Goal: Task Accomplishment & Management: Manage account settings

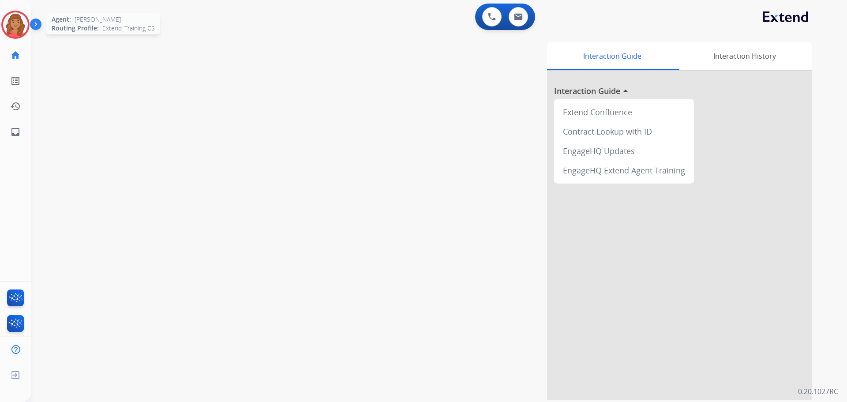
click at [29, 26] on div at bounding box center [15, 25] width 28 height 28
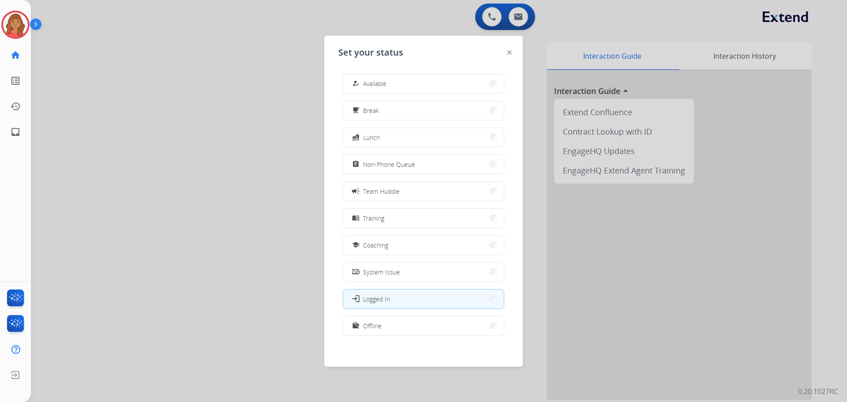
click at [381, 81] on span "Available" at bounding box center [374, 83] width 23 height 9
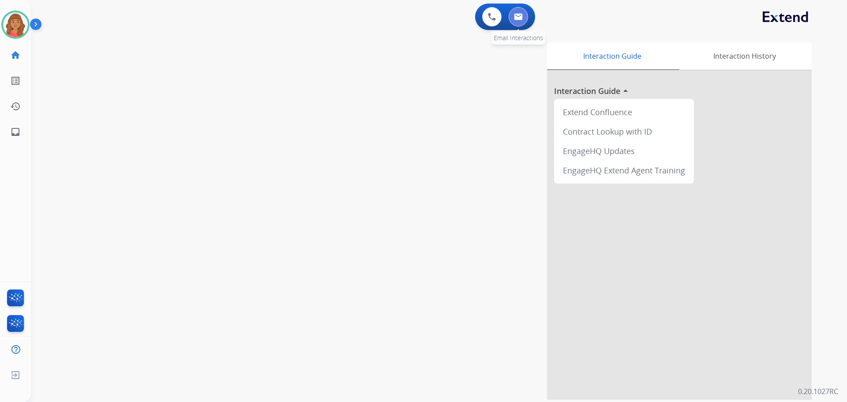
click at [522, 21] on button at bounding box center [517, 16] width 19 height 19
select select "**********"
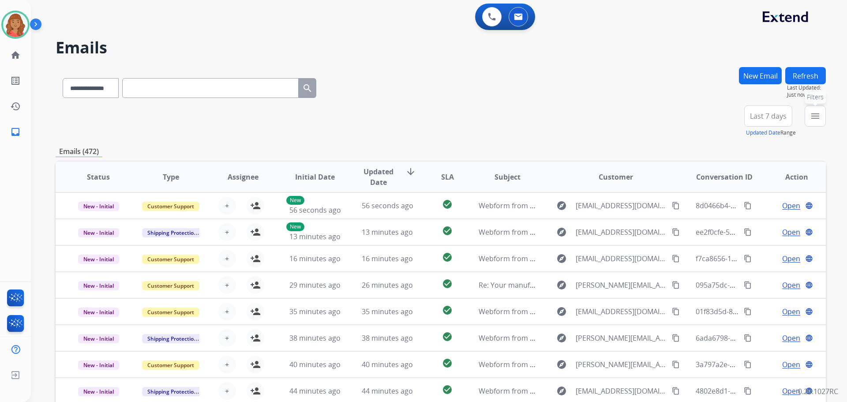
click at [813, 124] on button "menu Filters" at bounding box center [814, 115] width 21 height 21
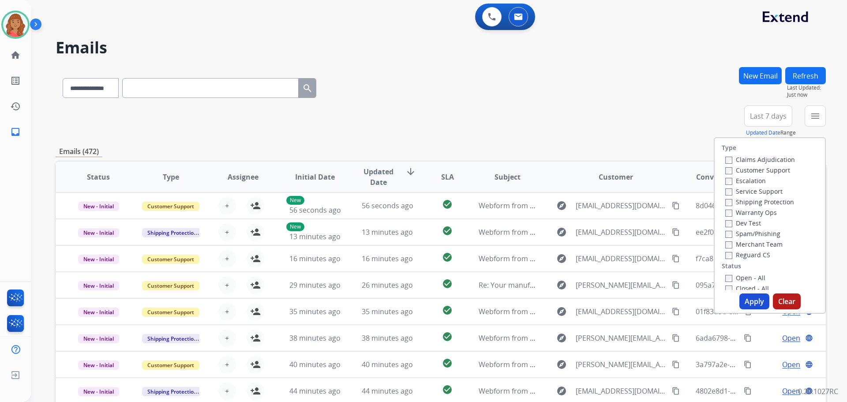
click at [725, 166] on label "Customer Support" at bounding box center [757, 170] width 65 height 8
click at [757, 307] on button "Apply" at bounding box center [754, 301] width 30 height 16
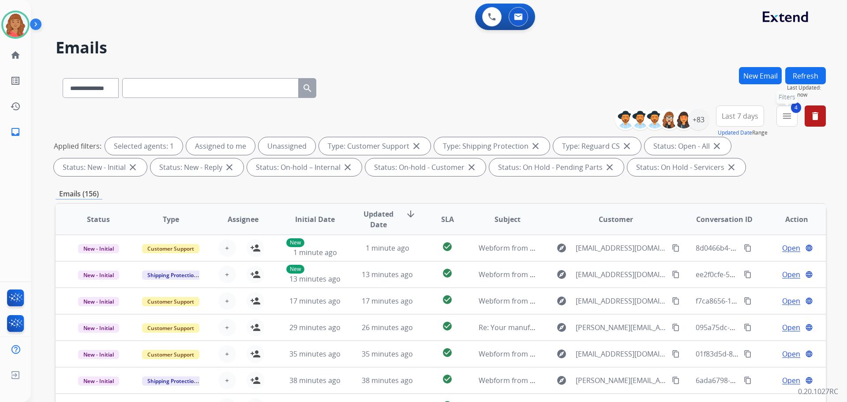
click at [788, 115] on mat-icon "menu" at bounding box center [786, 116] width 11 height 11
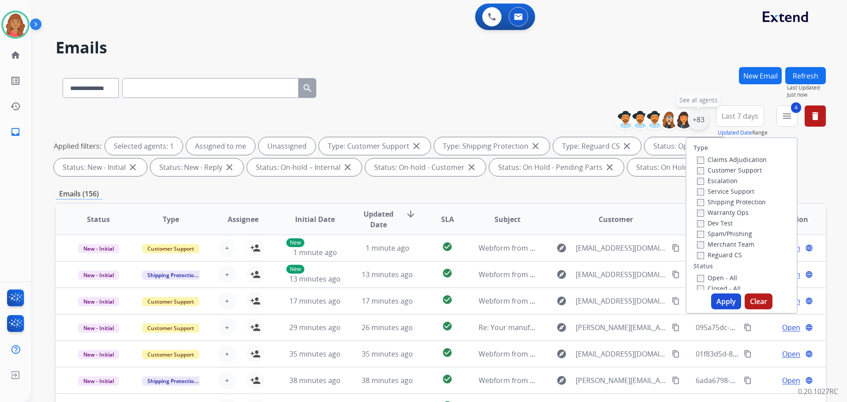
click at [696, 124] on div "+83" at bounding box center [698, 119] width 21 height 21
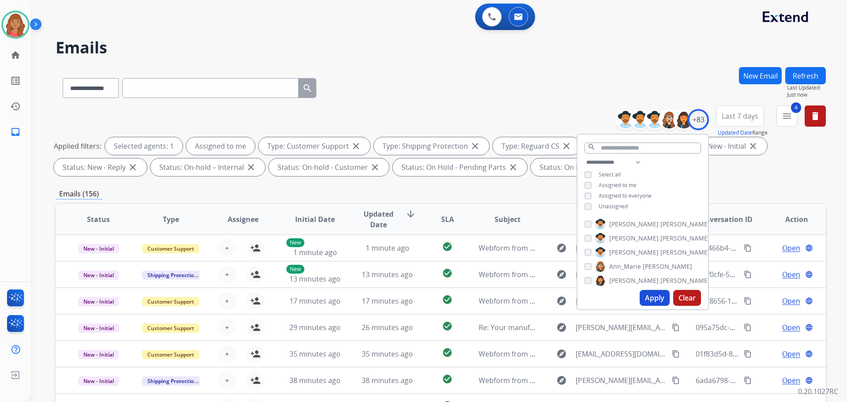
click at [649, 295] on button "Apply" at bounding box center [654, 298] width 30 height 16
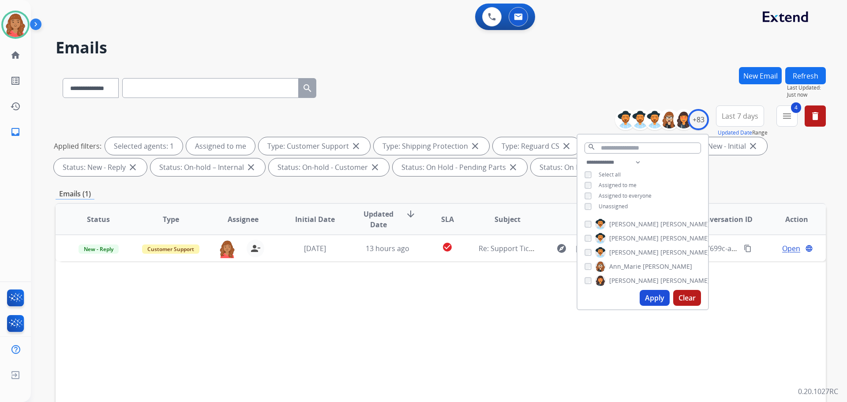
click at [484, 288] on div "Status Type Assignee Initial Date Updated Date arrow_downward SLA Subject Custo…" at bounding box center [441, 350] width 770 height 295
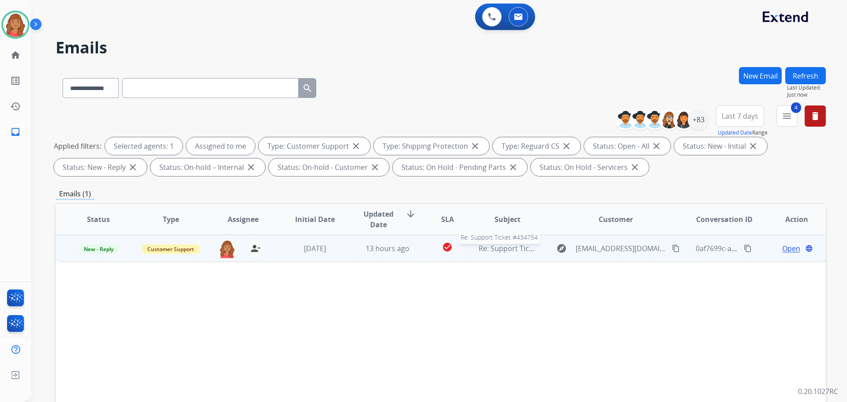
click at [495, 251] on span "Re: Support Ticket #434754" at bounding box center [523, 248] width 90 height 10
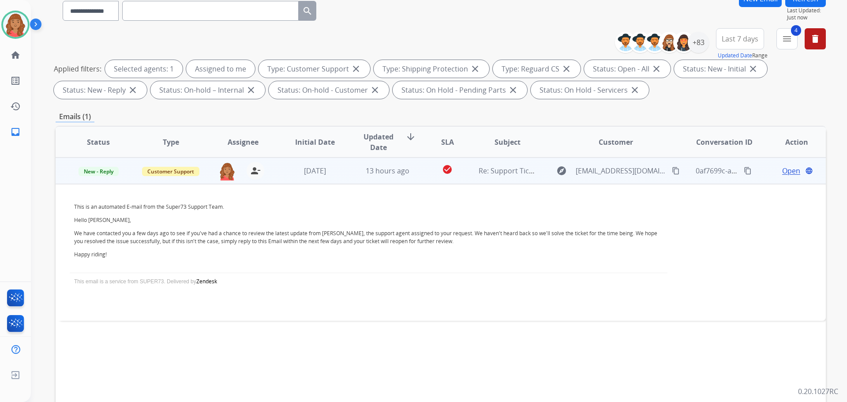
scroll to position [142, 0]
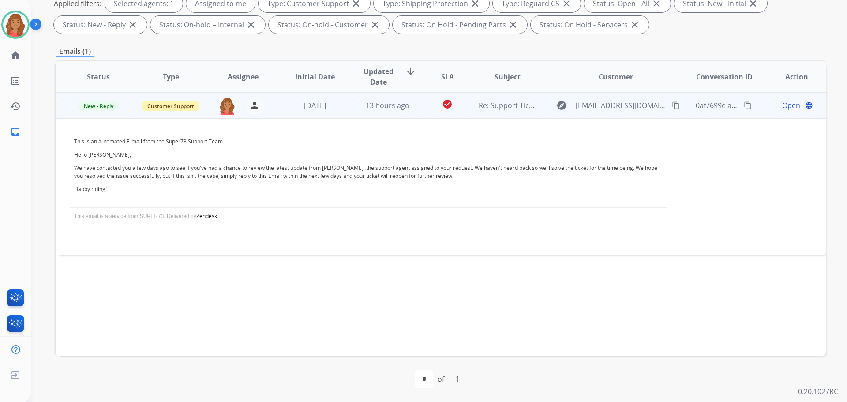
click at [89, 112] on td "New - Reply" at bounding box center [92, 105] width 72 height 26
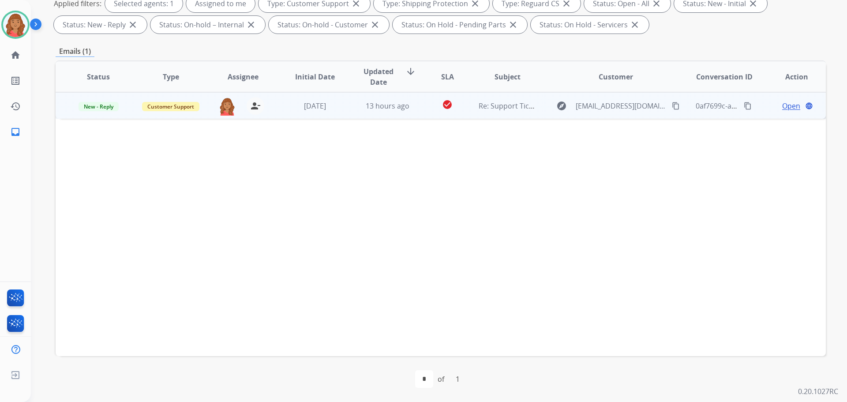
click at [92, 110] on td "New - Reply" at bounding box center [92, 105] width 72 height 26
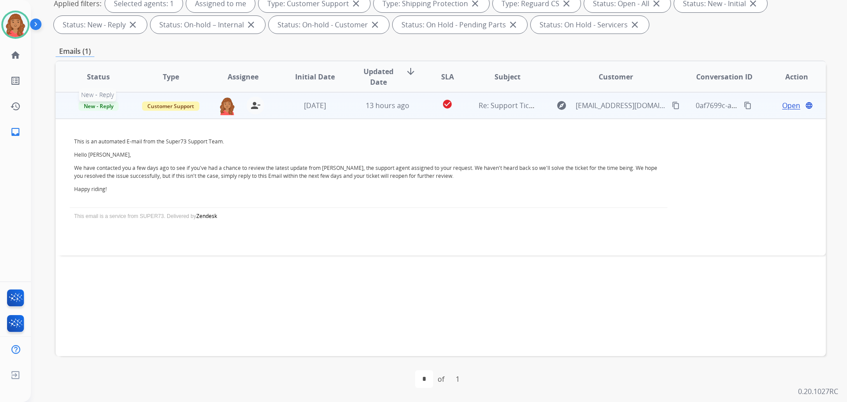
click at [101, 107] on span "New - Reply" at bounding box center [98, 105] width 40 height 9
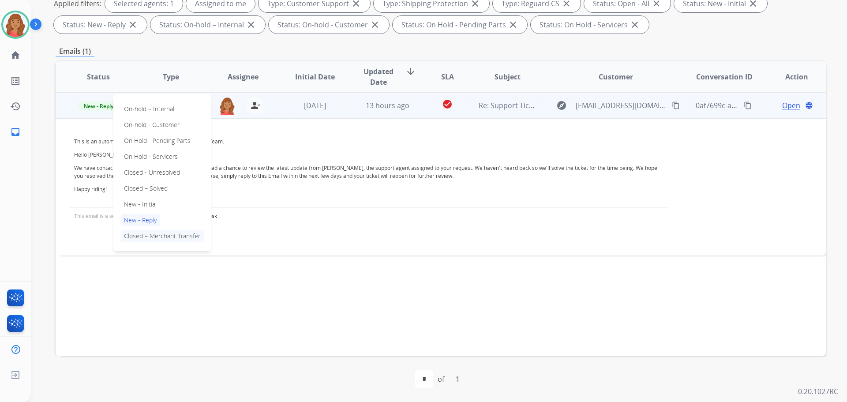
click at [135, 235] on p "Closed – Merchant Transfer" at bounding box center [161, 236] width 83 height 12
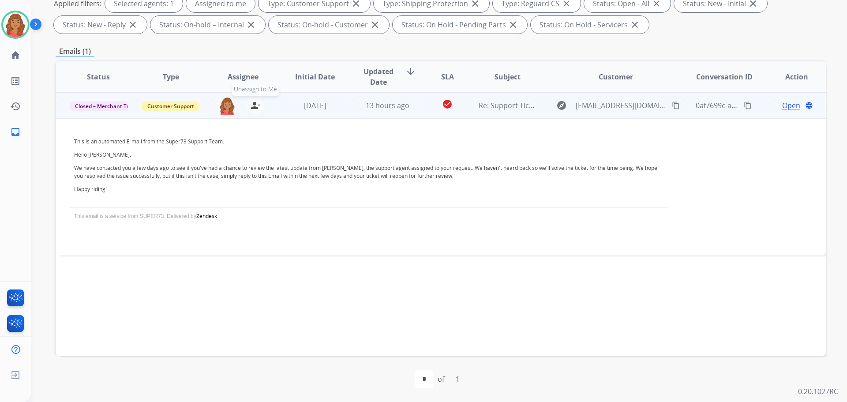
click at [261, 108] on button "person_remove [PERSON_NAME] to Me" at bounding box center [256, 106] width 18 height 18
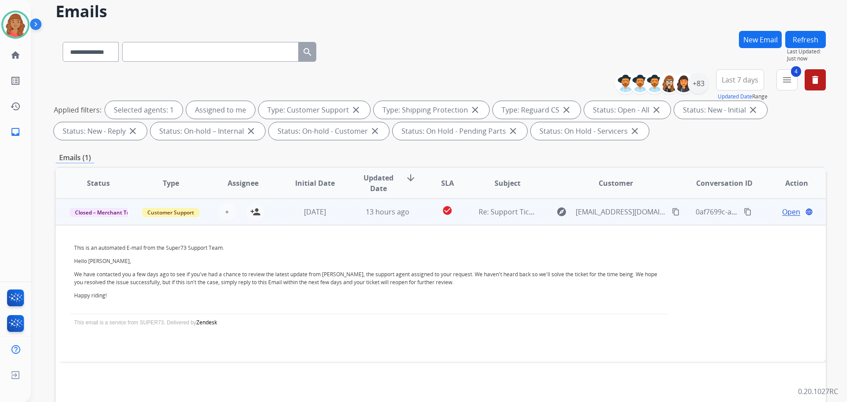
scroll to position [0, 0]
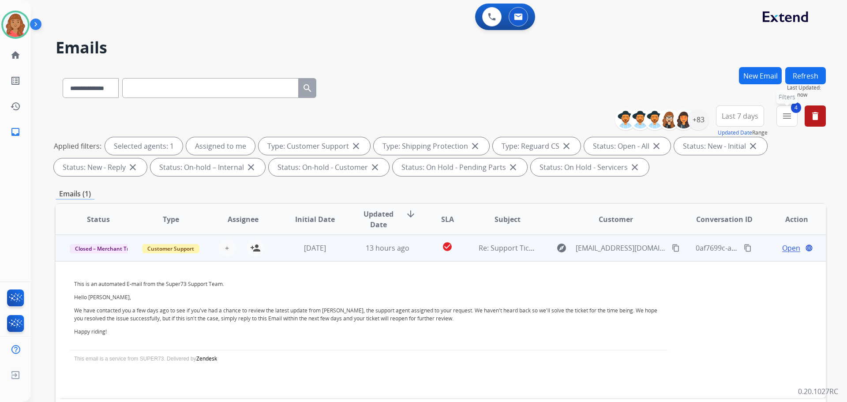
click at [790, 117] on mat-icon "menu" at bounding box center [786, 116] width 11 height 11
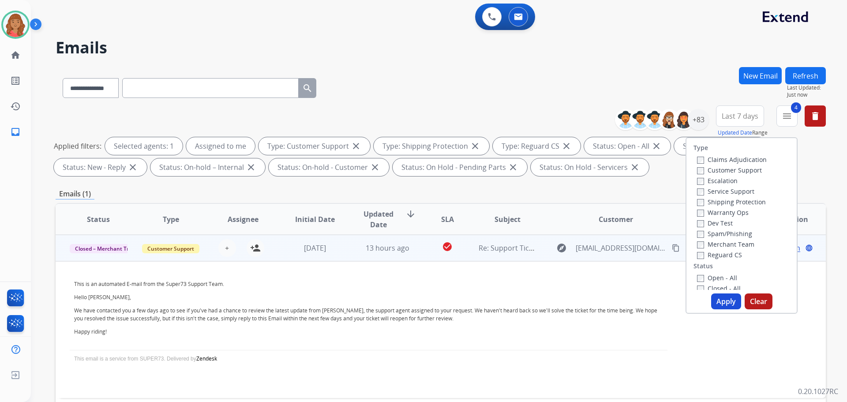
click at [723, 302] on button "Apply" at bounding box center [726, 301] width 30 height 16
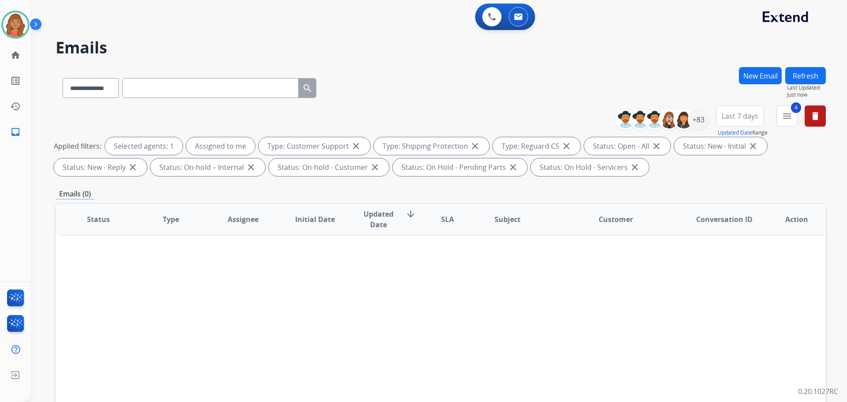
click at [761, 78] on button "New Email" at bounding box center [760, 75] width 43 height 17
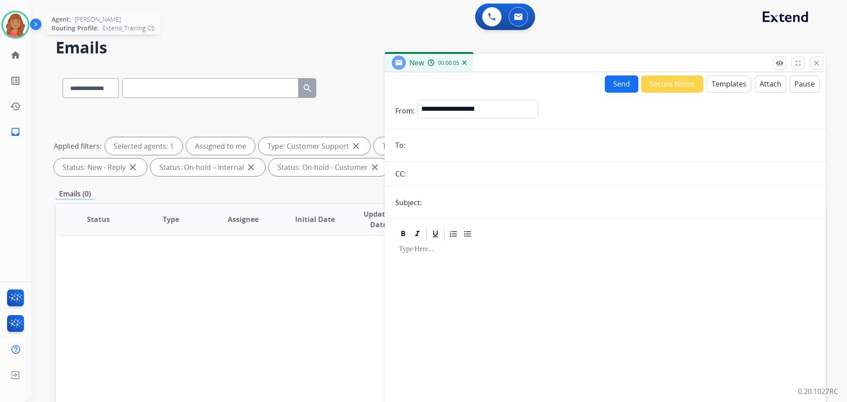
click at [25, 26] on img at bounding box center [15, 24] width 25 height 25
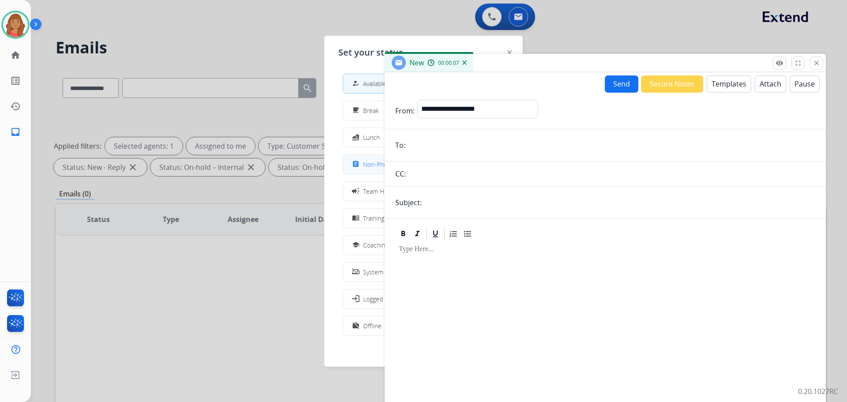
click at [373, 163] on span "Non-Phone Queue" at bounding box center [389, 164] width 52 height 9
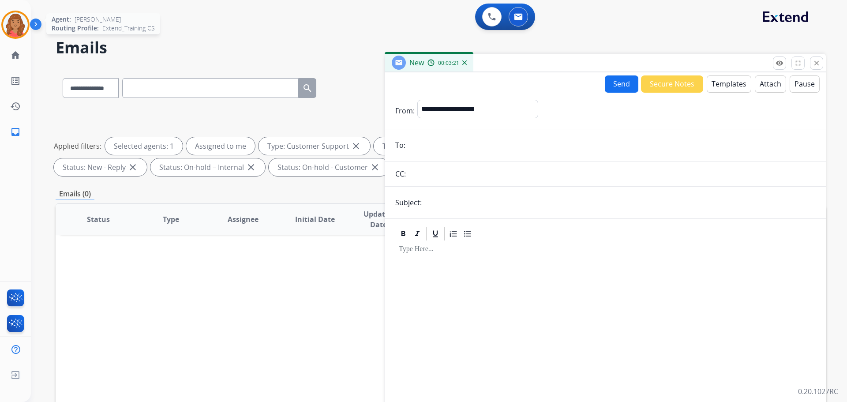
click at [11, 28] on img at bounding box center [15, 24] width 25 height 25
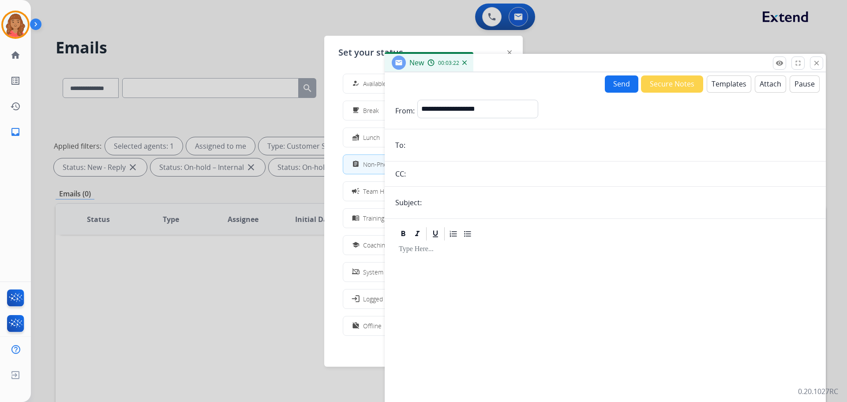
drag, startPoint x: 362, startPoint y: 80, endPoint x: 514, endPoint y: 87, distance: 152.7
click at [363, 80] on div "how_to_reg" at bounding box center [356, 83] width 13 height 11
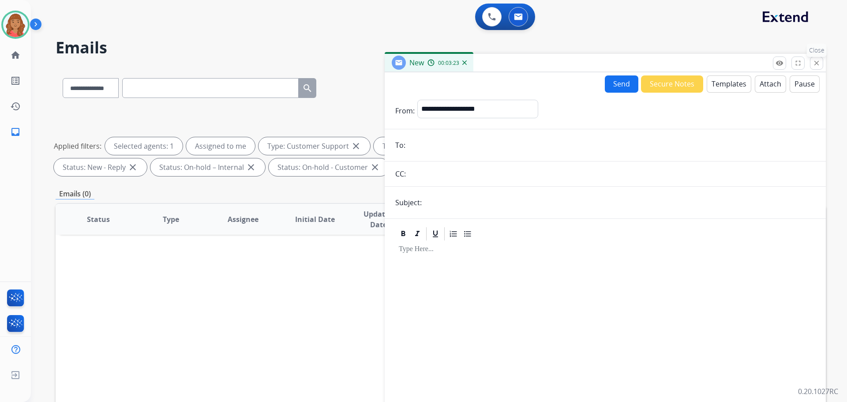
click at [817, 63] on mat-icon "close" at bounding box center [816, 63] width 8 height 8
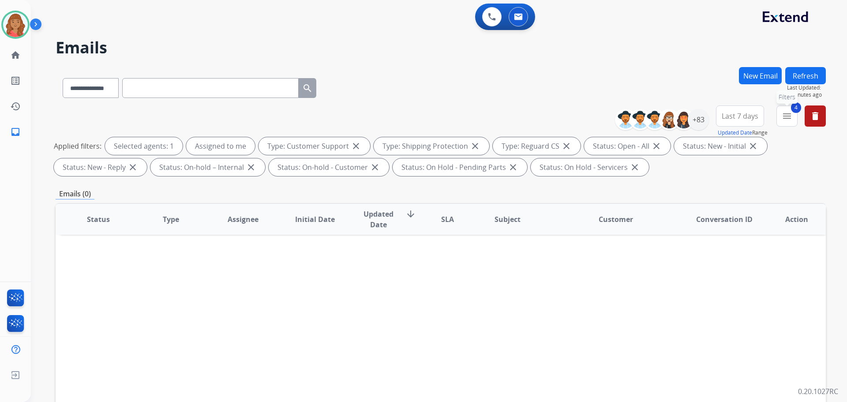
click at [790, 118] on mat-icon "menu" at bounding box center [786, 116] width 11 height 11
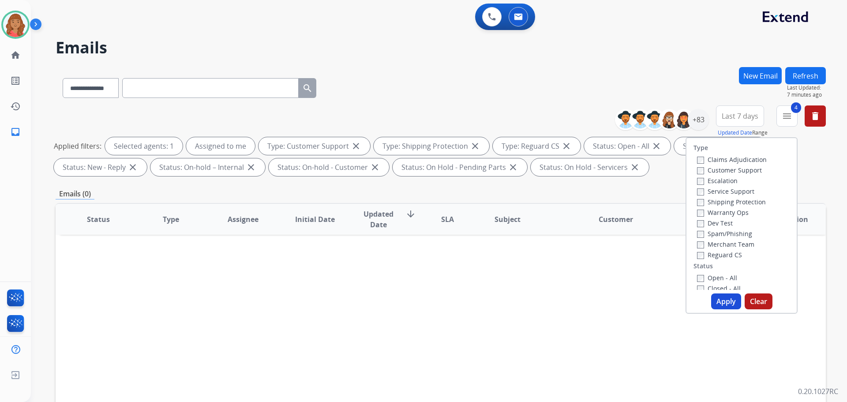
click at [577, 63] on div "**********" at bounding box center [428, 233] width 795 height 402
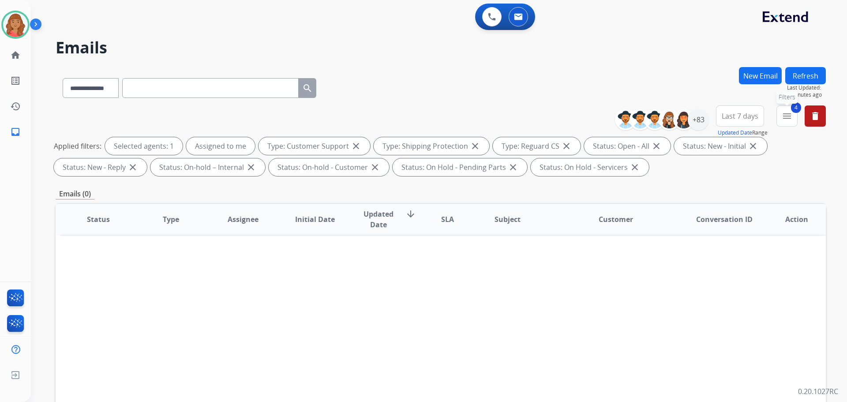
click at [791, 112] on mat-icon "menu" at bounding box center [786, 116] width 11 height 11
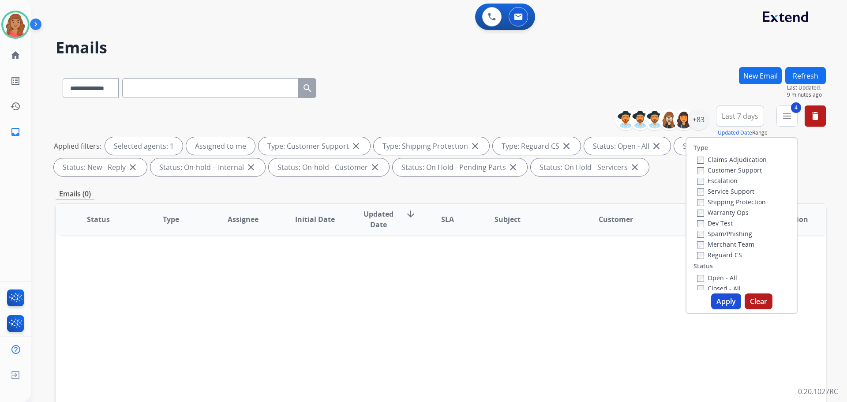
click at [719, 300] on button "Apply" at bounding box center [726, 301] width 30 height 16
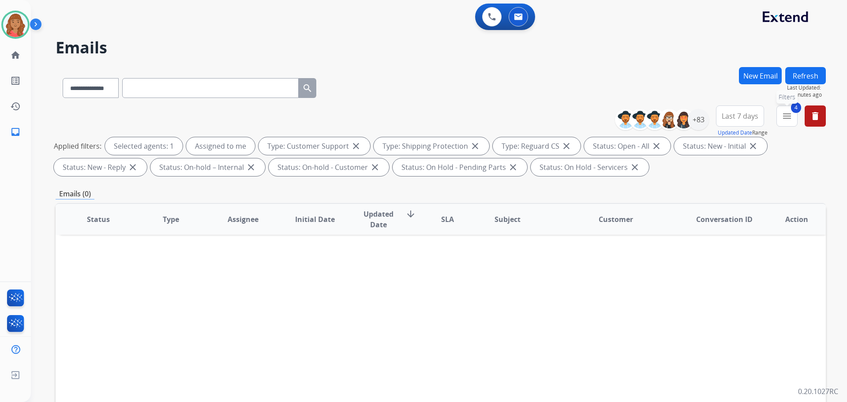
click at [786, 122] on button "4 menu Filters" at bounding box center [786, 115] width 21 height 21
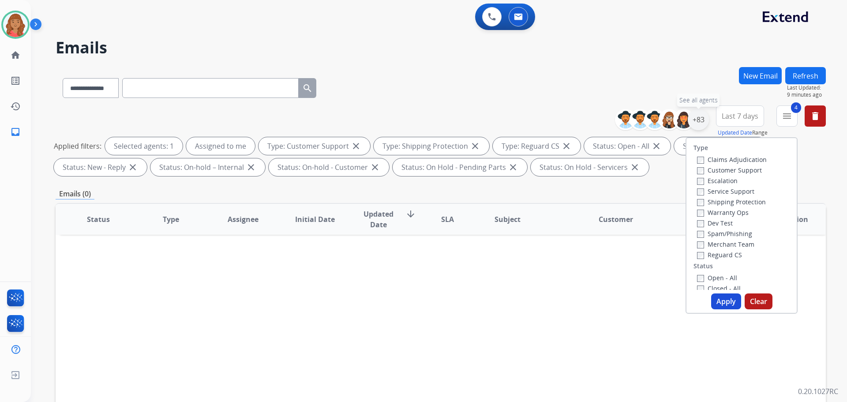
drag, startPoint x: 693, startPoint y: 123, endPoint x: 681, endPoint y: 130, distance: 13.8
click at [694, 123] on div "+83" at bounding box center [698, 119] width 21 height 21
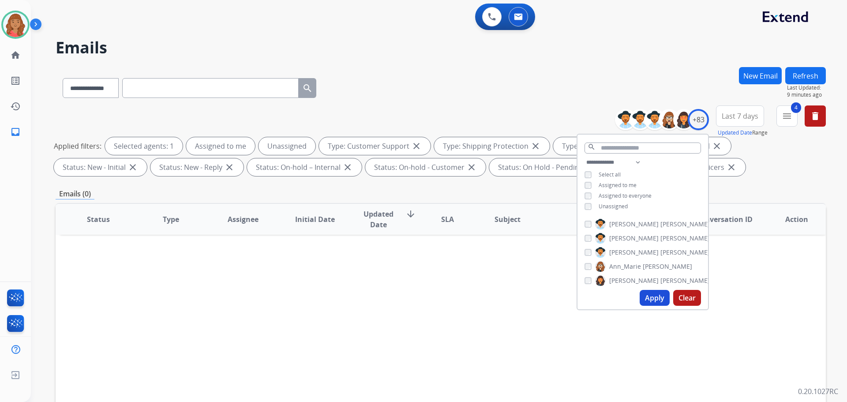
drag, startPoint x: 659, startPoint y: 295, endPoint x: 654, endPoint y: 295, distance: 4.9
click at [659, 295] on button "Apply" at bounding box center [654, 298] width 30 height 16
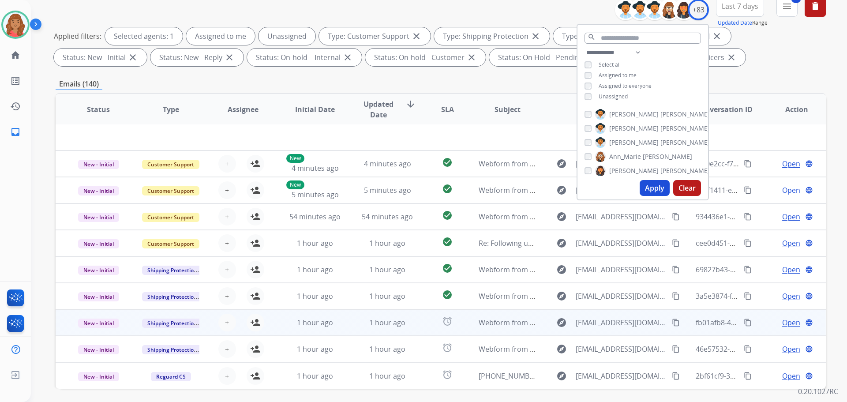
scroll to position [142, 0]
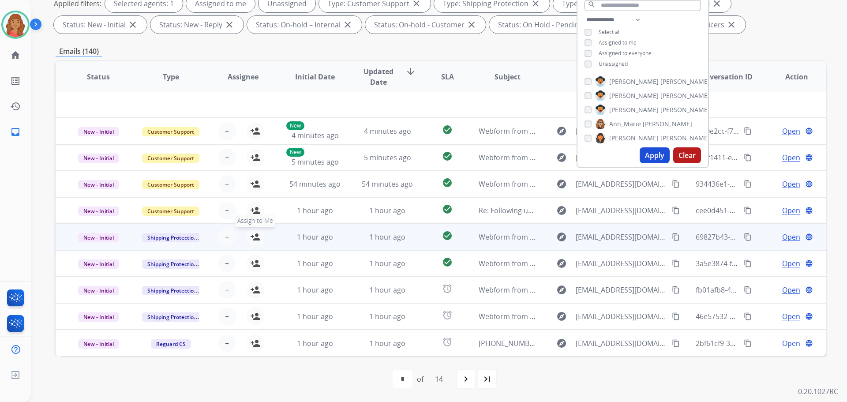
click at [251, 233] on mat-icon "person_add" at bounding box center [255, 237] width 11 height 11
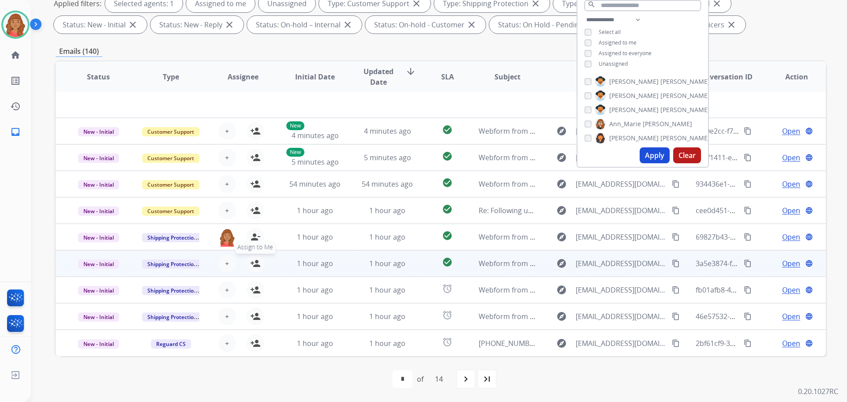
click at [251, 259] on mat-icon "person_add" at bounding box center [255, 263] width 11 height 11
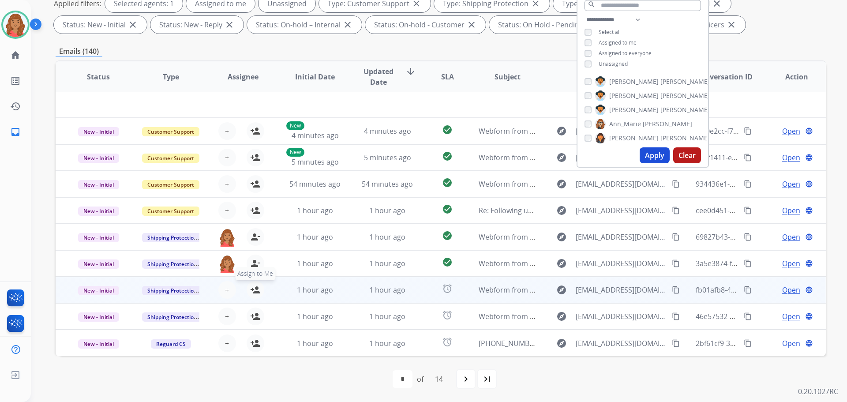
click at [252, 286] on mat-icon "person_add" at bounding box center [255, 289] width 11 height 11
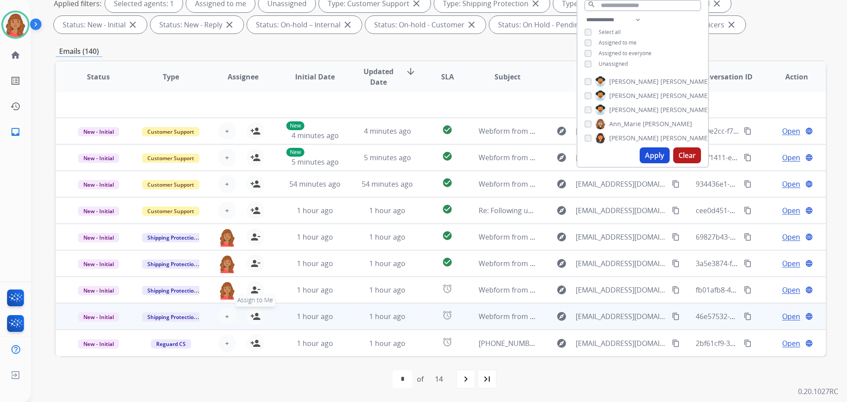
click at [256, 311] on mat-icon "person_add" at bounding box center [255, 316] width 11 height 11
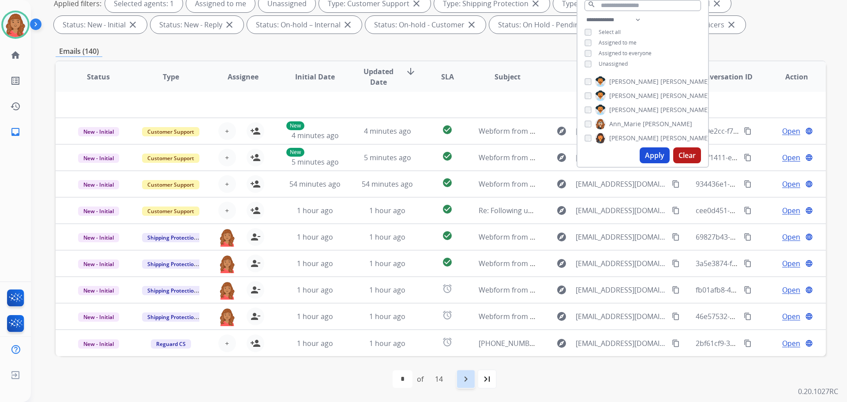
click at [466, 385] on div "navigate_next" at bounding box center [465, 378] width 19 height 19
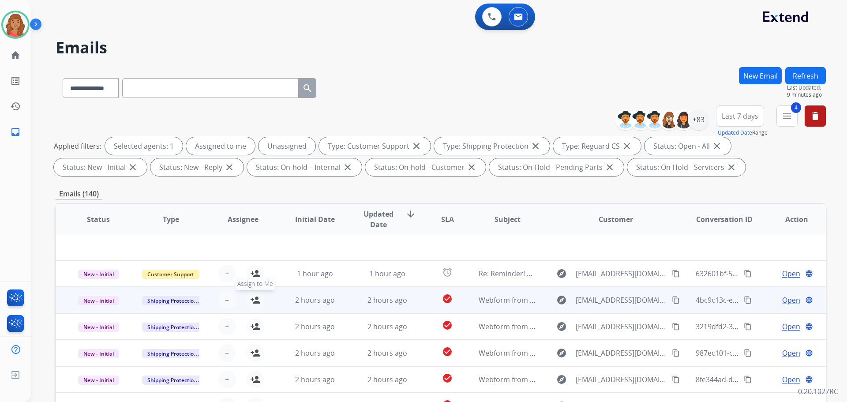
click at [258, 304] on mat-icon "person_add" at bounding box center [255, 300] width 11 height 11
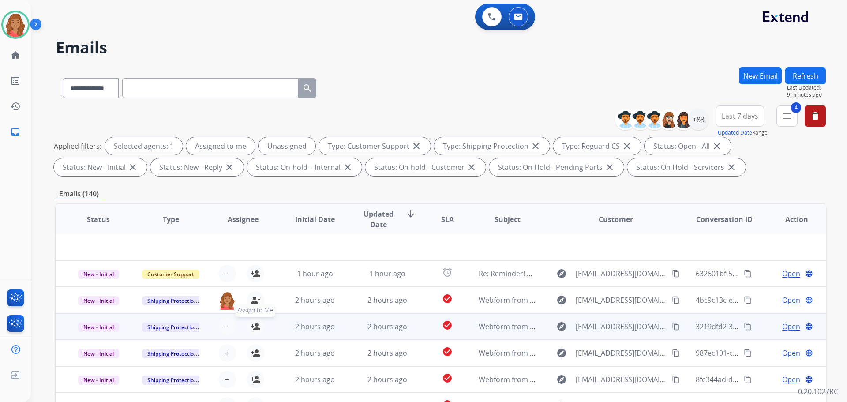
click at [251, 325] on mat-icon "person_add" at bounding box center [255, 326] width 11 height 11
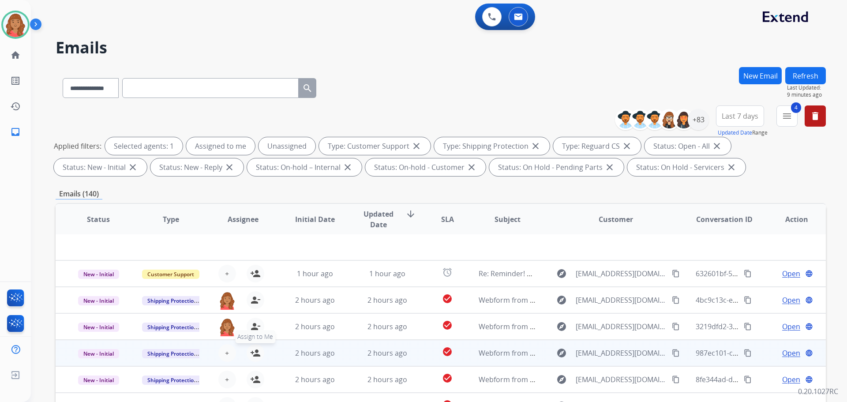
click at [256, 358] on mat-icon "person_add" at bounding box center [255, 353] width 11 height 11
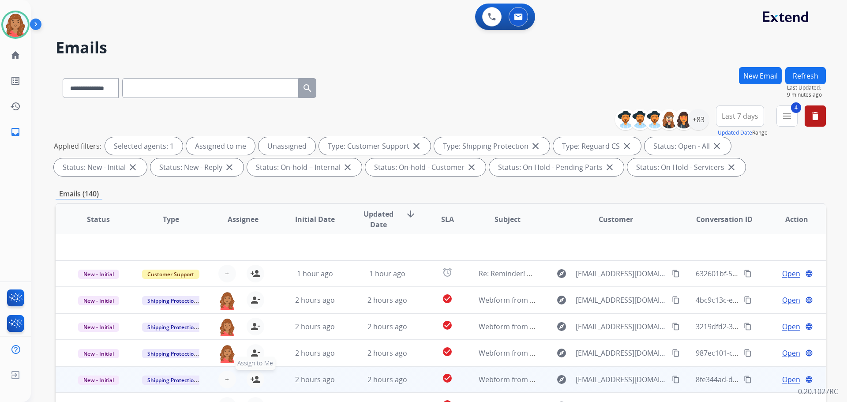
click at [254, 385] on button "person_add Assign to Me" at bounding box center [256, 379] width 18 height 18
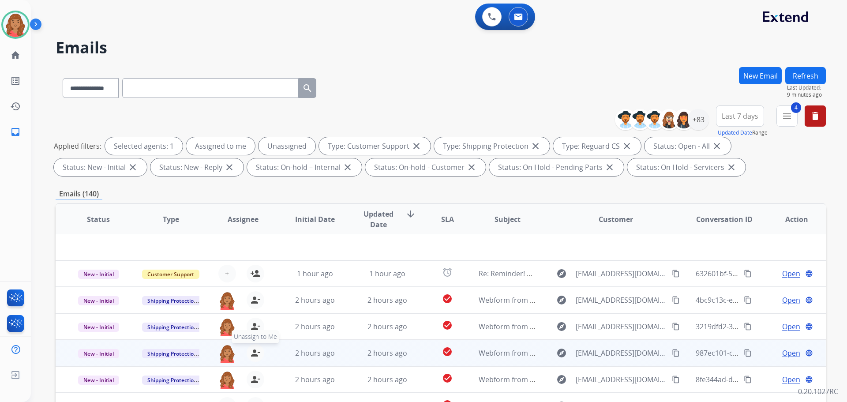
scroll to position [142, 0]
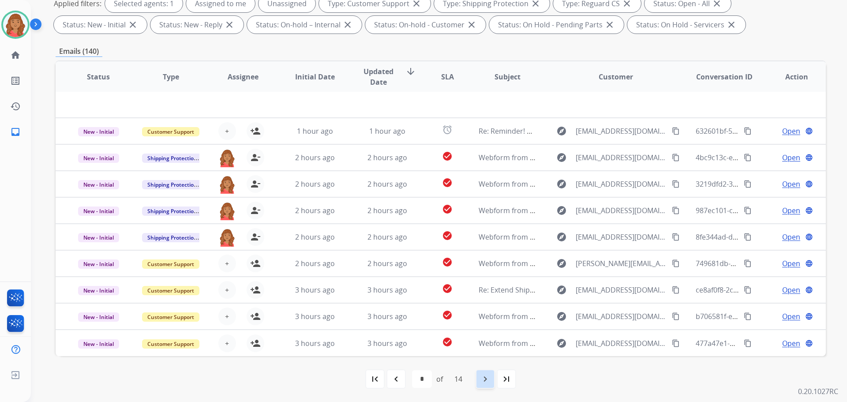
click at [490, 380] on mat-icon "navigate_next" at bounding box center [485, 379] width 11 height 11
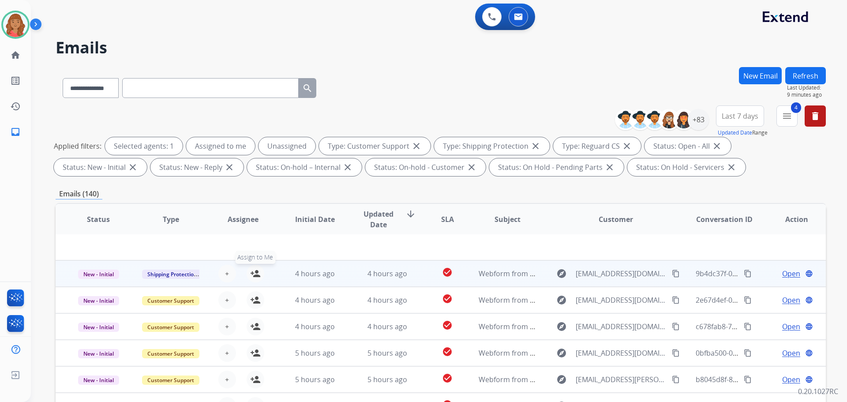
click at [250, 277] on mat-icon "person_add" at bounding box center [255, 273] width 11 height 11
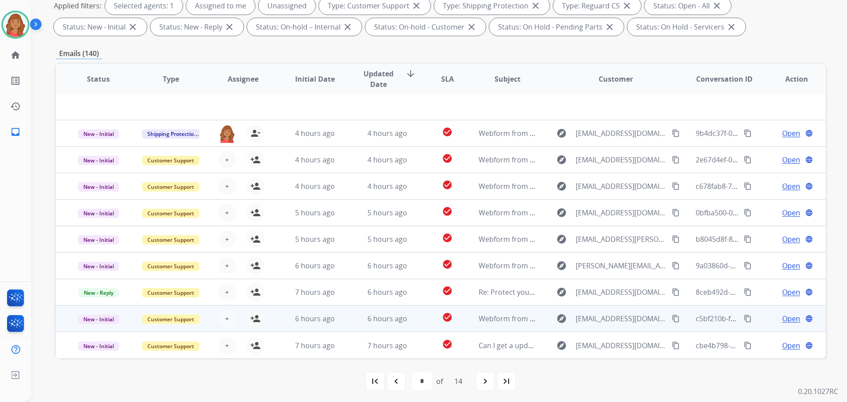
scroll to position [142, 0]
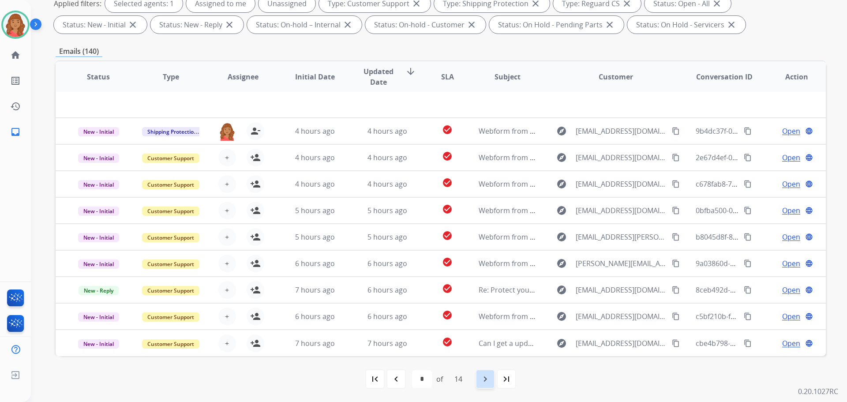
click at [494, 381] on div "navigate_next" at bounding box center [484, 378] width 19 height 19
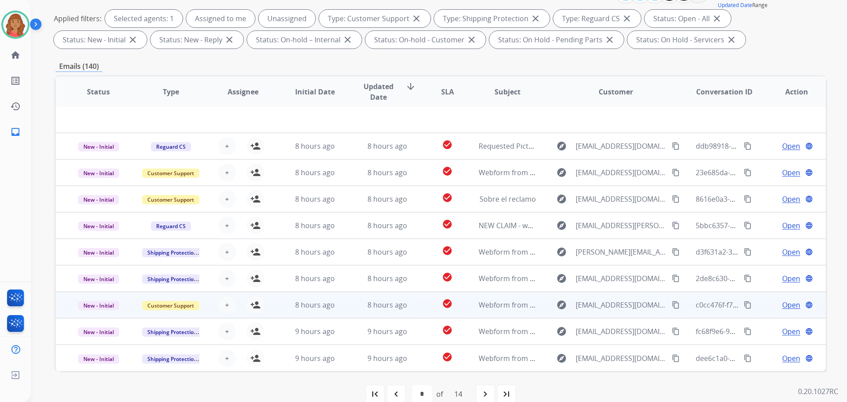
scroll to position [132, 0]
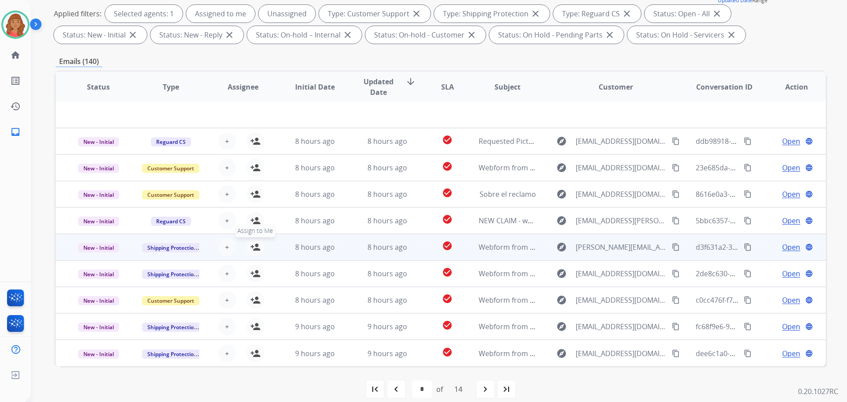
click at [253, 252] on button "person_add Assign to Me" at bounding box center [256, 247] width 18 height 18
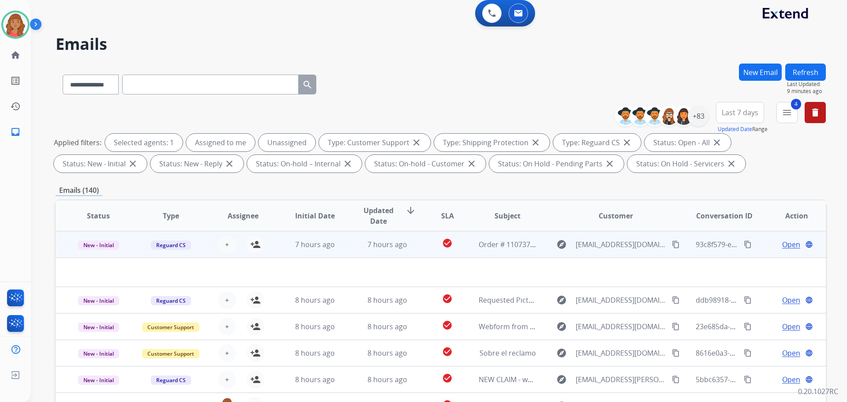
scroll to position [0, 0]
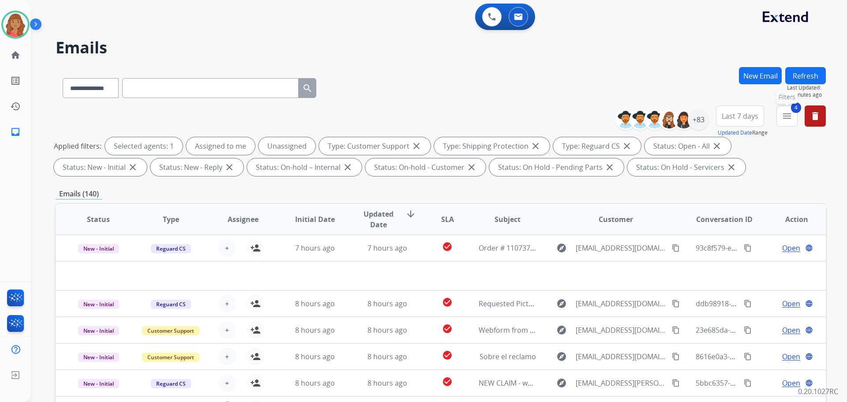
drag, startPoint x: 792, startPoint y: 118, endPoint x: 779, endPoint y: 123, distance: 13.9
click at [790, 118] on button "4 menu Filters" at bounding box center [786, 115] width 21 height 21
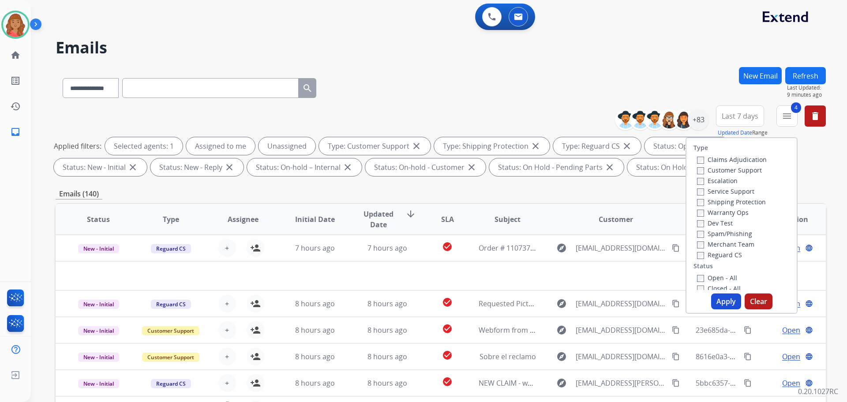
click at [719, 301] on button "Apply" at bounding box center [726, 301] width 30 height 16
select select "*"
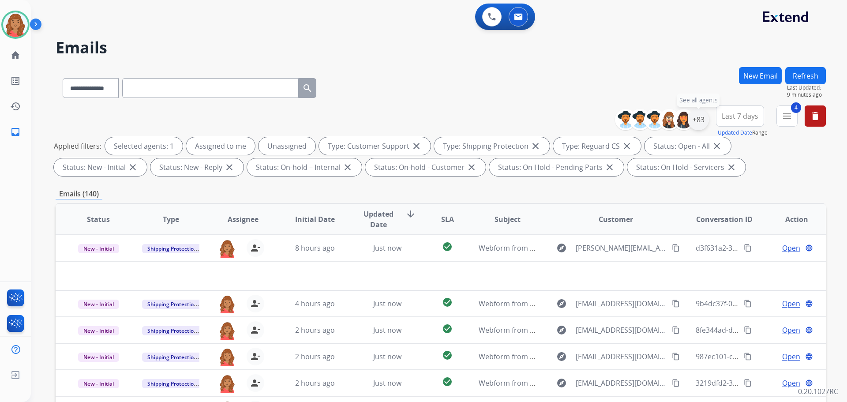
click at [700, 122] on div "+83" at bounding box center [698, 119] width 21 height 21
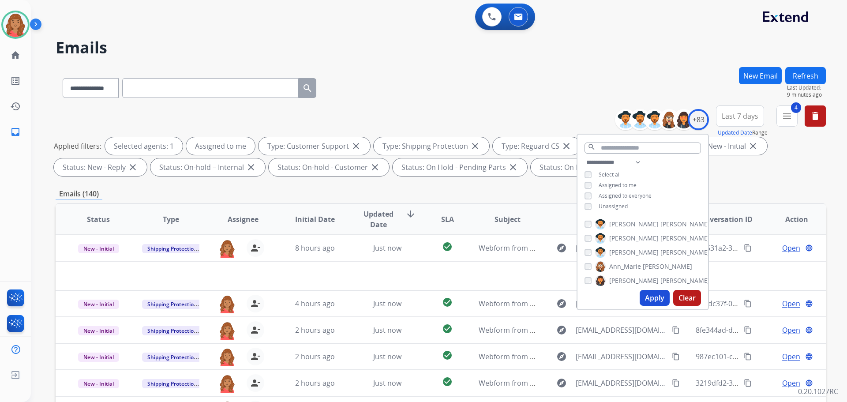
click at [646, 301] on button "Apply" at bounding box center [654, 298] width 30 height 16
click at [391, 189] on div "Emails (10)" at bounding box center [441, 193] width 770 height 11
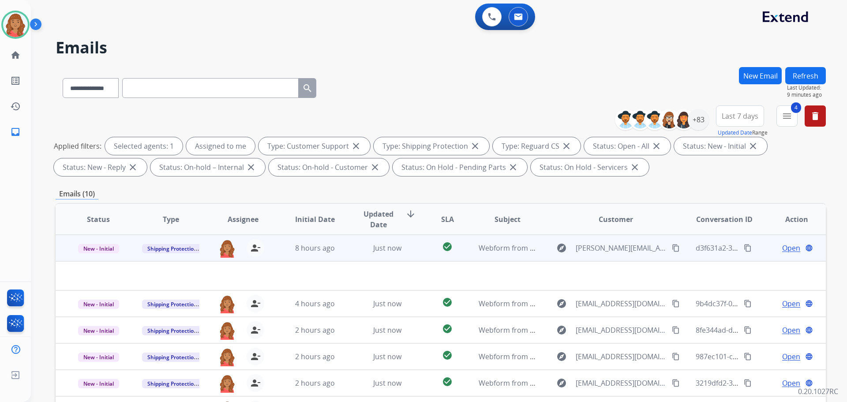
click at [392, 243] on div "Just now" at bounding box center [388, 248] width 58 height 11
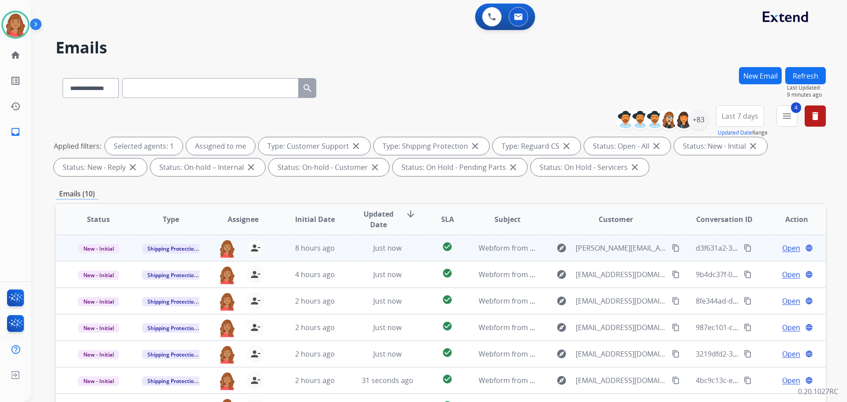
click at [672, 250] on mat-icon "content_copy" at bounding box center [676, 248] width 8 height 8
click at [508, 242] on td "Webform from [PERSON_NAME][EMAIL_ADDRESS][PERSON_NAME][DOMAIN_NAME] on [DATE] W…" at bounding box center [500, 248] width 72 height 26
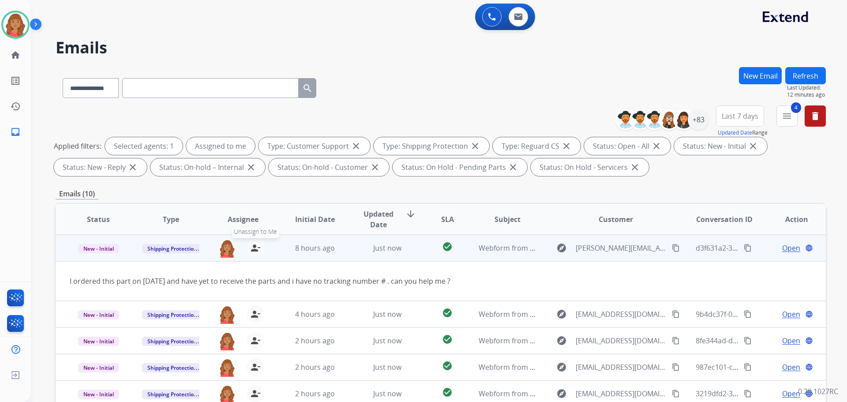
click at [255, 247] on mat-icon "person_remove" at bounding box center [255, 248] width 11 height 11
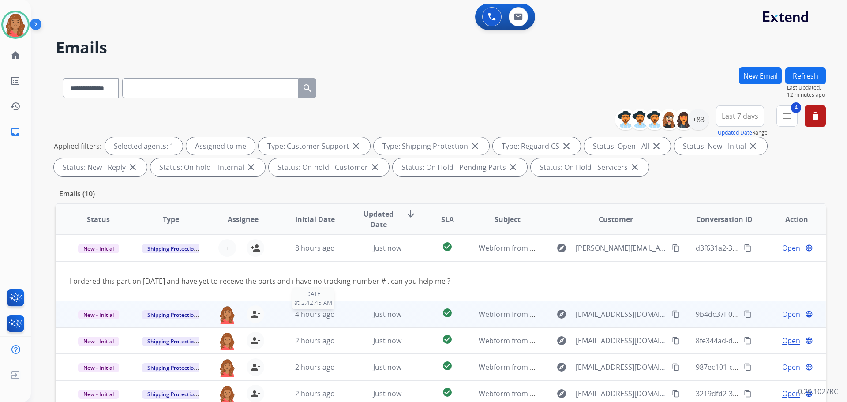
click at [329, 315] on span "4 hours ago" at bounding box center [315, 314] width 40 height 10
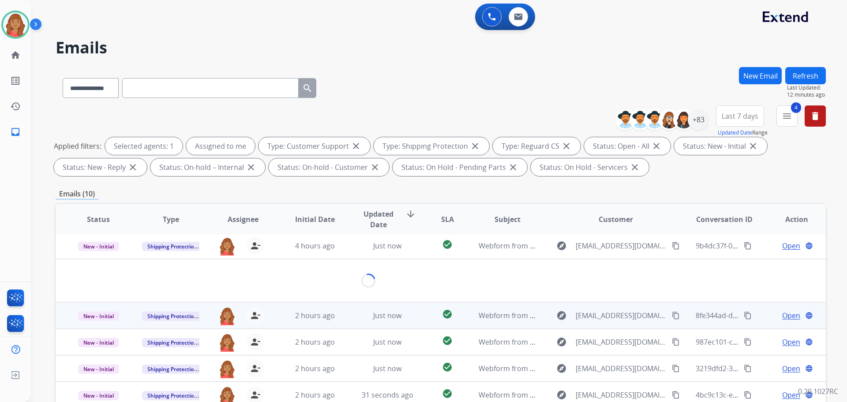
scroll to position [26, 0]
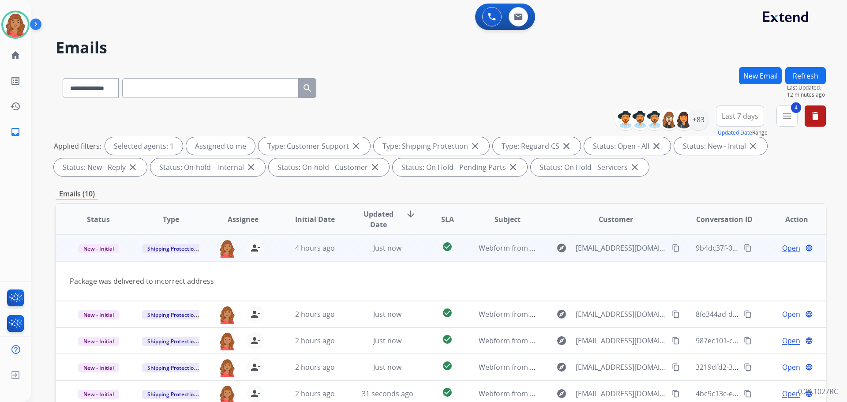
drag, startPoint x: 665, startPoint y: 245, endPoint x: 609, endPoint y: 253, distance: 57.4
click at [672, 245] on mat-icon "content_copy" at bounding box center [676, 248] width 8 height 8
click at [782, 249] on span "Open" at bounding box center [791, 248] width 18 height 11
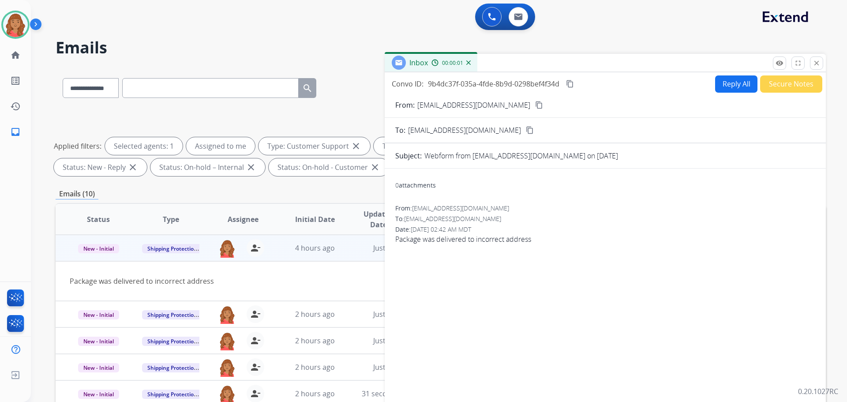
click at [725, 80] on button "Reply All" at bounding box center [736, 83] width 42 height 17
select select "**********"
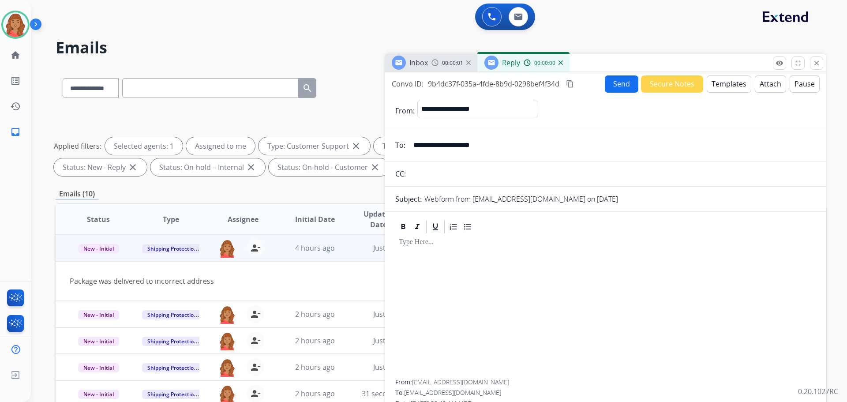
click at [722, 82] on button "Templates" at bounding box center [728, 83] width 45 height 17
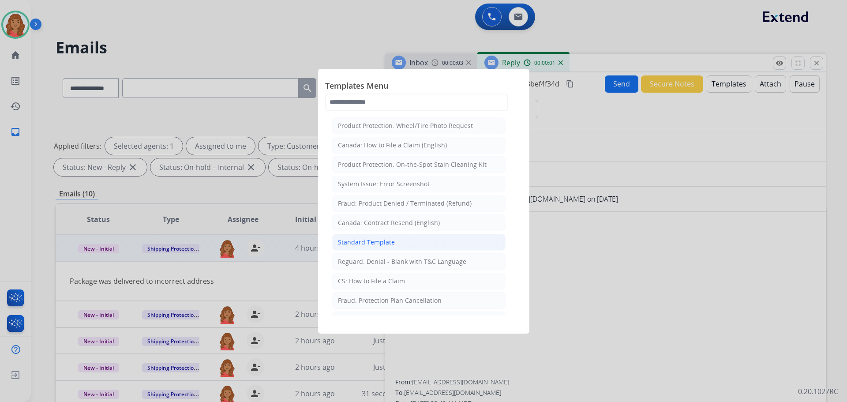
click at [359, 245] on div "Standard Template" at bounding box center [366, 242] width 57 height 9
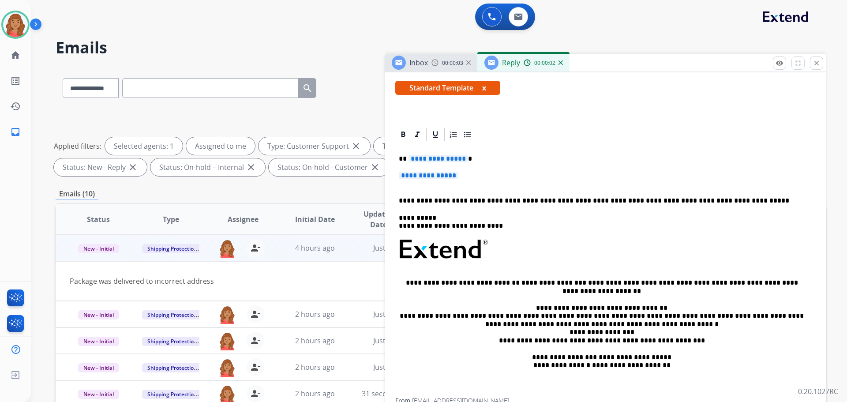
scroll to position [163, 0]
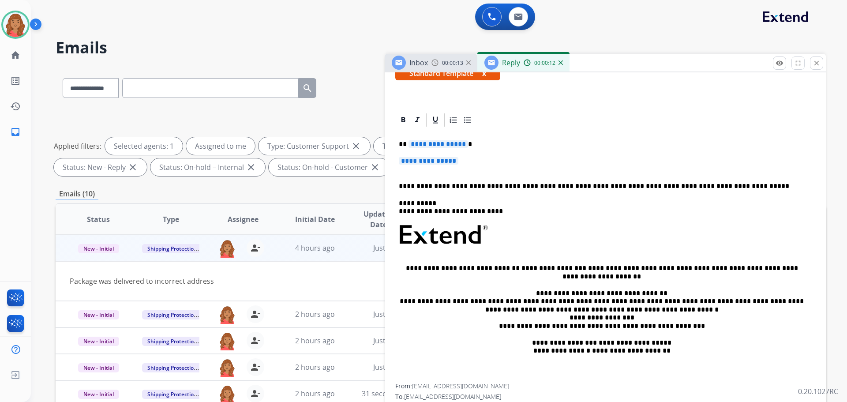
click at [635, 130] on div "**********" at bounding box center [605, 255] width 420 height 255
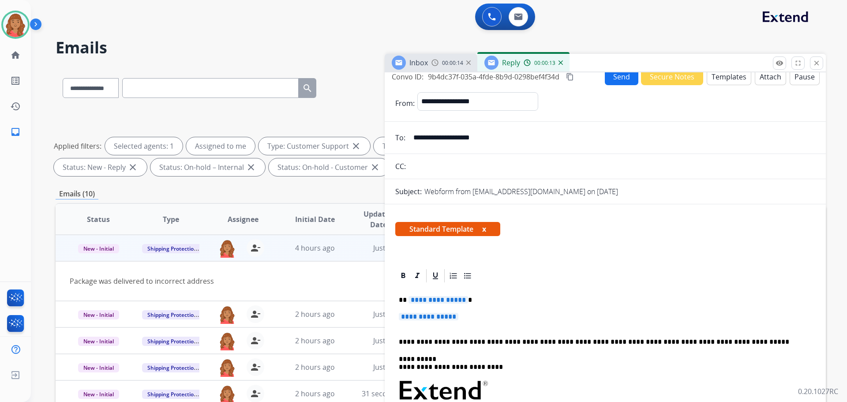
scroll to position [0, 0]
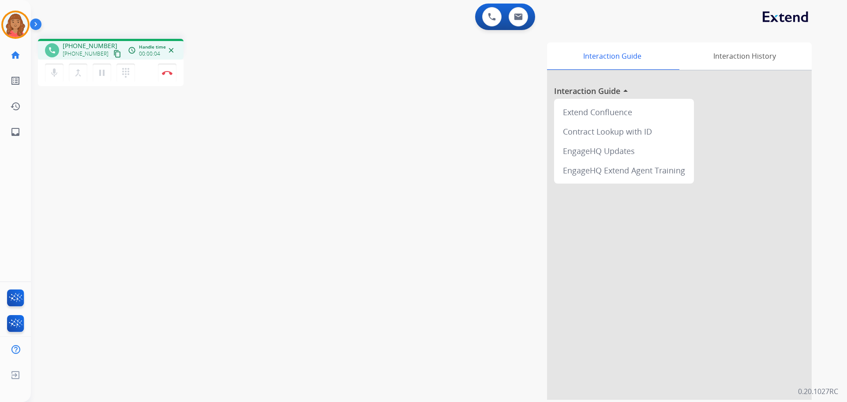
click at [113, 53] on mat-icon "content_copy" at bounding box center [117, 54] width 8 height 8
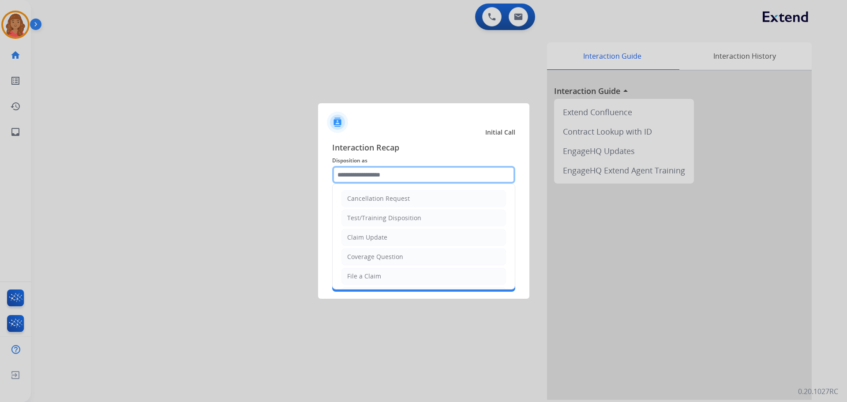
click at [396, 172] on input "text" at bounding box center [423, 175] width 183 height 18
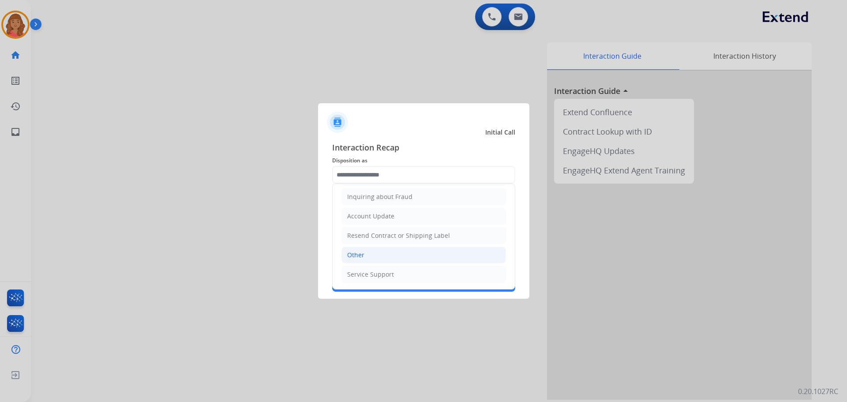
click at [364, 252] on li "Other" at bounding box center [423, 255] width 164 height 17
type input "*****"
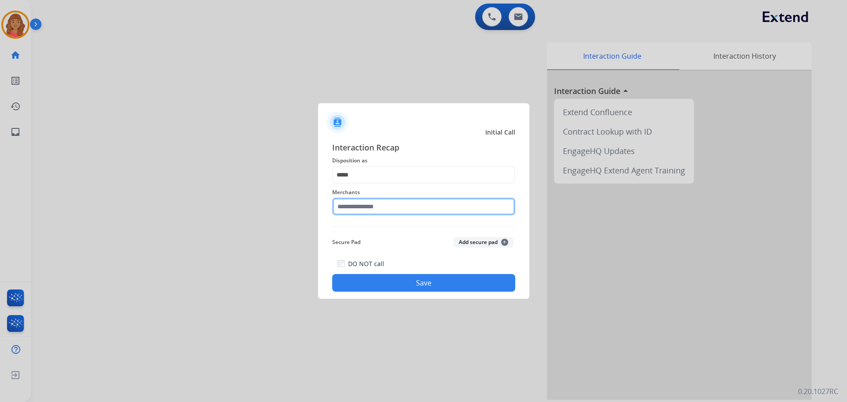
click at [396, 208] on input "text" at bounding box center [423, 207] width 183 height 18
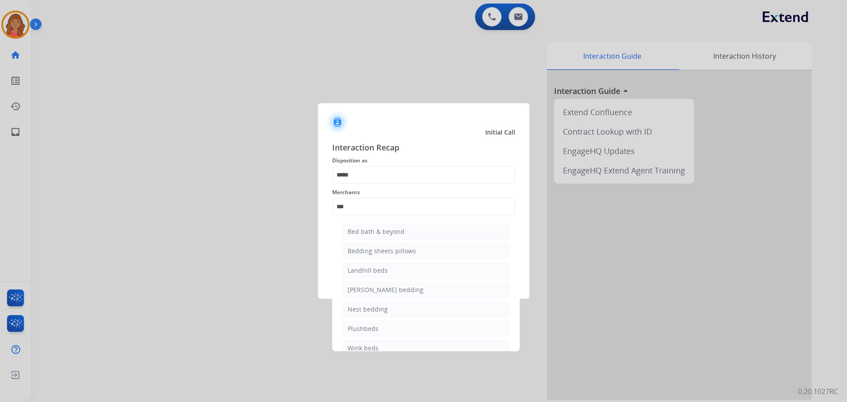
click at [378, 226] on li "Bed bath & beyond" at bounding box center [426, 231] width 168 height 17
type input "**********"
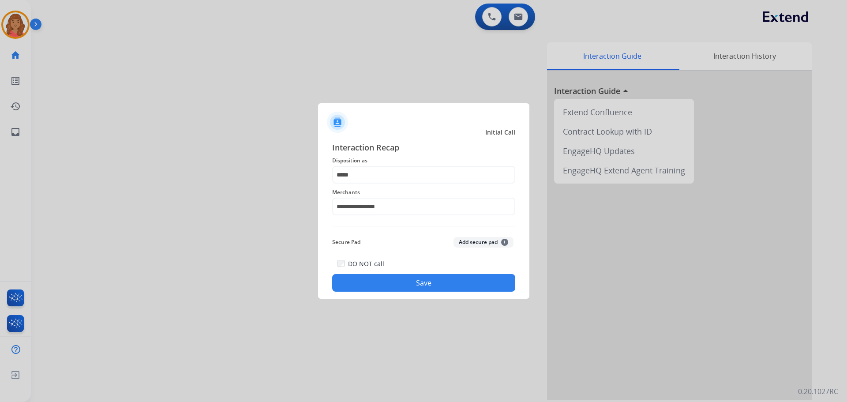
click at [396, 278] on button "Save" at bounding box center [423, 283] width 183 height 18
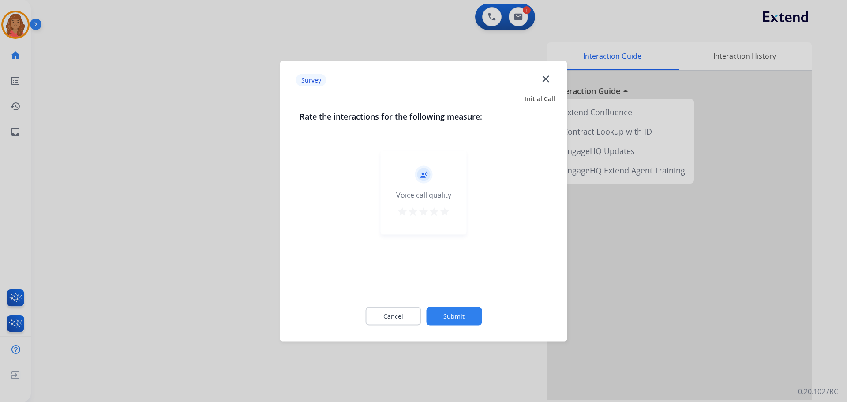
click at [449, 213] on mat-icon "star" at bounding box center [444, 211] width 11 height 11
click at [451, 308] on button "Submit" at bounding box center [454, 315] width 56 height 19
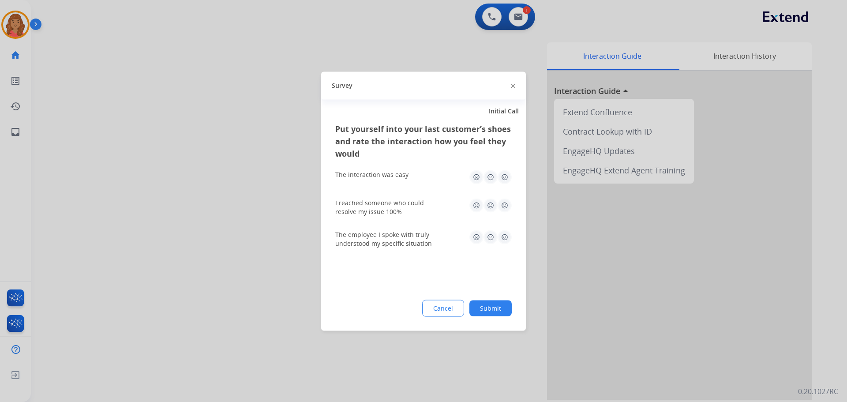
drag, startPoint x: 506, startPoint y: 176, endPoint x: 499, endPoint y: 199, distance: 23.7
click at [506, 176] on img at bounding box center [504, 177] width 14 height 14
click at [503, 201] on img at bounding box center [504, 205] width 14 height 14
click at [503, 238] on img at bounding box center [504, 237] width 14 height 14
drag, startPoint x: 491, startPoint y: 298, endPoint x: 490, endPoint y: 303, distance: 4.9
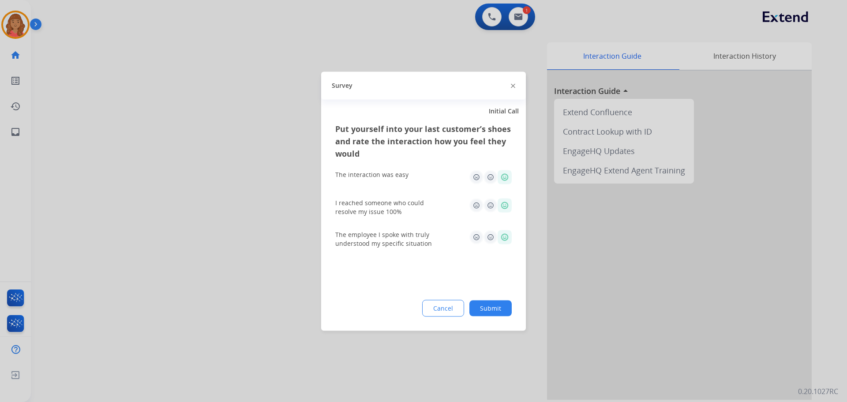
click at [490, 300] on div "Put yourself into your last customer’s shoes and rate the interaction how you f…" at bounding box center [423, 226] width 205 height 208
click at [491, 305] on button "Submit" at bounding box center [490, 308] width 42 height 16
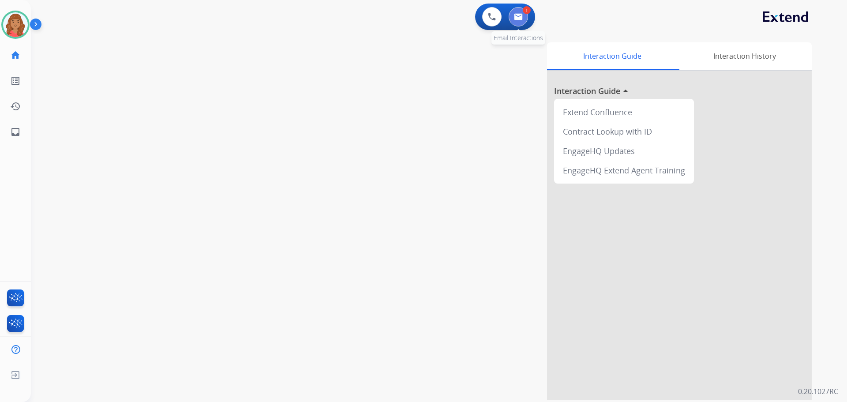
click at [522, 18] on img at bounding box center [518, 16] width 9 height 7
select select "**********"
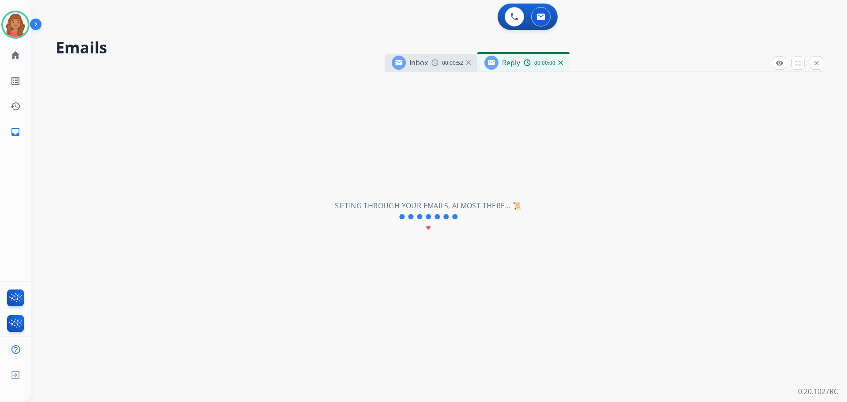
select select "**********"
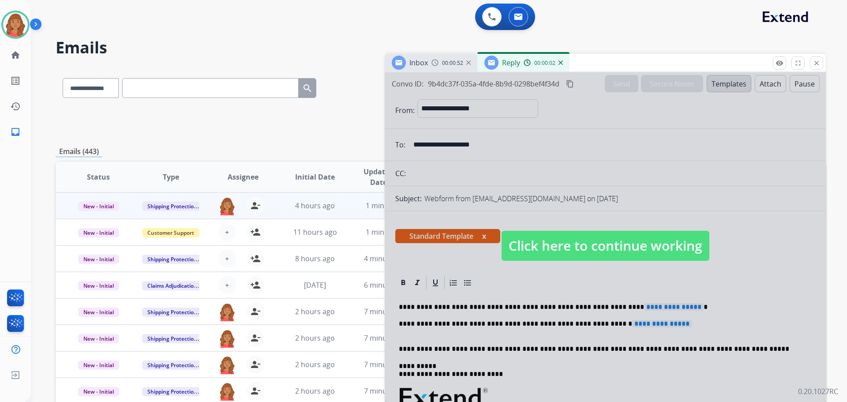
click at [574, 223] on div at bounding box center [605, 236] width 441 height 329
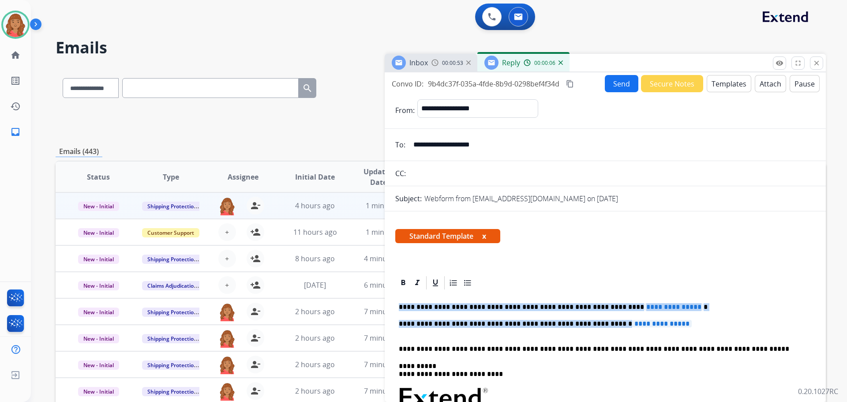
drag, startPoint x: 660, startPoint y: 323, endPoint x: 398, endPoint y: 306, distance: 262.5
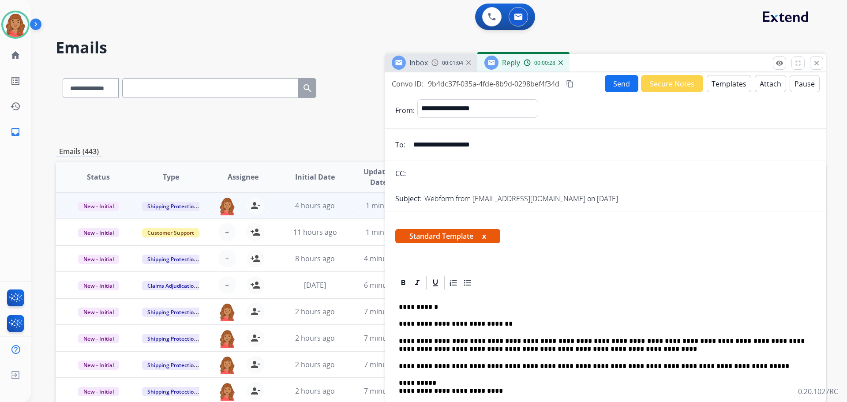
click at [575, 83] on button "content_copy" at bounding box center [569, 83] width 11 height 11
click at [611, 85] on button "Send" at bounding box center [622, 83] width 34 height 17
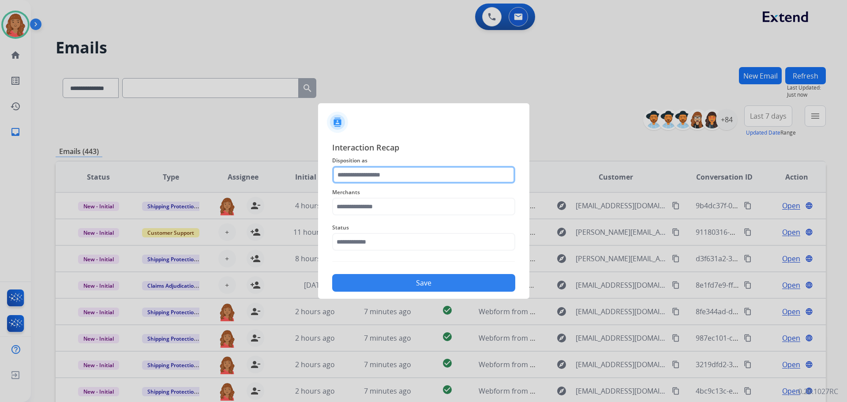
click at [374, 174] on input "text" at bounding box center [423, 175] width 183 height 18
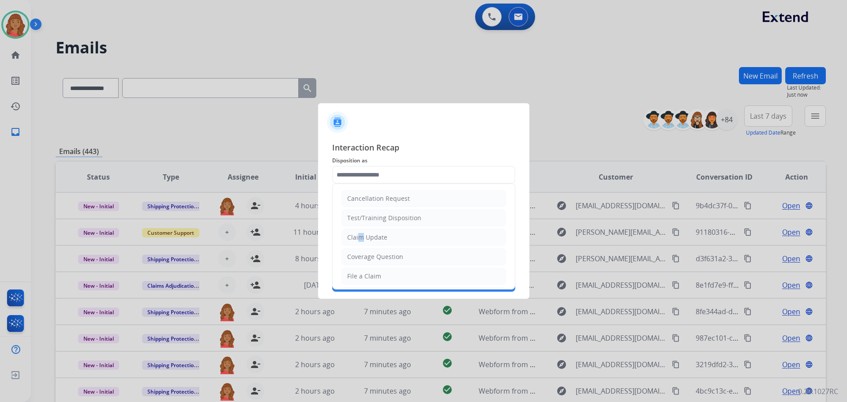
click at [357, 236] on div "Claim Update" at bounding box center [367, 237] width 40 height 9
type input "**********"
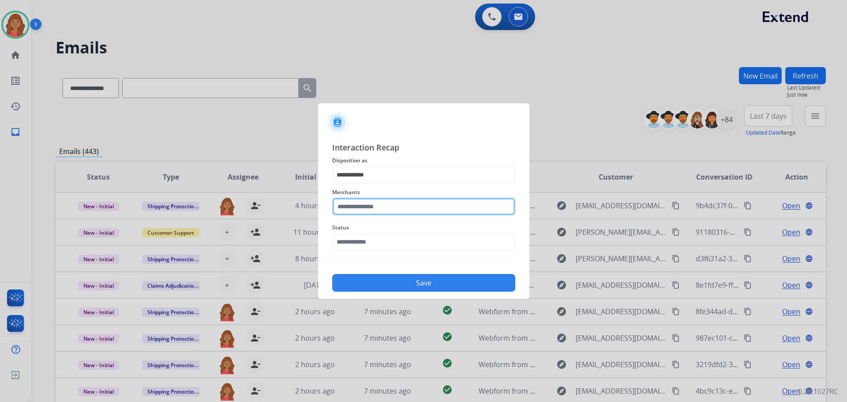
click at [360, 209] on input "text" at bounding box center [423, 207] width 183 height 18
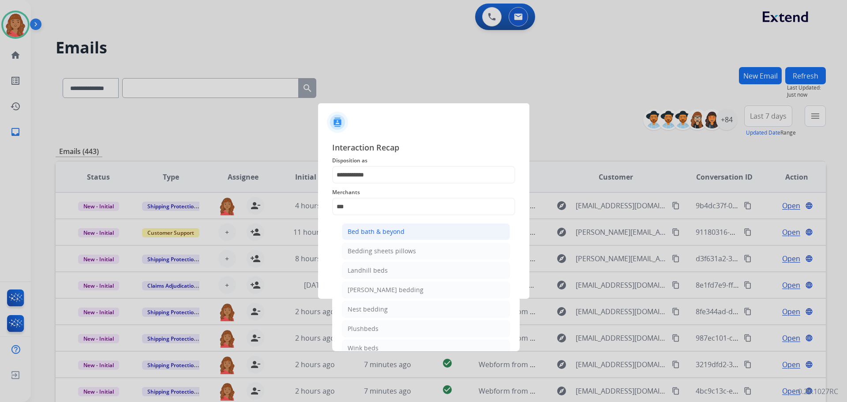
click at [369, 229] on div "Bed bath & beyond" at bounding box center [376, 231] width 57 height 9
type input "**********"
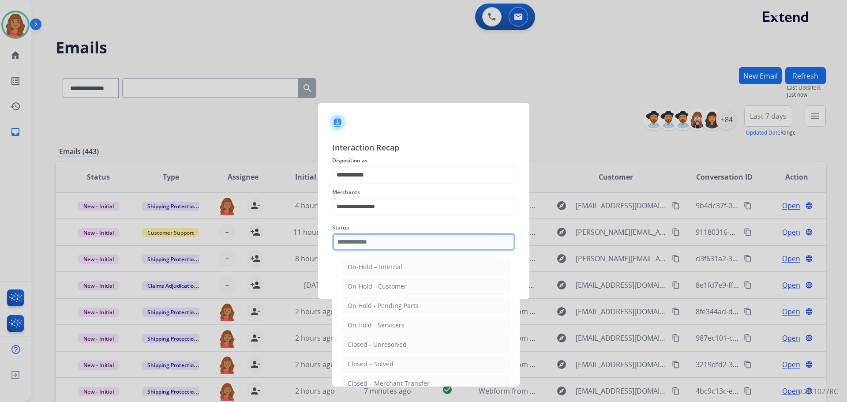
click at [362, 247] on input "text" at bounding box center [423, 242] width 183 height 18
drag, startPoint x: 370, startPoint y: 368, endPoint x: 370, endPoint y: 362, distance: 6.2
click at [370, 367] on div "Closed – Solved" at bounding box center [371, 363] width 46 height 9
type input "**********"
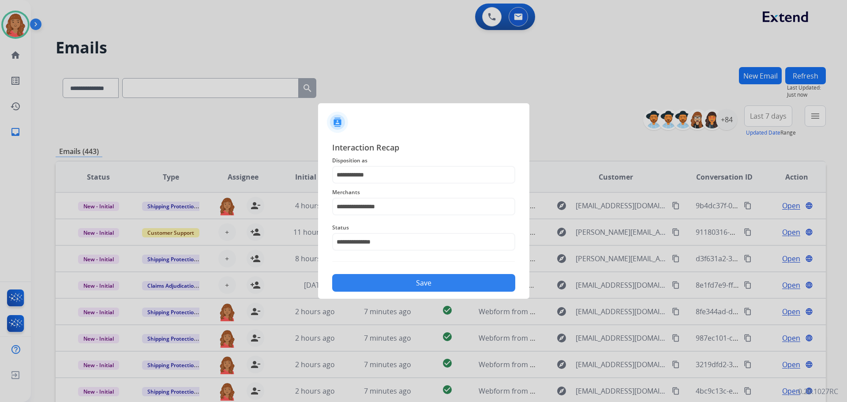
click at [371, 280] on button "Save" at bounding box center [423, 283] width 183 height 18
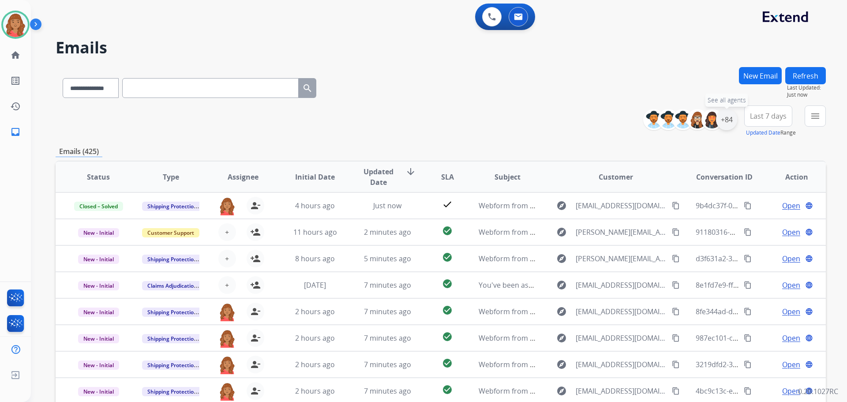
click at [725, 118] on div "+84" at bounding box center [726, 119] width 21 height 21
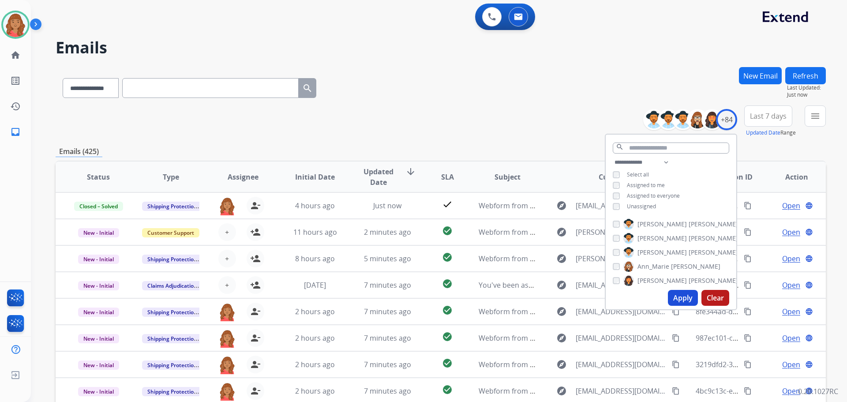
click at [674, 295] on button "Apply" at bounding box center [683, 298] width 30 height 16
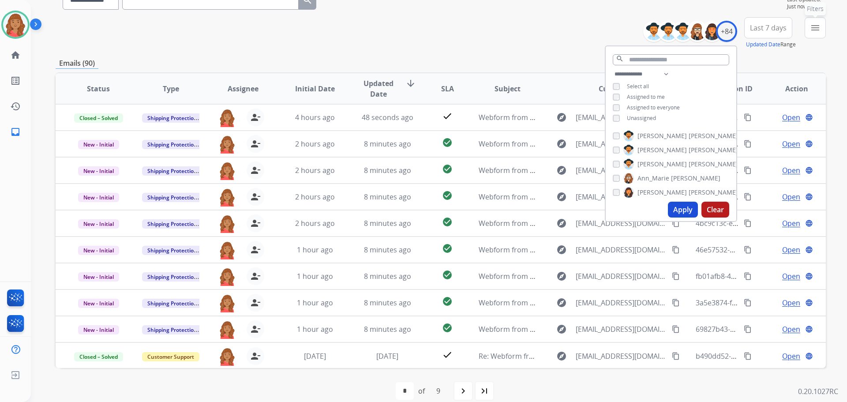
drag, startPoint x: 814, startPoint y: 32, endPoint x: 807, endPoint y: 37, distance: 8.3
click at [815, 33] on mat-icon "menu" at bounding box center [815, 27] width 11 height 11
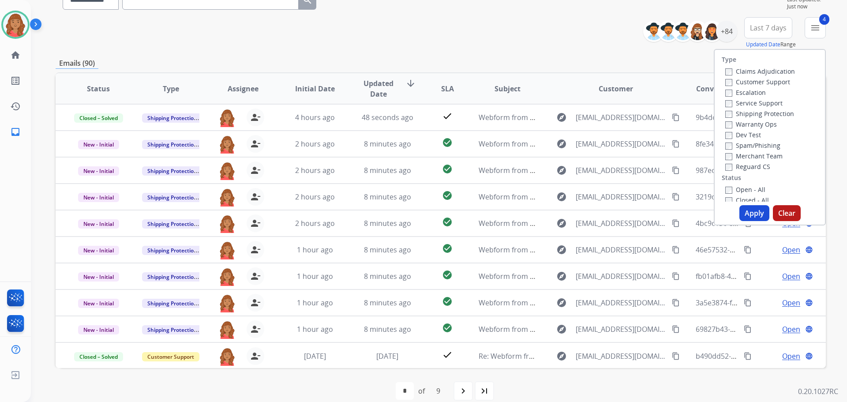
click at [741, 208] on button "Apply" at bounding box center [754, 213] width 30 height 16
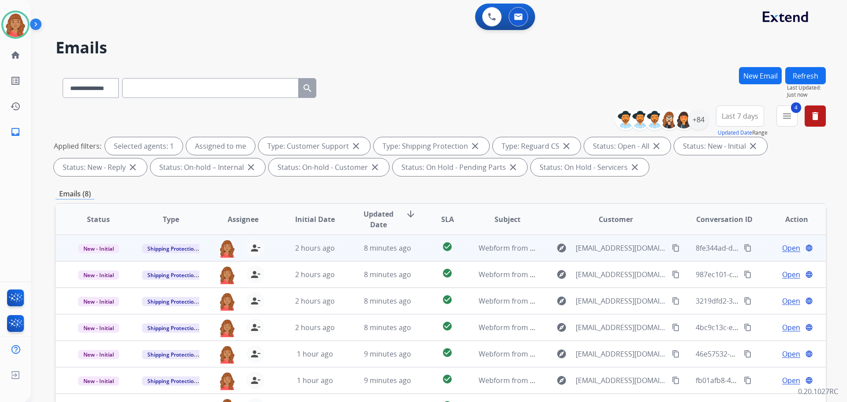
click at [540, 251] on td "explore [EMAIL_ADDRESS][DOMAIN_NAME] content_copy" at bounding box center [609, 248] width 144 height 26
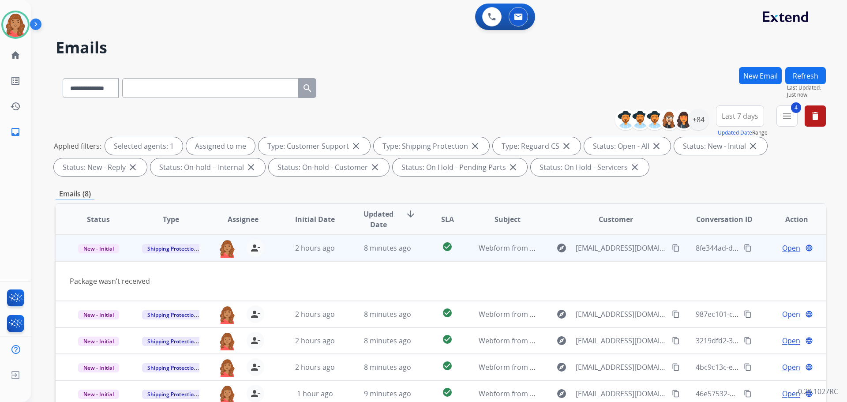
click at [672, 250] on mat-icon "content_copy" at bounding box center [676, 248] width 8 height 8
click at [788, 248] on span "Open" at bounding box center [791, 248] width 18 height 11
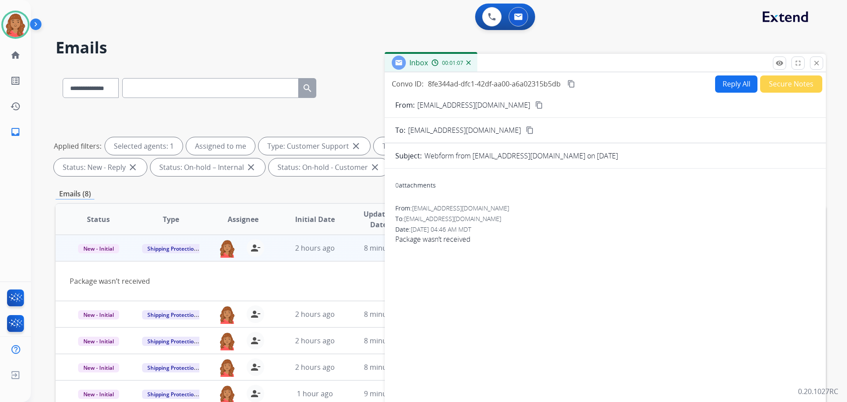
click at [729, 74] on div "Convo ID: 8fe344ad-dfc1-42df-aa00-a6a02315b5db content_copy Reply All Secure No…" at bounding box center [605, 252] width 441 height 360
click at [724, 85] on button "Reply All" at bounding box center [736, 83] width 42 height 17
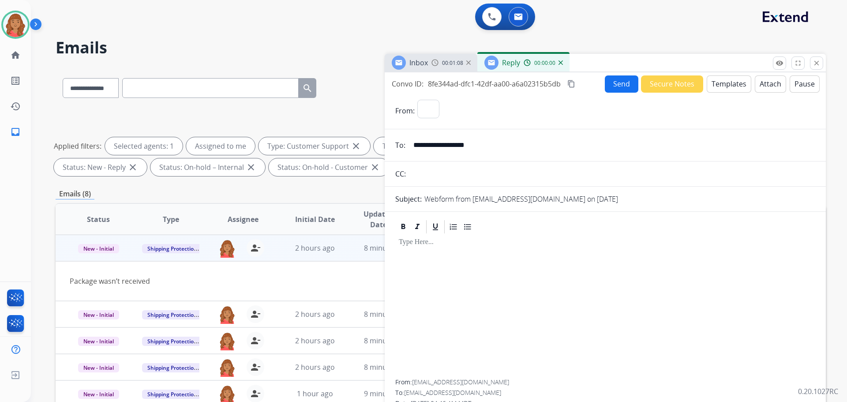
select select "**********"
click at [725, 84] on button "Templates" at bounding box center [728, 83] width 45 height 17
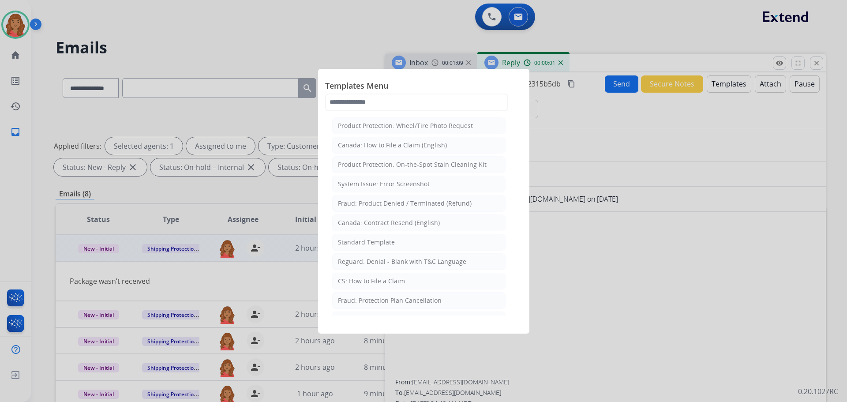
click at [377, 239] on div "Standard Template" at bounding box center [366, 242] width 57 height 9
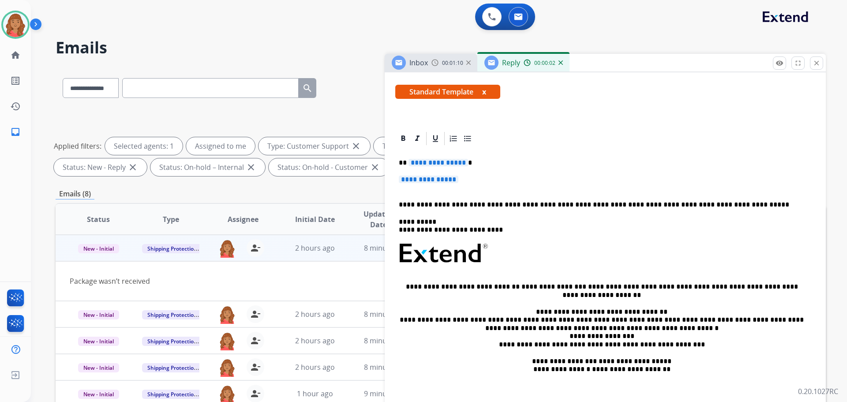
scroll to position [163, 0]
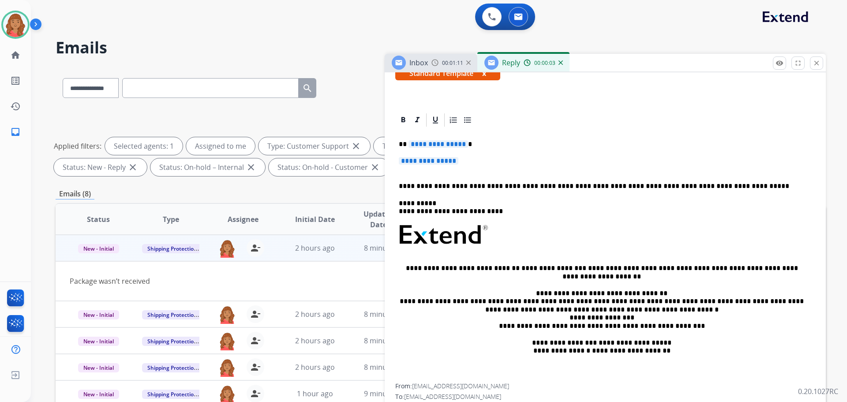
click at [469, 159] on p "**********" at bounding box center [605, 165] width 413 height 16
drag, startPoint x: 469, startPoint y: 162, endPoint x: 393, endPoint y: 138, distance: 78.9
click at [393, 138] on div "**********" at bounding box center [605, 270] width 441 height 317
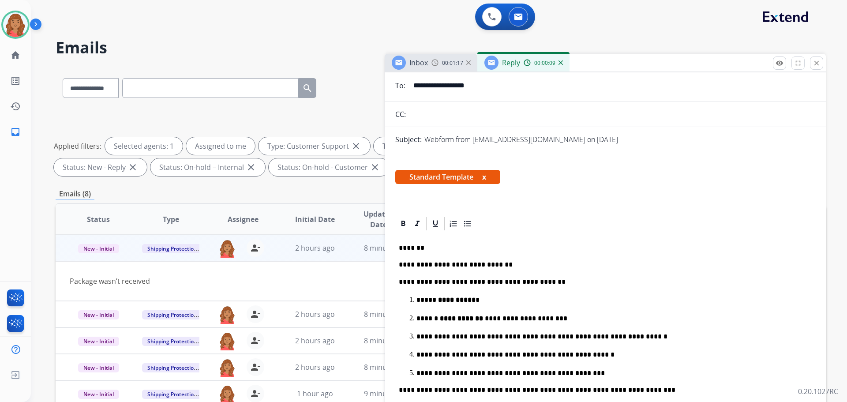
scroll to position [0, 0]
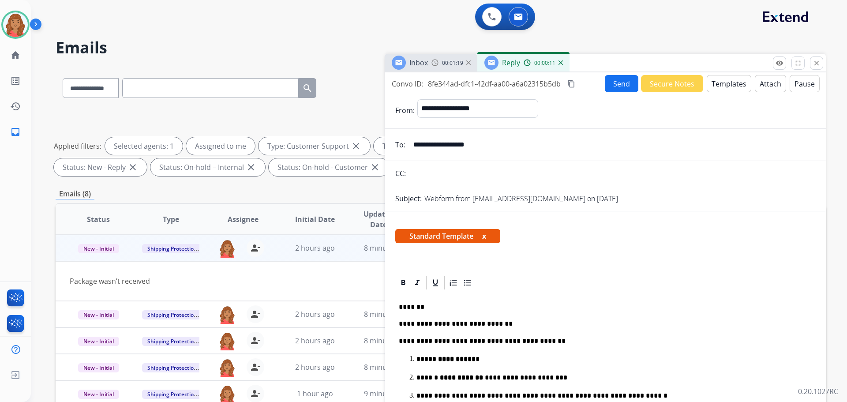
click at [572, 83] on mat-icon "content_copy" at bounding box center [571, 84] width 8 height 8
click at [609, 85] on button "Send" at bounding box center [622, 83] width 34 height 17
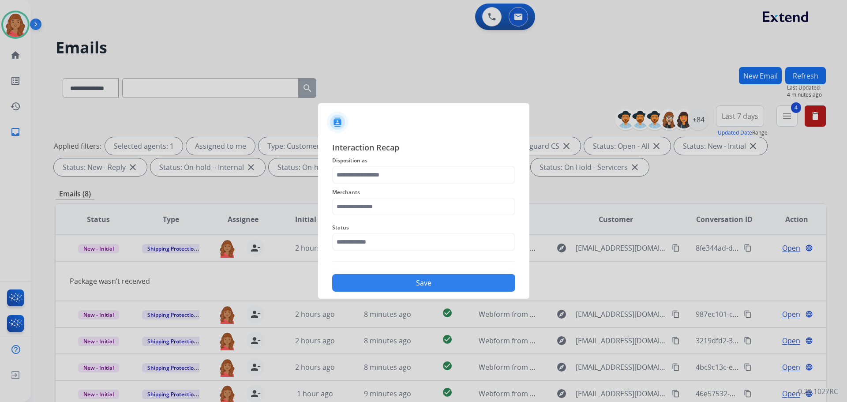
click at [364, 185] on div "Merchants" at bounding box center [423, 200] width 183 height 35
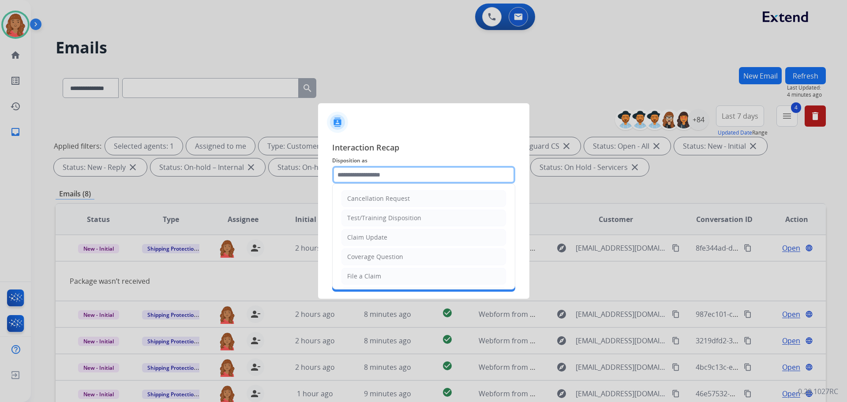
click at [360, 181] on input "text" at bounding box center [423, 175] width 183 height 18
click at [363, 273] on div "File a Claim" at bounding box center [364, 276] width 34 height 9
type input "**********"
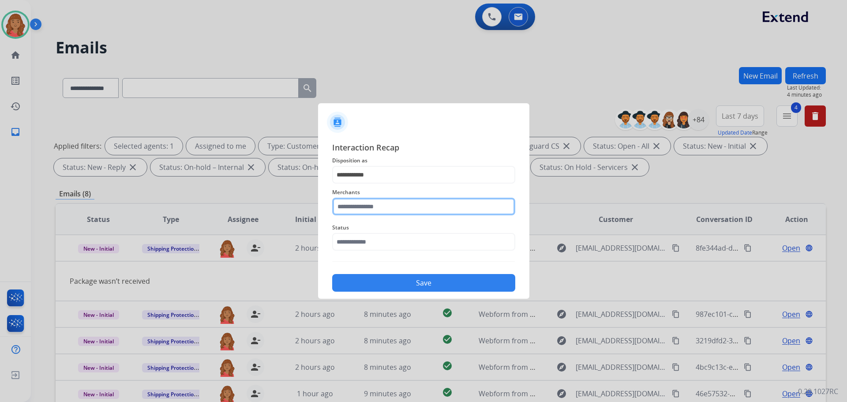
click at [366, 206] on input "text" at bounding box center [423, 207] width 183 height 18
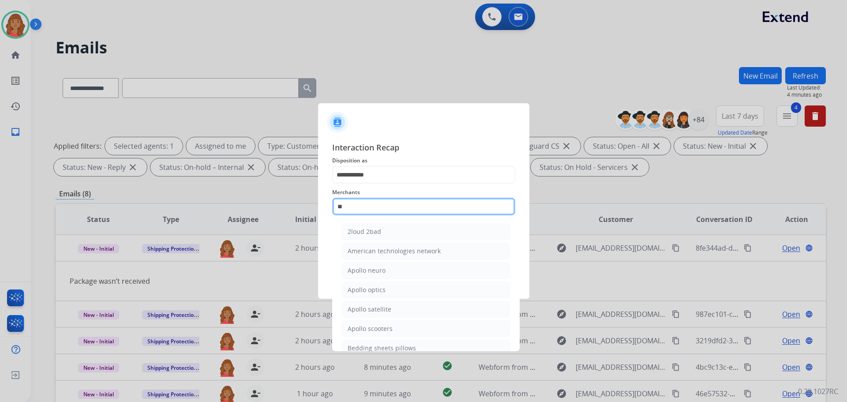
type input "*"
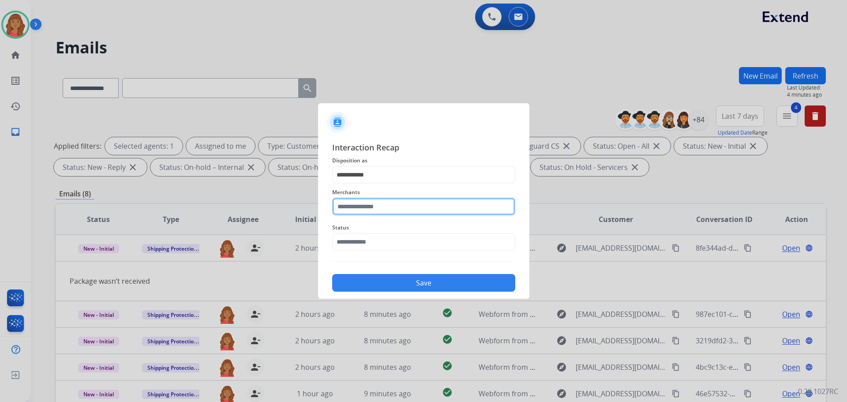
drag, startPoint x: 366, startPoint y: 209, endPoint x: 370, endPoint y: 212, distance: 4.9
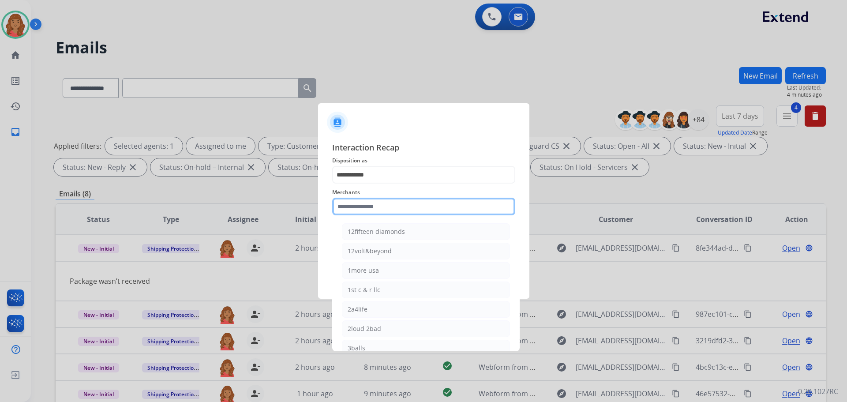
paste input "**********"
type input "**********"
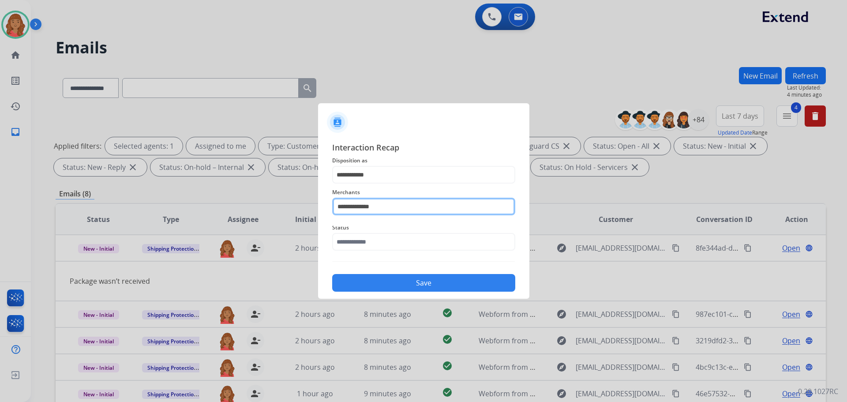
drag, startPoint x: 393, startPoint y: 207, endPoint x: 289, endPoint y: 203, distance: 103.7
click at [0, 203] on app-contact-recap-modal "**********" at bounding box center [0, 201] width 0 height 402
click at [373, 232] on div "Not found" at bounding box center [363, 231] width 30 height 9
type input "*********"
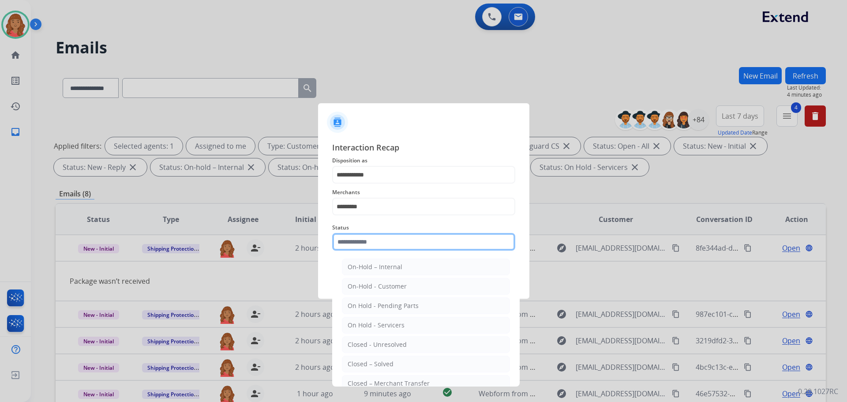
click at [366, 238] on input "text" at bounding box center [423, 242] width 183 height 18
click at [372, 359] on li "Closed – Solved" at bounding box center [426, 363] width 168 height 17
type input "**********"
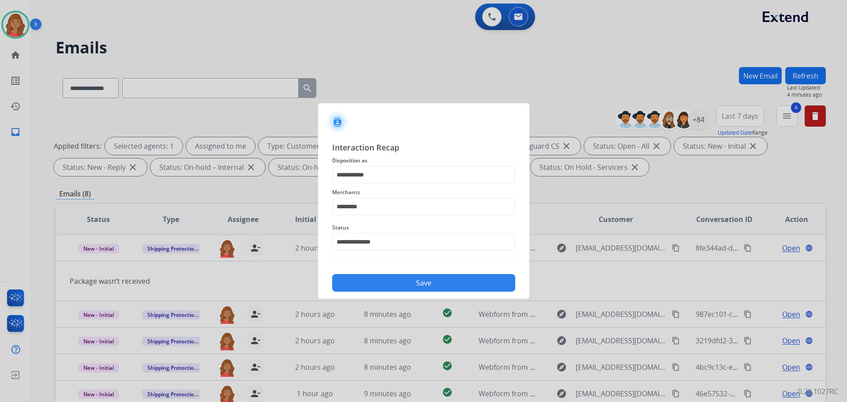
drag, startPoint x: 402, startPoint y: 285, endPoint x: 404, endPoint y: 291, distance: 5.9
click at [402, 285] on button "Save" at bounding box center [423, 283] width 183 height 18
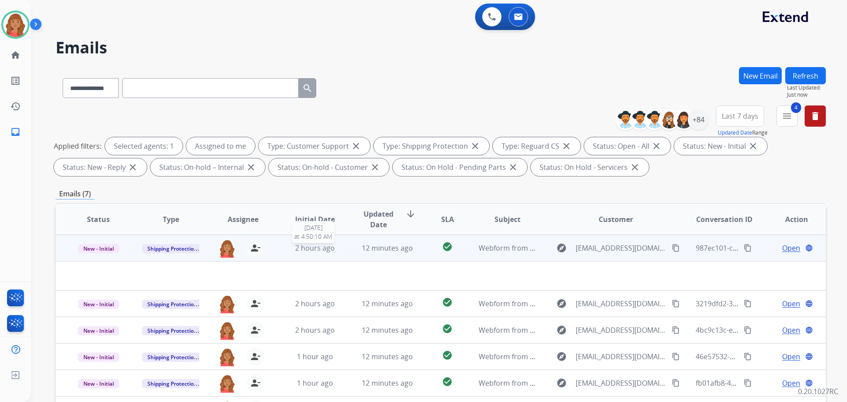
click at [325, 247] on span "2 hours ago" at bounding box center [315, 248] width 40 height 10
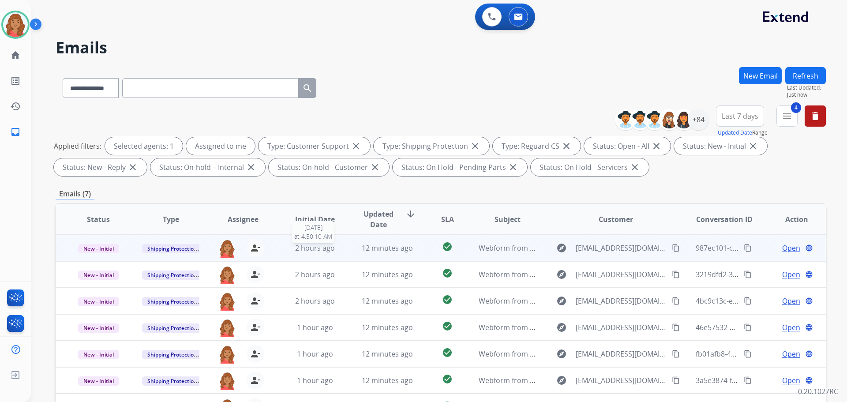
click at [310, 246] on span "2 hours ago" at bounding box center [315, 248] width 40 height 10
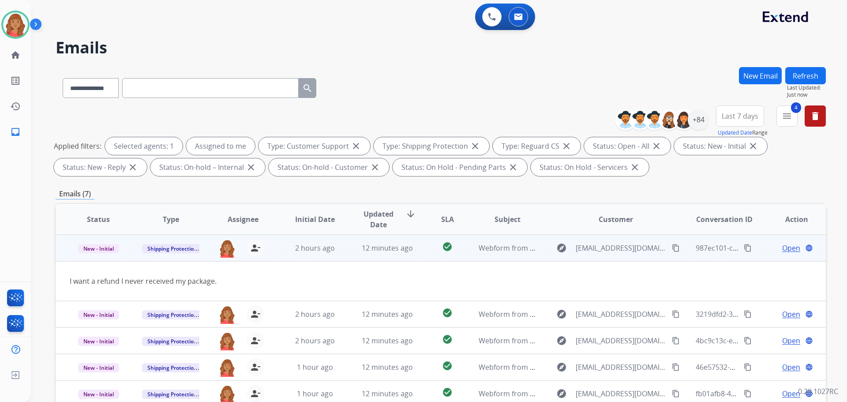
click at [672, 248] on mat-icon "content_copy" at bounding box center [676, 248] width 8 height 8
click at [786, 251] on span "Open" at bounding box center [791, 248] width 18 height 11
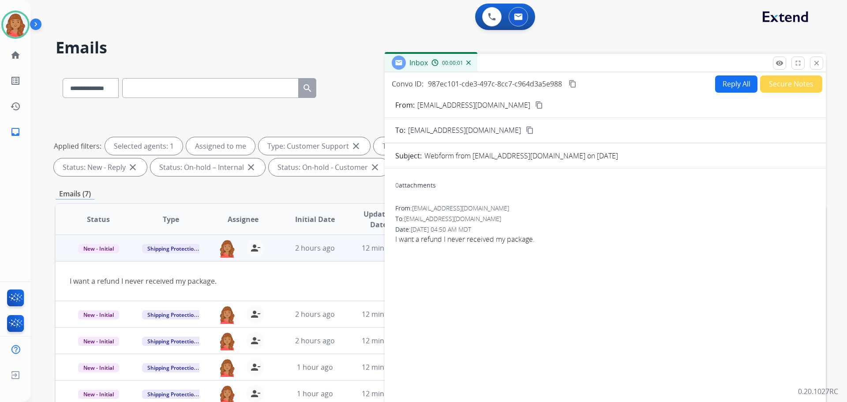
click at [734, 85] on button "Reply All" at bounding box center [736, 83] width 42 height 17
select select "**********"
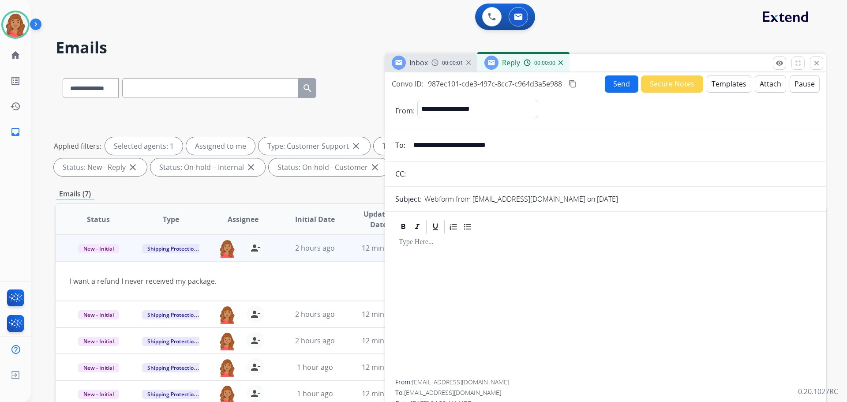
click at [731, 87] on button "Templates" at bounding box center [728, 83] width 45 height 17
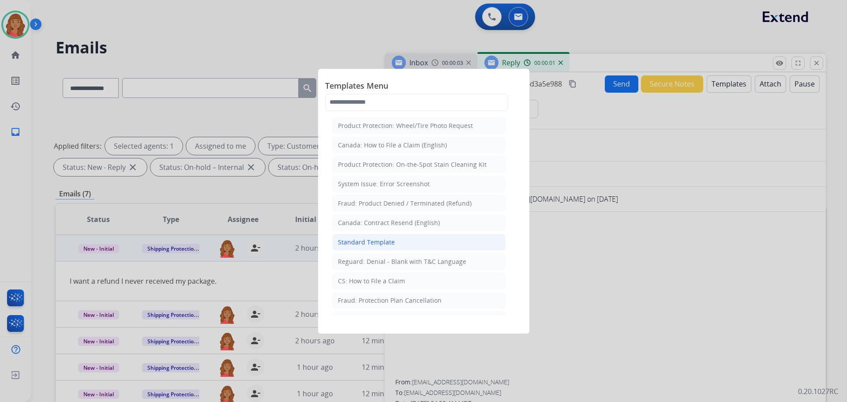
click at [414, 240] on li "Standard Template" at bounding box center [418, 242] width 173 height 17
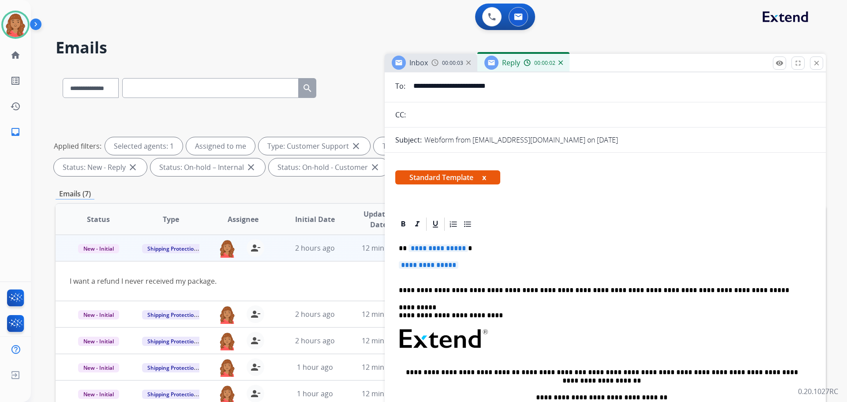
scroll to position [88, 0]
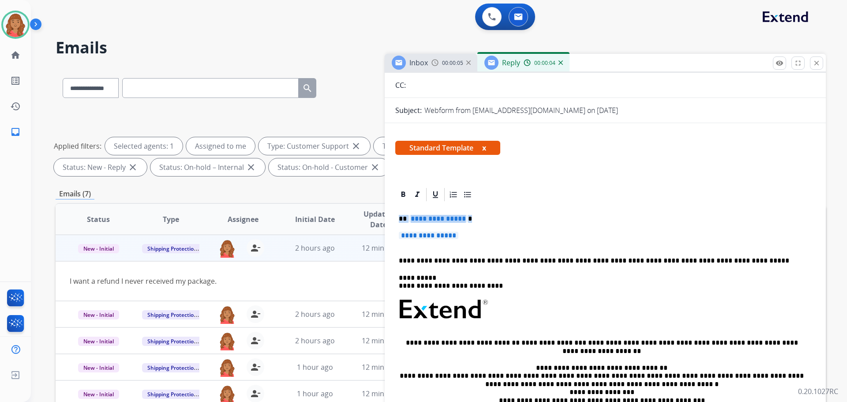
drag, startPoint x: 471, startPoint y: 237, endPoint x: 396, endPoint y: 218, distance: 76.5
click at [396, 218] on div "**********" at bounding box center [605, 329] width 420 height 255
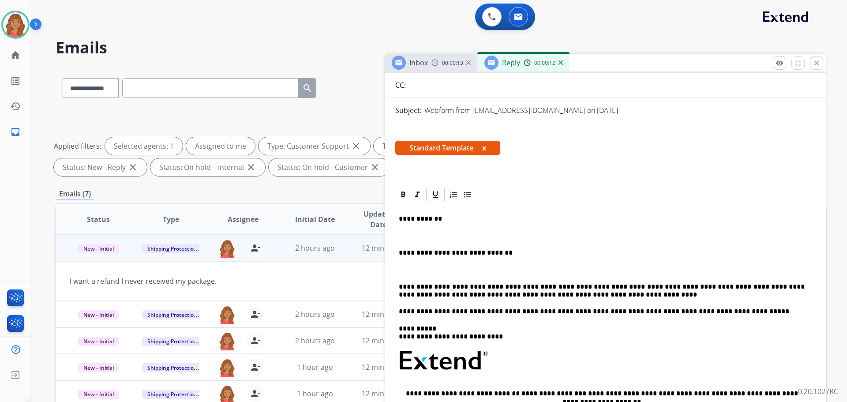
click at [407, 220] on p "**********" at bounding box center [602, 219] width 406 height 8
click at [397, 218] on div "**********" at bounding box center [605, 355] width 420 height 306
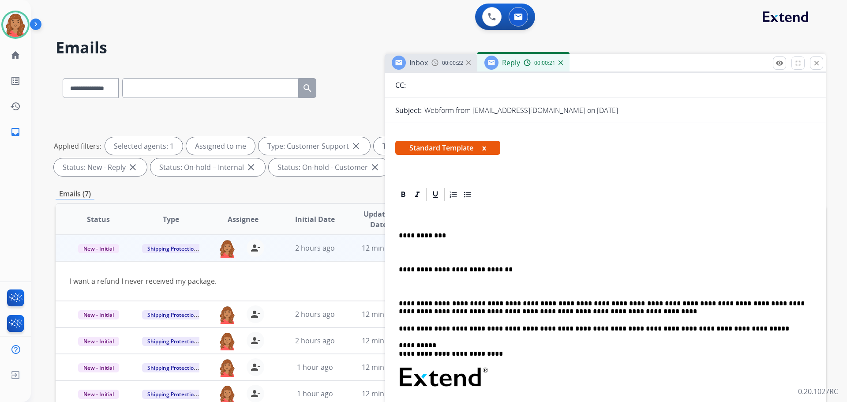
click at [400, 303] on p "**********" at bounding box center [602, 307] width 406 height 16
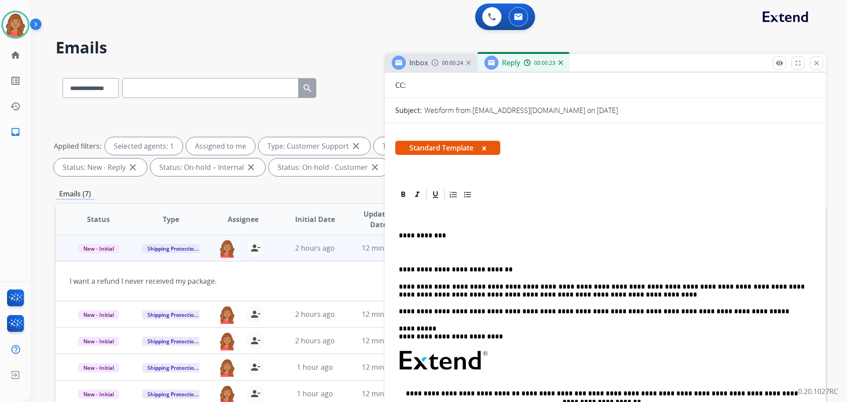
click at [401, 267] on p "**********" at bounding box center [602, 269] width 406 height 8
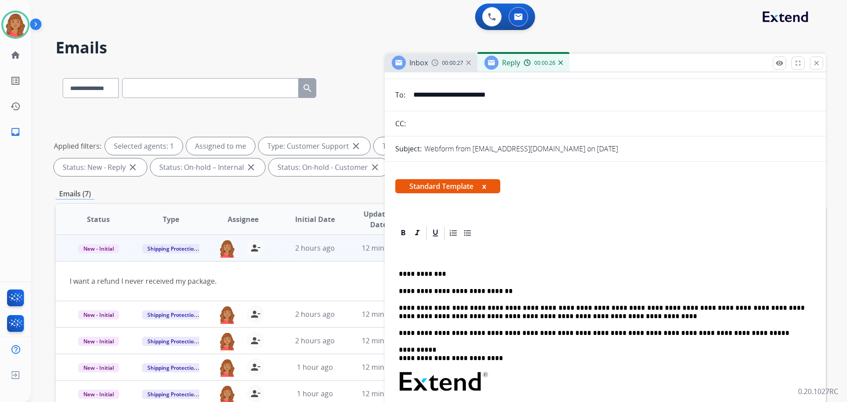
scroll to position [0, 0]
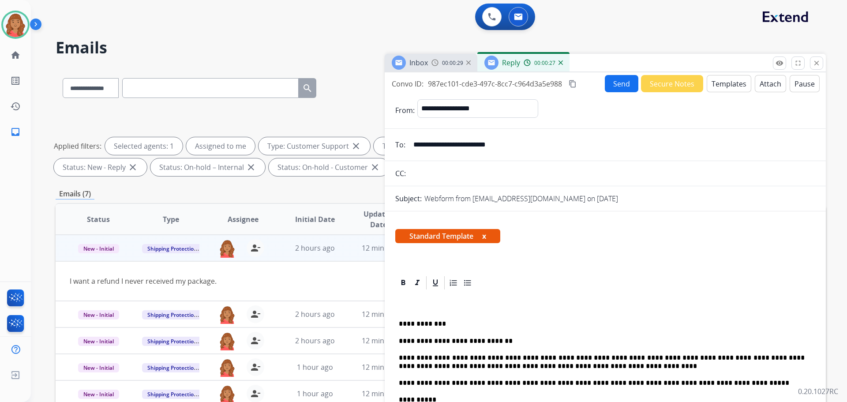
click at [575, 88] on button "content_copy" at bounding box center [572, 83] width 11 height 11
click at [617, 84] on button "Send" at bounding box center [622, 83] width 34 height 17
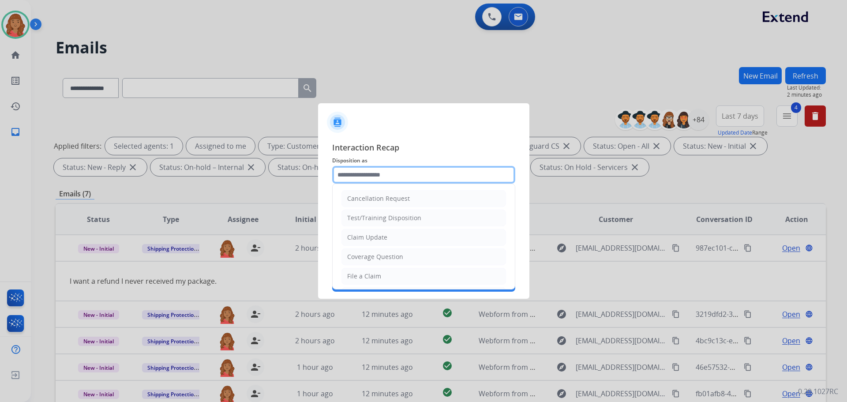
click at [354, 178] on input "text" at bounding box center [423, 175] width 183 height 18
click at [365, 236] on div "Claim Update" at bounding box center [367, 237] width 40 height 9
type input "**********"
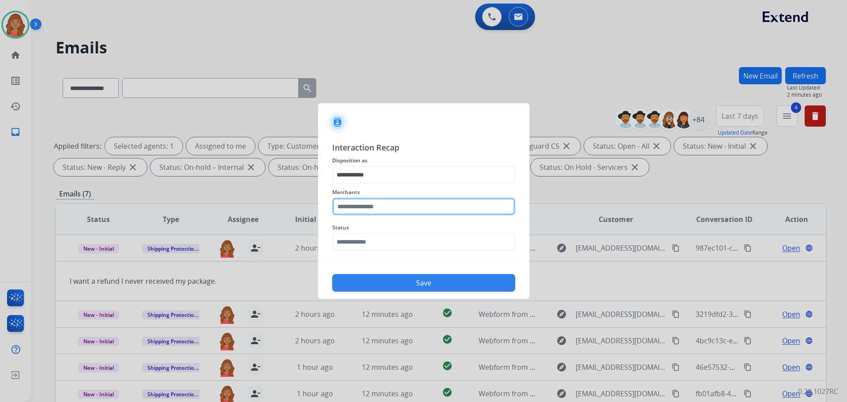
click at [362, 206] on input "text" at bounding box center [423, 207] width 183 height 18
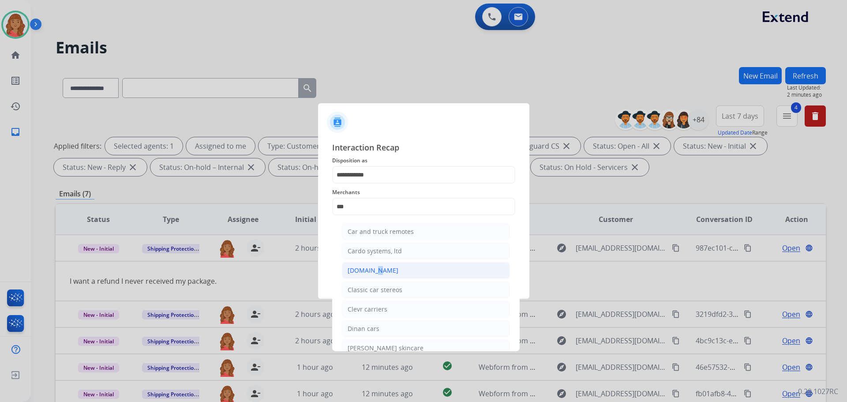
click at [372, 268] on div "[DOMAIN_NAME]" at bounding box center [373, 270] width 51 height 9
type input "**********"
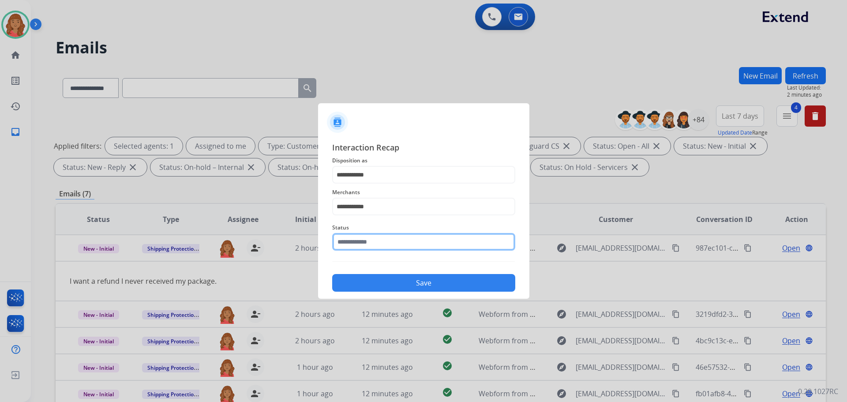
click at [367, 240] on input "text" at bounding box center [423, 242] width 183 height 18
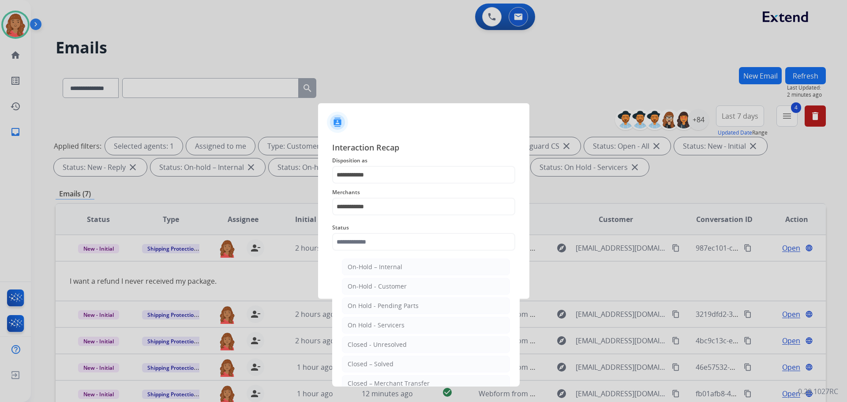
drag, startPoint x: 374, startPoint y: 365, endPoint x: 372, endPoint y: 348, distance: 16.9
click at [374, 365] on div "Closed – Solved" at bounding box center [371, 363] width 46 height 9
type input "**********"
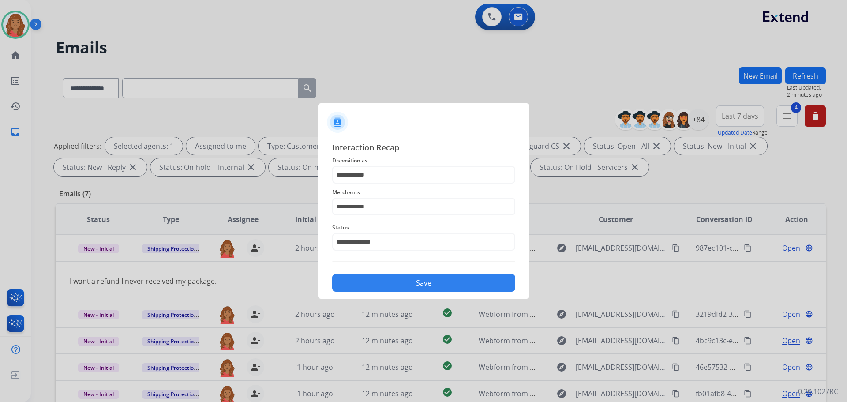
click at [380, 286] on button "Save" at bounding box center [423, 283] width 183 height 18
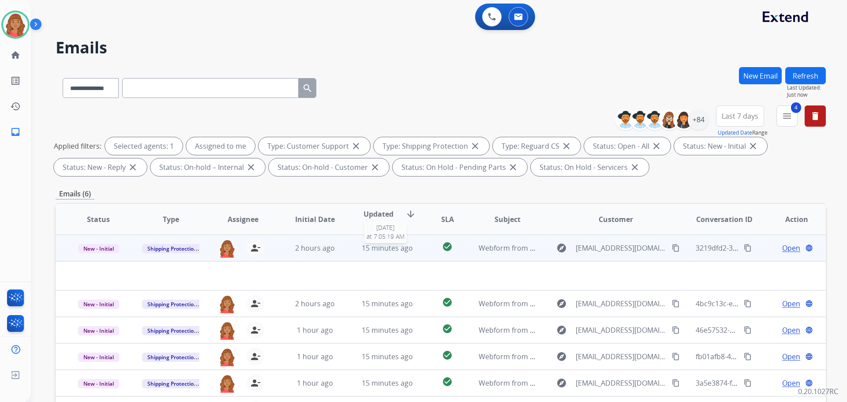
click at [389, 252] on span "15 minutes ago" at bounding box center [387, 248] width 51 height 10
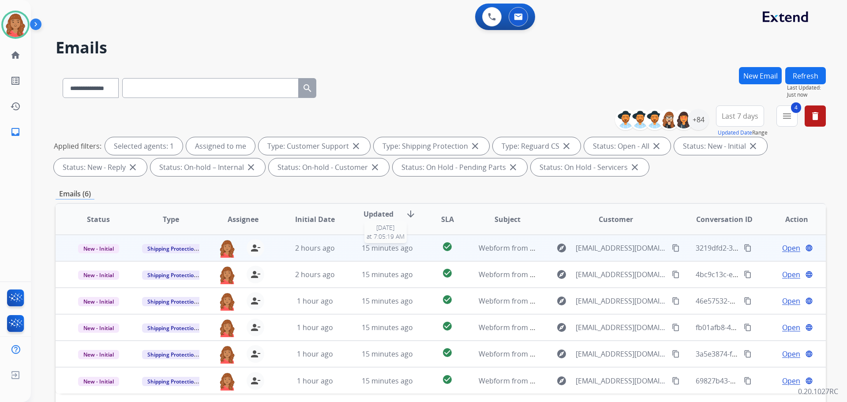
click at [390, 252] on span "15 minutes ago" at bounding box center [387, 248] width 51 height 10
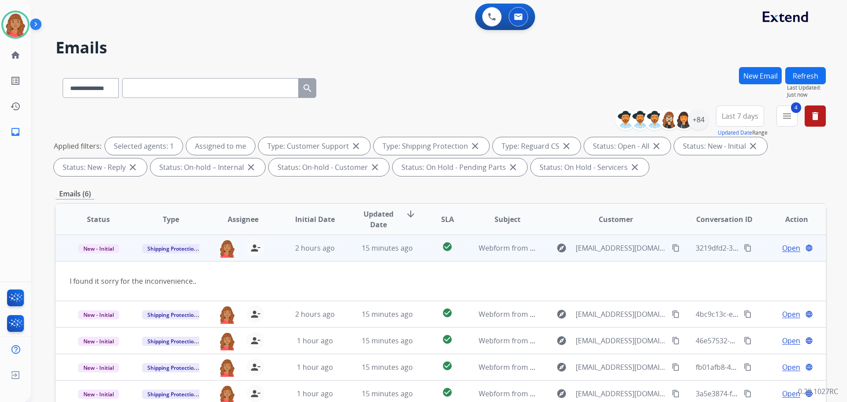
click at [785, 249] on span "Open" at bounding box center [791, 248] width 18 height 11
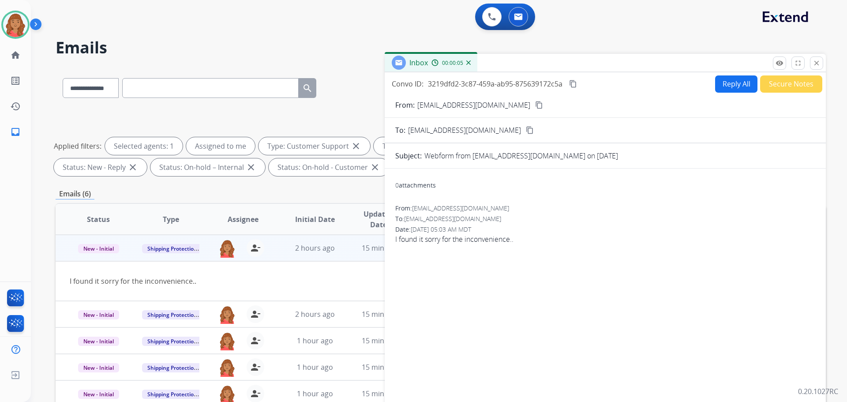
click at [535, 106] on mat-icon "content_copy" at bounding box center [539, 105] width 8 height 8
drag, startPoint x: 818, startPoint y: 64, endPoint x: 808, endPoint y: 67, distance: 10.6
click at [818, 64] on mat-icon "close" at bounding box center [816, 63] width 8 height 8
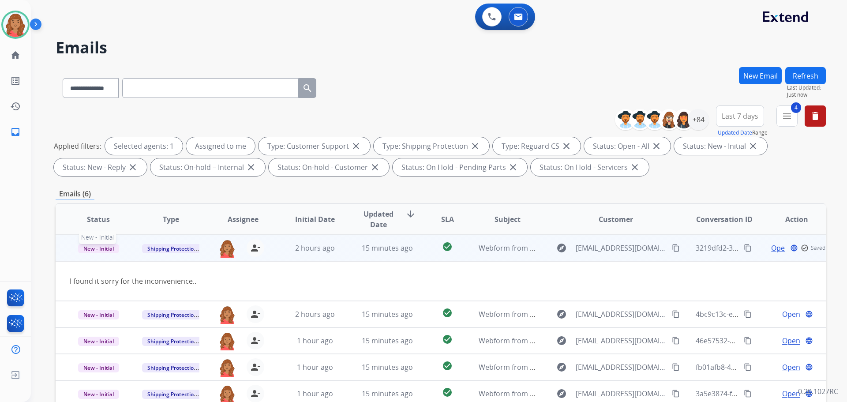
click at [103, 247] on span "New - Initial" at bounding box center [98, 248] width 41 height 9
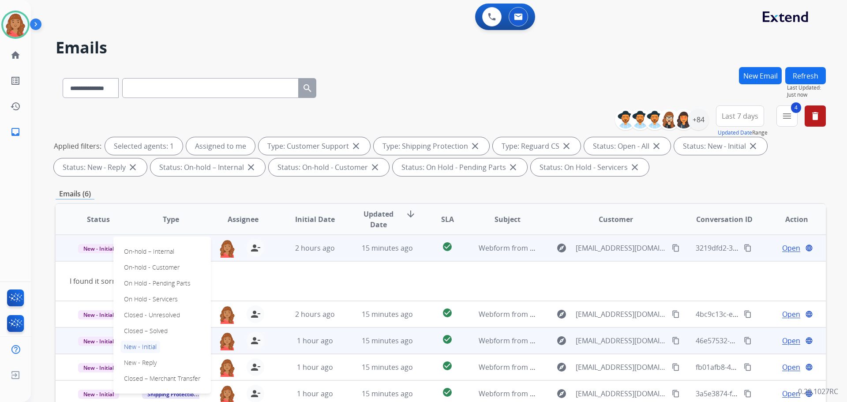
drag, startPoint x: 139, startPoint y: 329, endPoint x: 146, endPoint y: 327, distance: 6.8
click at [140, 329] on p "Closed – Solved" at bounding box center [145, 331] width 51 height 12
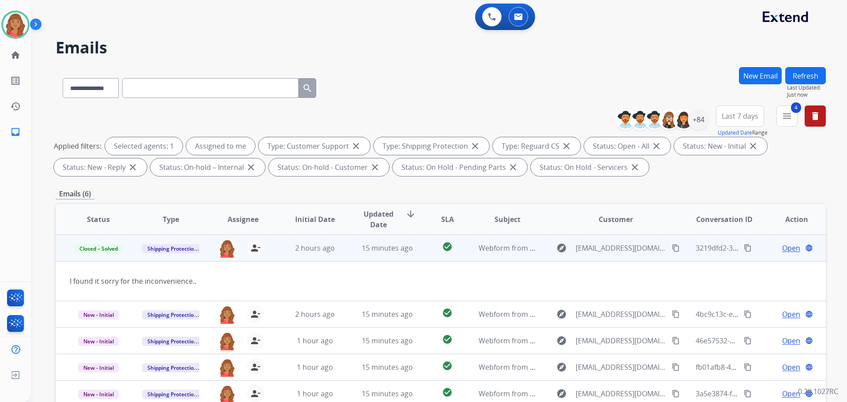
click at [326, 284] on div "I found it sorry for the inconvenience.." at bounding box center [369, 281] width 598 height 11
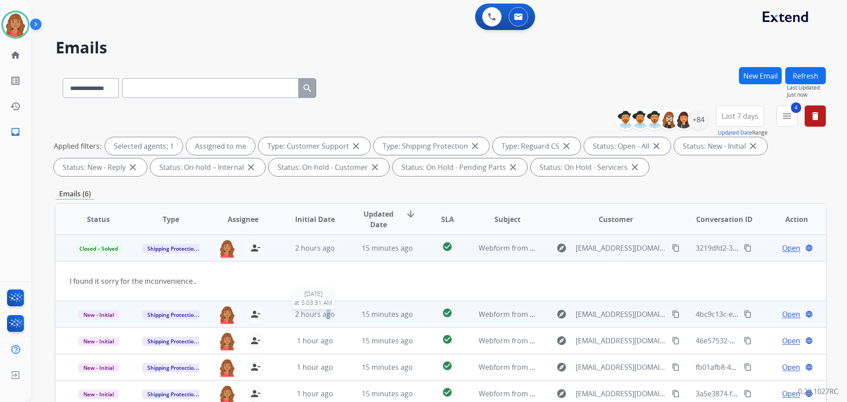
click at [327, 310] on span "2 hours ago" at bounding box center [315, 314] width 40 height 10
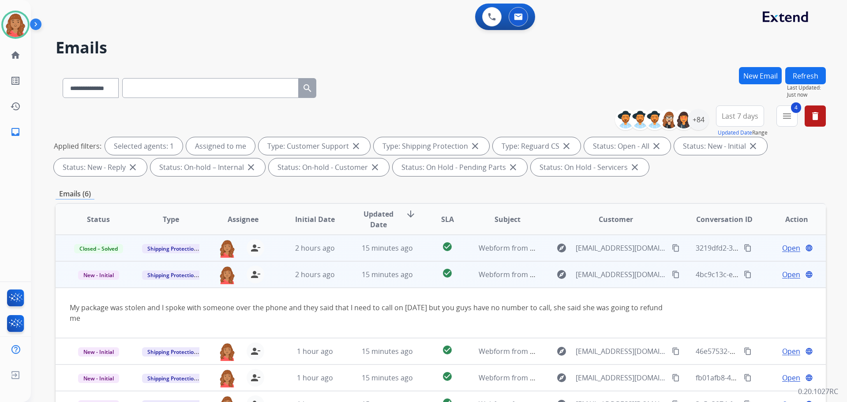
click at [785, 276] on span "Open" at bounding box center [791, 274] width 18 height 11
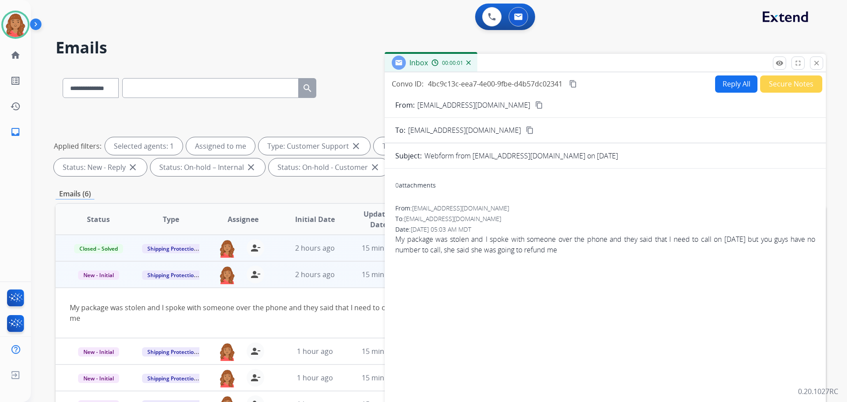
click at [729, 83] on button "Reply All" at bounding box center [736, 83] width 42 height 17
select select "**********"
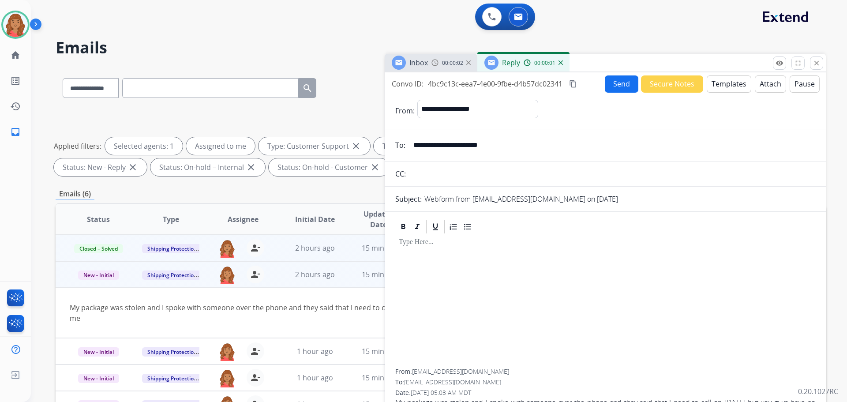
click at [721, 85] on button "Templates" at bounding box center [728, 83] width 45 height 17
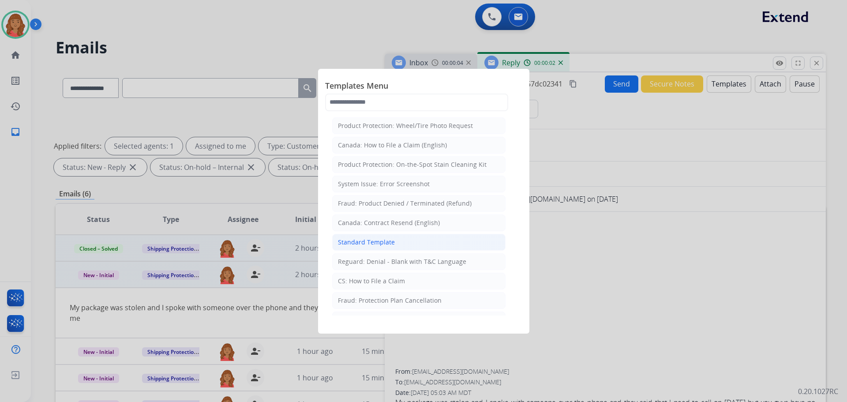
click at [377, 245] on div "Standard Template" at bounding box center [366, 242] width 57 height 9
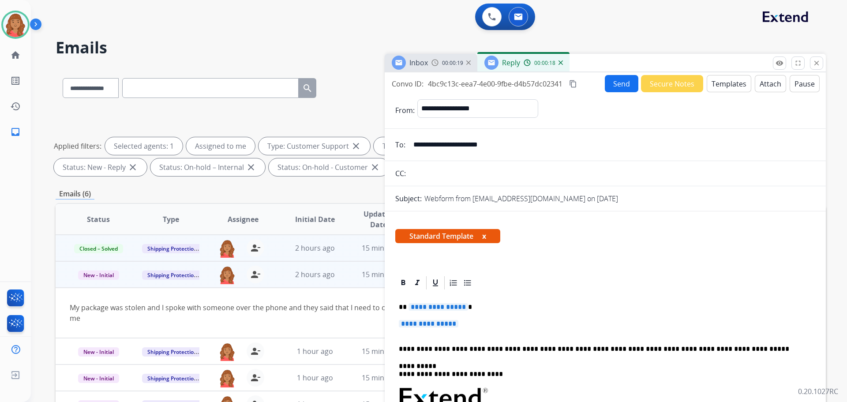
click at [661, 245] on div "Standard Template x" at bounding box center [605, 239] width 420 height 21
drag, startPoint x: 448, startPoint y: 327, endPoint x: 386, endPoint y: 303, distance: 66.2
click at [458, 323] on span "**********" at bounding box center [429, 323] width 60 height 7
drag, startPoint x: 442, startPoint y: 324, endPoint x: 462, endPoint y: 326, distance: 20.4
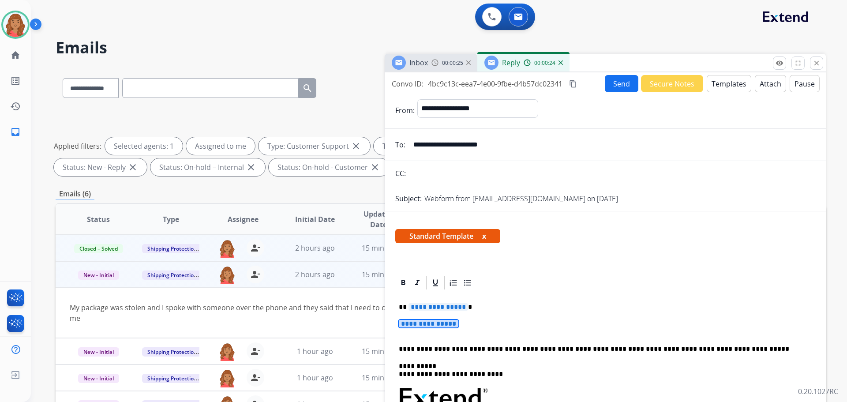
click at [466, 326] on p "**********" at bounding box center [605, 328] width 413 height 16
drag, startPoint x: 397, startPoint y: 325, endPoint x: 461, endPoint y: 329, distance: 63.6
drag, startPoint x: 447, startPoint y: 325, endPoint x: 429, endPoint y: 329, distance: 18.3
drag, startPoint x: 429, startPoint y: 329, endPoint x: 402, endPoint y: 322, distance: 27.3
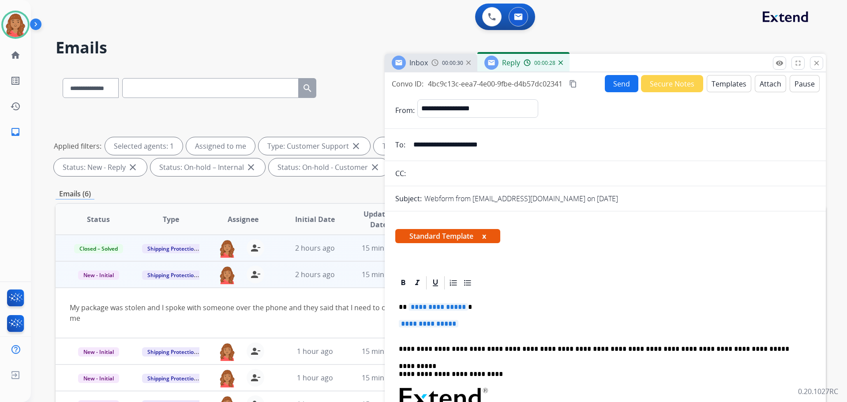
click at [402, 322] on span "**********" at bounding box center [429, 323] width 60 height 7
drag, startPoint x: 456, startPoint y: 325, endPoint x: 505, endPoint y: 332, distance: 49.0
click at [508, 332] on p "**********" at bounding box center [605, 328] width 413 height 16
drag, startPoint x: 473, startPoint y: 328, endPoint x: 403, endPoint y: 327, distance: 70.6
click at [407, 325] on span "**********" at bounding box center [429, 323] width 60 height 7
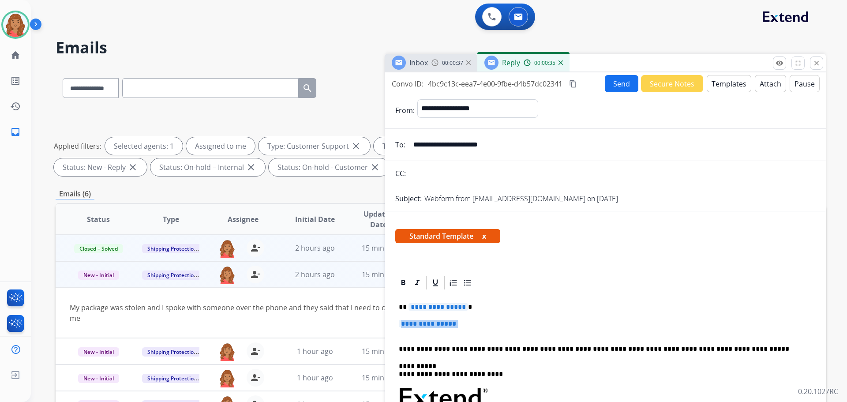
drag, startPoint x: 402, startPoint y: 326, endPoint x: 479, endPoint y: 330, distance: 77.3
click at [479, 330] on p "**********" at bounding box center [605, 328] width 413 height 16
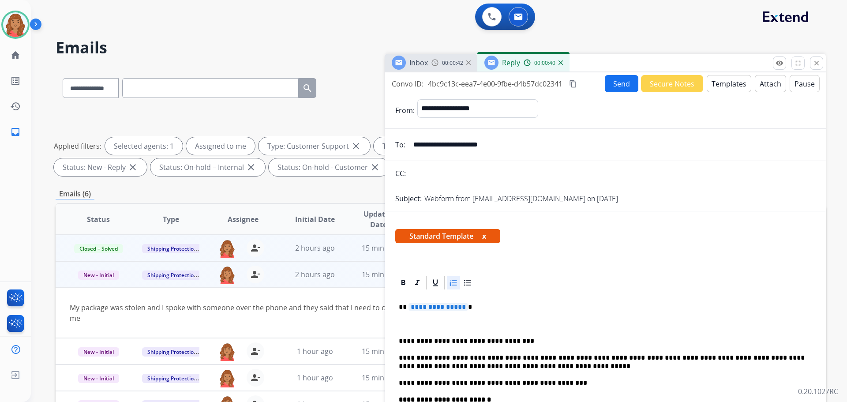
click at [419, 340] on p "**********" at bounding box center [602, 341] width 406 height 8
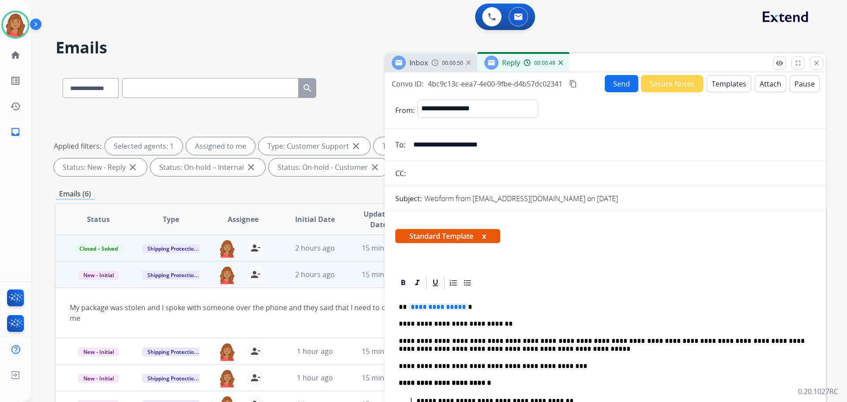
drag, startPoint x: 450, startPoint y: 147, endPoint x: 413, endPoint y: 150, distance: 37.2
click at [409, 149] on input "**********" at bounding box center [611, 145] width 407 height 18
drag, startPoint x: 410, startPoint y: 305, endPoint x: 441, endPoint y: 305, distance: 30.9
click at [440, 305] on span "**********" at bounding box center [438, 306] width 60 height 7
click at [462, 307] on span "**********" at bounding box center [438, 306] width 60 height 7
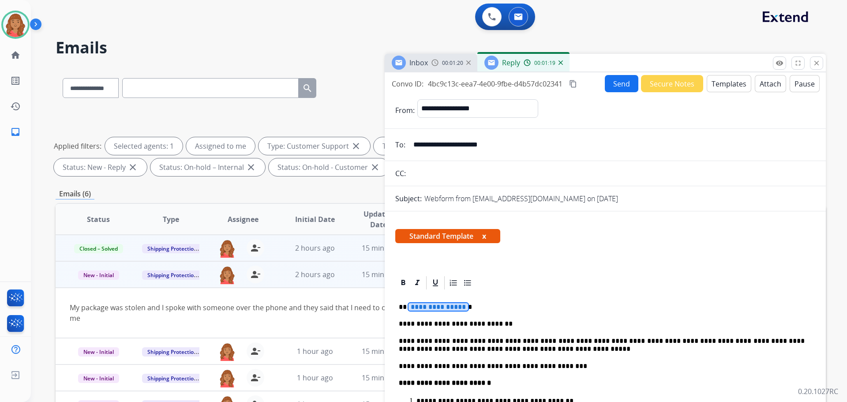
drag, startPoint x: 461, startPoint y: 307, endPoint x: 441, endPoint y: 308, distance: 20.7
click at [441, 308] on span "**********" at bounding box center [438, 306] width 60 height 7
drag, startPoint x: 439, startPoint y: 308, endPoint x: 430, endPoint y: 305, distance: 9.6
drag, startPoint x: 430, startPoint y: 305, endPoint x: 419, endPoint y: 309, distance: 10.7
click at [418, 308] on span "**********" at bounding box center [438, 306] width 60 height 7
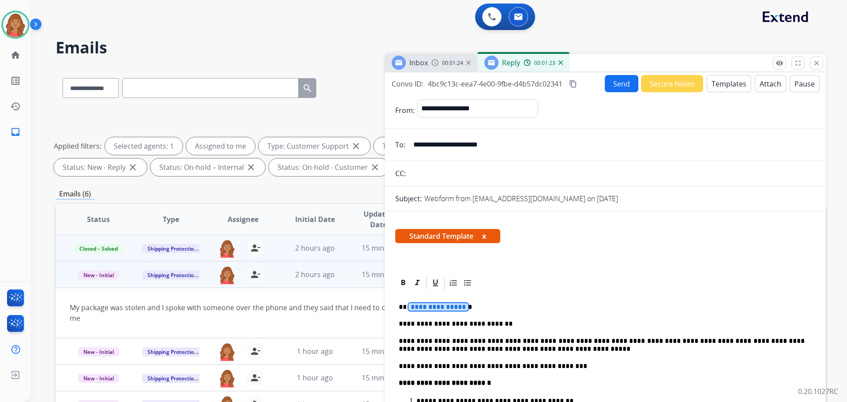
click at [427, 307] on span "**********" at bounding box center [438, 306] width 60 height 7
drag, startPoint x: 430, startPoint y: 307, endPoint x: 451, endPoint y: 306, distance: 21.2
click at [451, 306] on p "**********" at bounding box center [602, 307] width 406 height 8
click at [572, 84] on mat-icon "content_copy" at bounding box center [573, 84] width 8 height 8
click at [597, 84] on span "Copied!" at bounding box center [590, 83] width 25 height 11
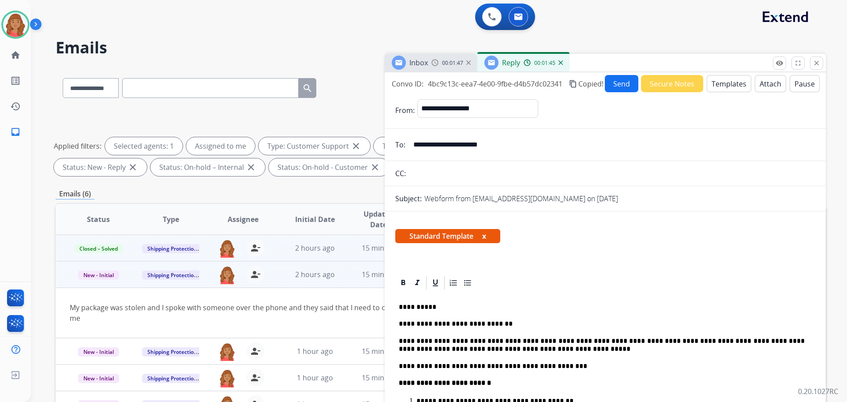
click at [615, 83] on button "Send" at bounding box center [622, 83] width 34 height 17
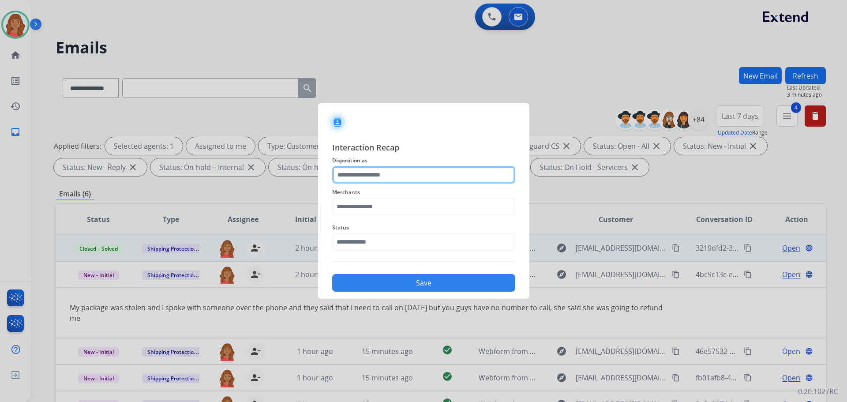
click at [372, 176] on input "text" at bounding box center [423, 175] width 183 height 18
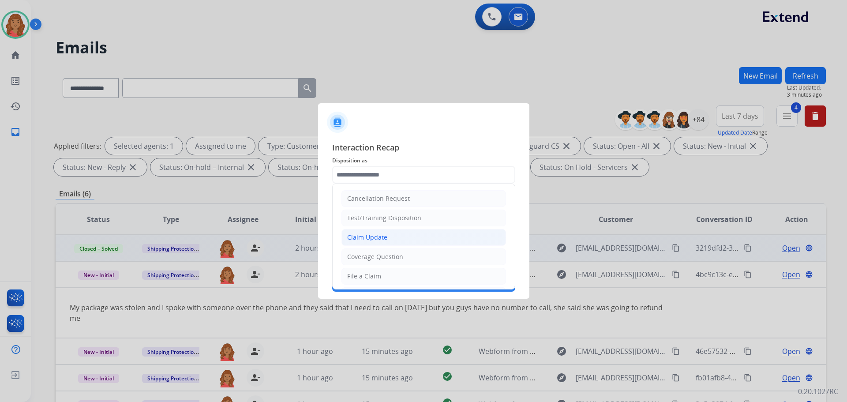
click at [371, 239] on div "Claim Update" at bounding box center [367, 237] width 40 height 9
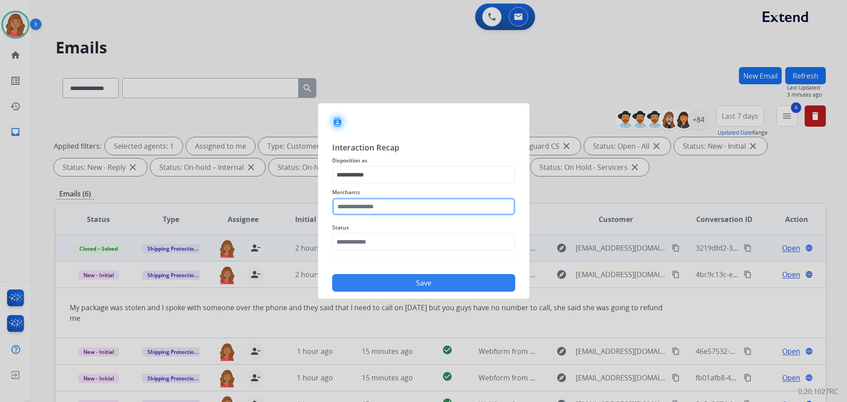
click at [362, 203] on input "text" at bounding box center [423, 207] width 183 height 18
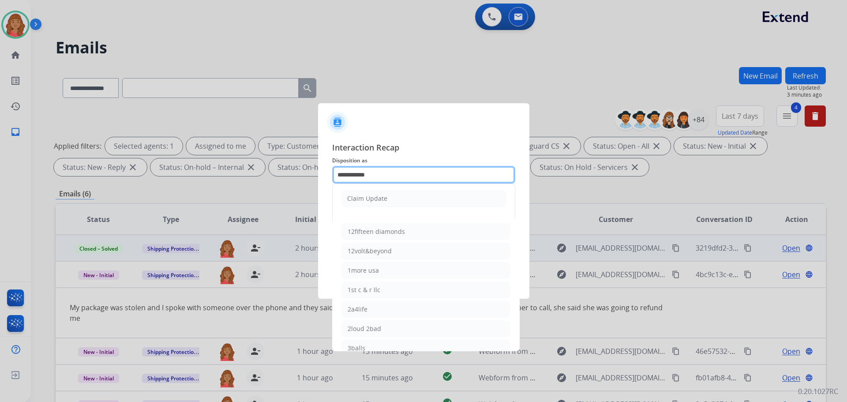
click at [362, 176] on input "**********" at bounding box center [423, 175] width 183 height 18
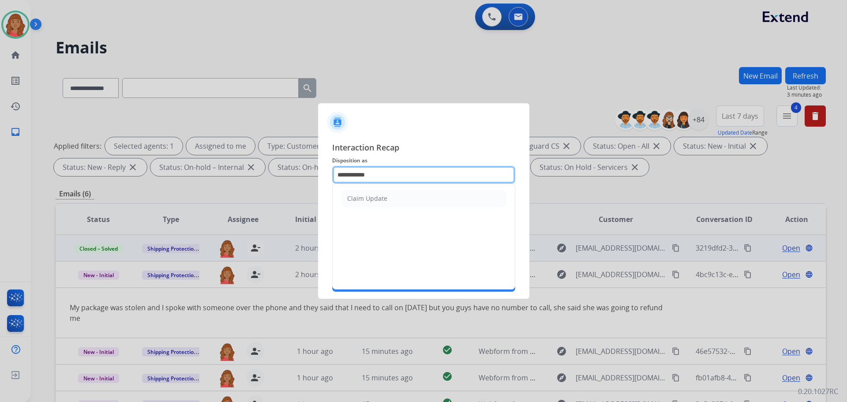
click at [418, 166] on input "**********" at bounding box center [423, 175] width 183 height 18
type input "*"
click at [367, 202] on div "File a Claim" at bounding box center [364, 198] width 34 height 9
type input "**********"
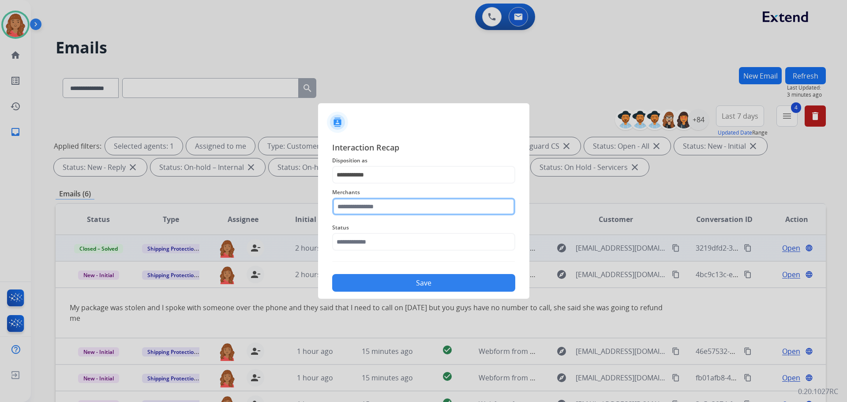
click at [362, 208] on input "text" at bounding box center [423, 207] width 183 height 18
click at [363, 235] on li "Jomashop" at bounding box center [426, 231] width 168 height 17
type input "********"
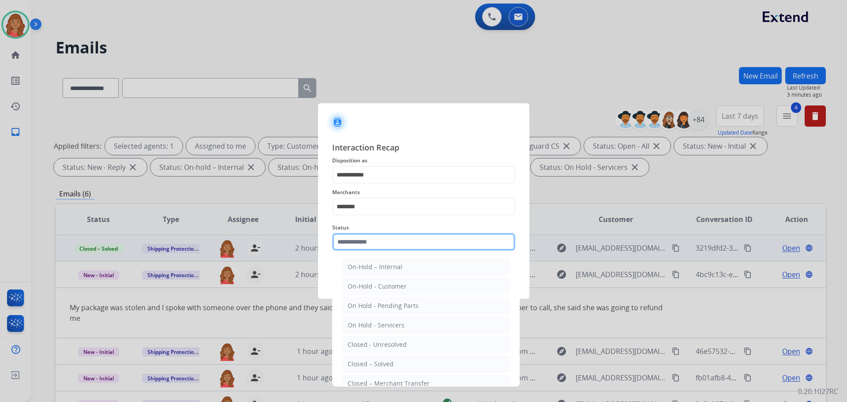
click at [362, 246] on input "text" at bounding box center [423, 242] width 183 height 18
click at [376, 361] on div "Closed – Solved" at bounding box center [371, 363] width 46 height 9
type input "**********"
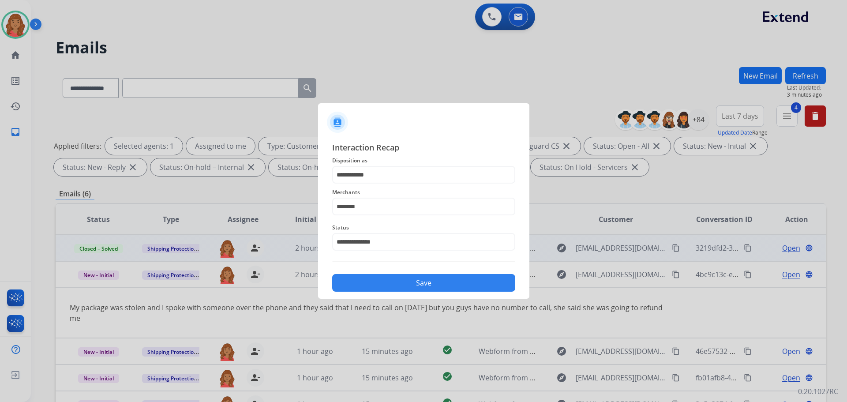
click at [377, 284] on button "Save" at bounding box center [423, 283] width 183 height 18
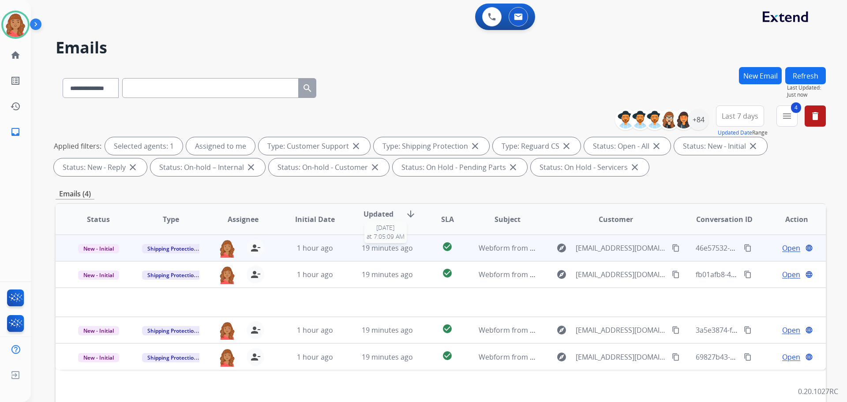
click at [382, 250] on span "19 minutes ago" at bounding box center [387, 248] width 51 height 10
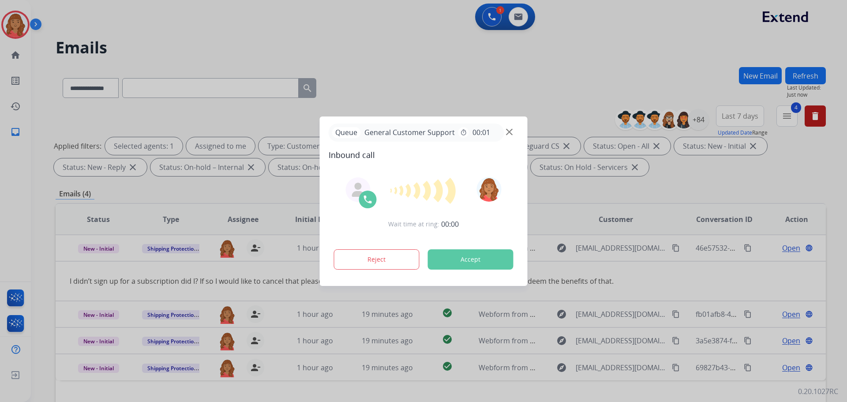
click at [787, 121] on div at bounding box center [423, 201] width 847 height 402
drag, startPoint x: 381, startPoint y: 168, endPoint x: 156, endPoint y: 157, distance: 225.7
click at [277, 167] on div "Queue General Customer Support timer 00:01 Inbound call Wait time at ring: 00:0…" at bounding box center [423, 201] width 847 height 402
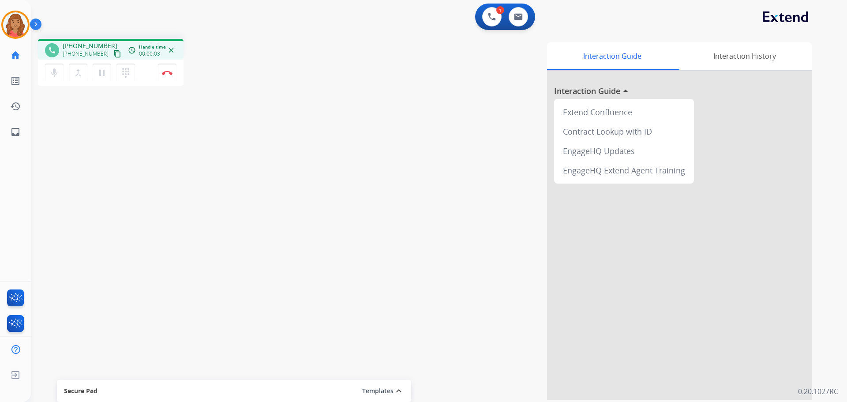
click at [113, 56] on mat-icon "content_copy" at bounding box center [117, 54] width 8 height 8
click at [127, 70] on mat-icon "dialpad" at bounding box center [125, 72] width 11 height 11
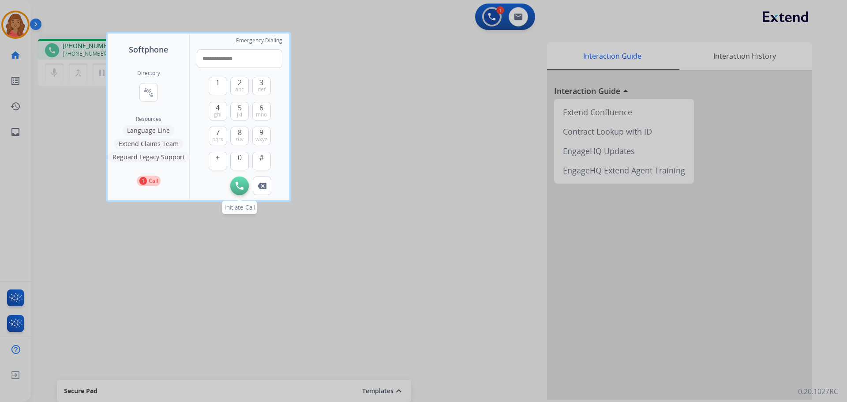
type input "**********"
click at [242, 183] on img at bounding box center [239, 186] width 8 height 8
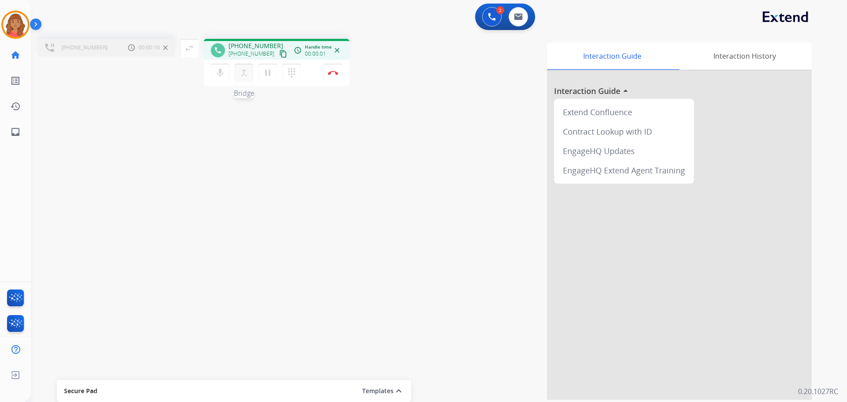
click at [238, 75] on button "merge_type Bridge" at bounding box center [244, 73] width 19 height 19
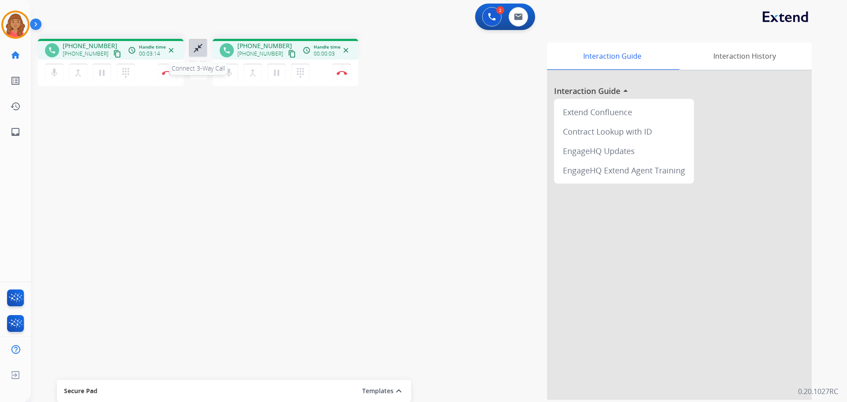
click at [197, 50] on mat-icon "close_fullscreen" at bounding box center [198, 48] width 11 height 11
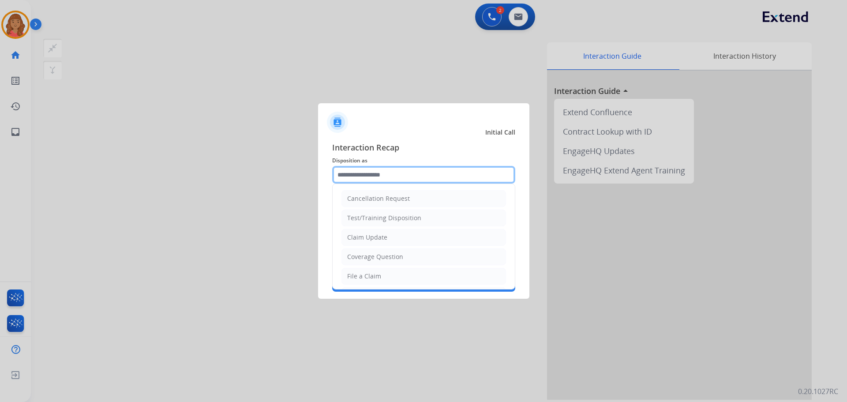
click at [394, 173] on input "text" at bounding box center [423, 175] width 183 height 18
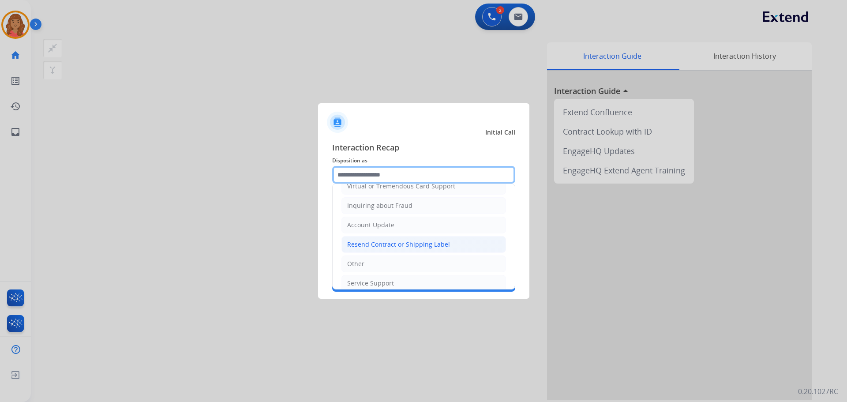
scroll to position [132, 0]
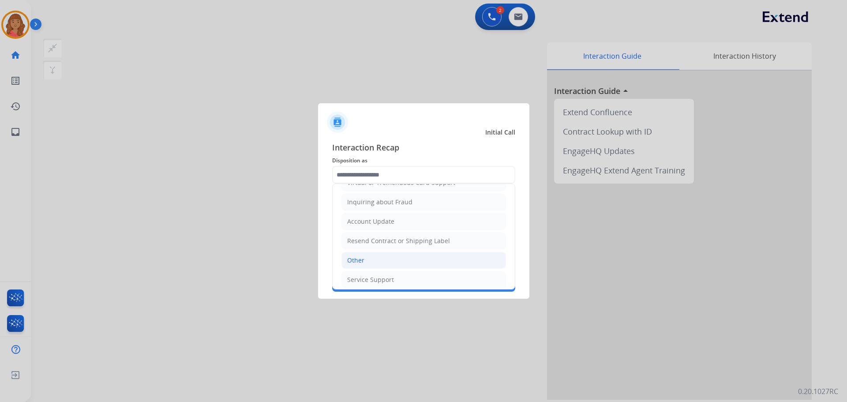
drag, startPoint x: 358, startPoint y: 261, endPoint x: 359, endPoint y: 250, distance: 11.1
click at [358, 260] on div "Other" at bounding box center [355, 260] width 17 height 9
type input "*****"
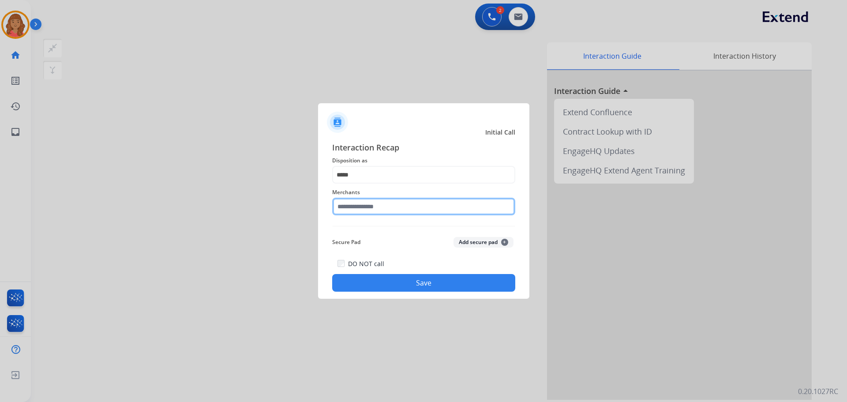
click at [362, 209] on input "text" at bounding box center [423, 207] width 183 height 18
type input "*"
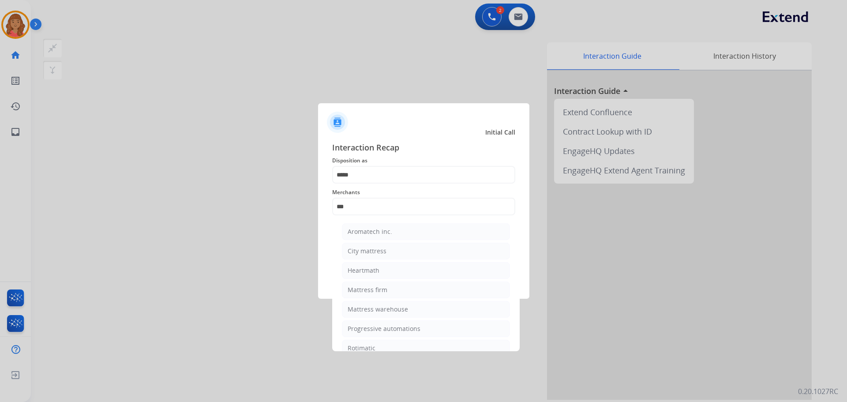
click at [368, 289] on div "Mattress firm" at bounding box center [368, 289] width 40 height 9
type input "**********"
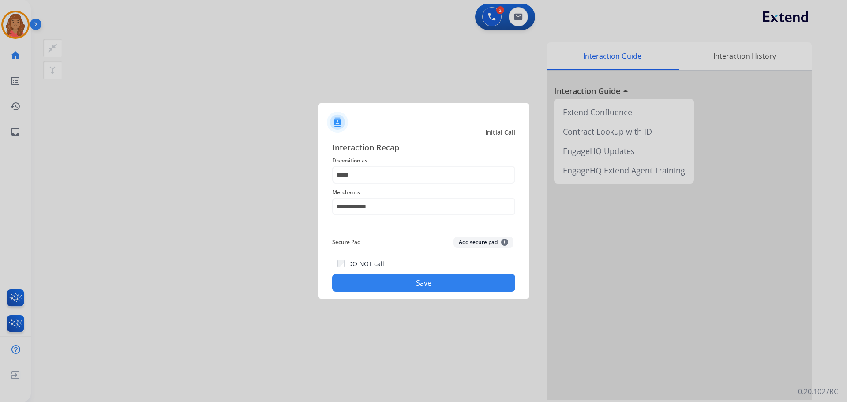
click at [374, 281] on button "Save" at bounding box center [423, 283] width 183 height 18
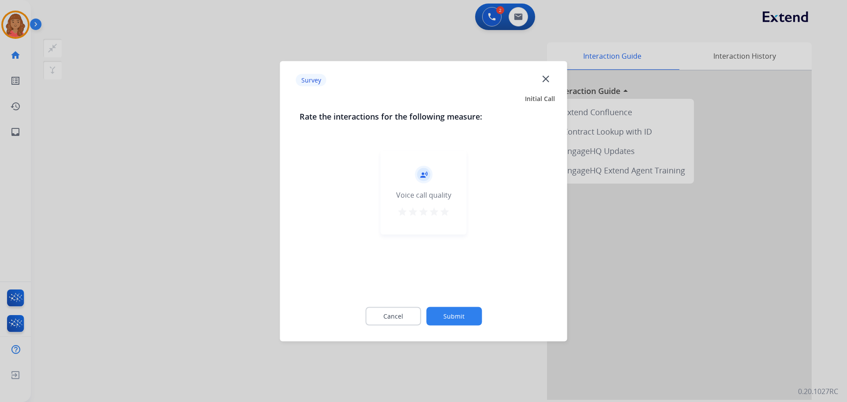
click at [443, 213] on mat-icon "star" at bounding box center [444, 211] width 11 height 11
click at [451, 313] on button "Submit" at bounding box center [454, 315] width 56 height 19
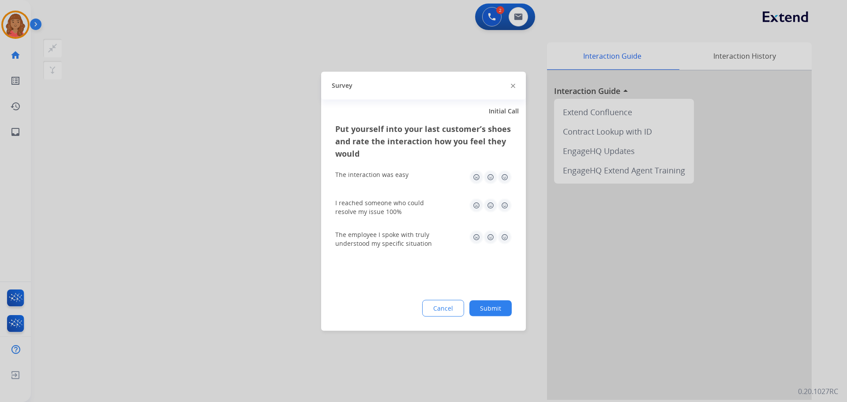
click at [503, 177] on img at bounding box center [504, 177] width 14 height 14
click at [506, 202] on img at bounding box center [504, 205] width 14 height 14
click at [509, 238] on img at bounding box center [504, 237] width 14 height 14
drag, startPoint x: 492, startPoint y: 306, endPoint x: 496, endPoint y: 291, distance: 15.9
click at [493, 306] on button "Submit" at bounding box center [490, 308] width 42 height 16
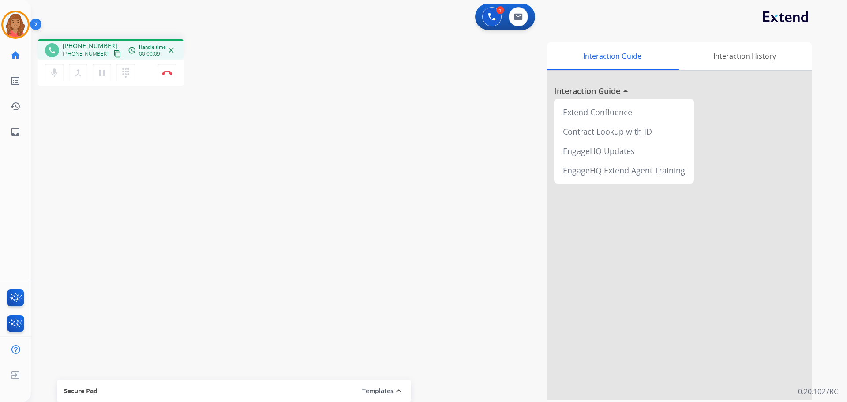
drag, startPoint x: 107, startPoint y: 56, endPoint x: 81, endPoint y: 55, distance: 25.6
click at [113, 55] on mat-icon "content_copy" at bounding box center [117, 54] width 8 height 8
drag, startPoint x: 106, startPoint y: 56, endPoint x: 22, endPoint y: 55, distance: 83.8
click at [113, 55] on mat-icon "content_copy" at bounding box center [117, 54] width 8 height 8
click at [165, 77] on button "Disconnect" at bounding box center [167, 73] width 19 height 19
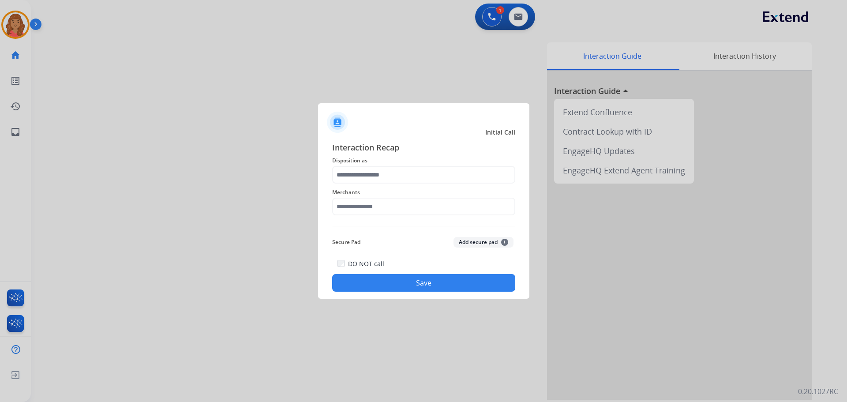
drag, startPoint x: 359, startPoint y: 188, endPoint x: 362, endPoint y: 199, distance: 12.0
click at [359, 188] on div "Merchants" at bounding box center [423, 200] width 183 height 35
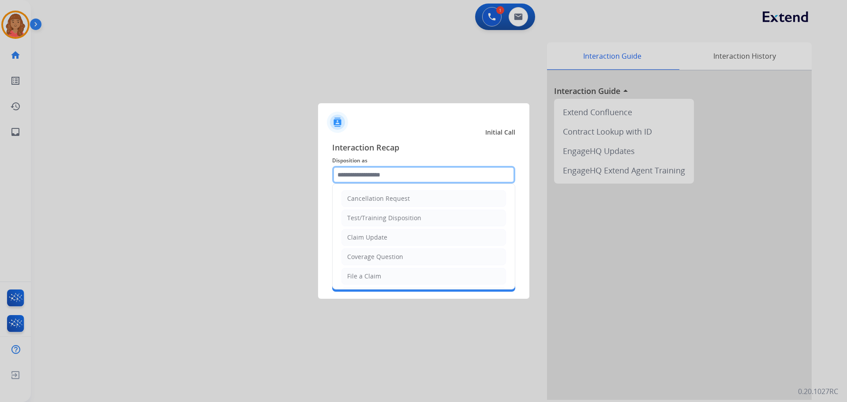
click at [351, 174] on input "text" at bounding box center [423, 175] width 183 height 18
drag, startPoint x: 366, startPoint y: 235, endPoint x: 367, endPoint y: 249, distance: 14.2
click at [366, 235] on div "Claim Update" at bounding box center [367, 237] width 40 height 9
type input "**********"
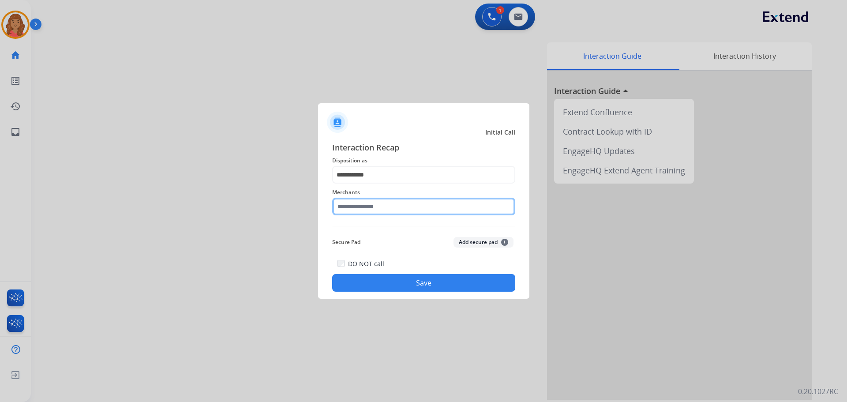
click at [359, 207] on input "text" at bounding box center [423, 207] width 183 height 18
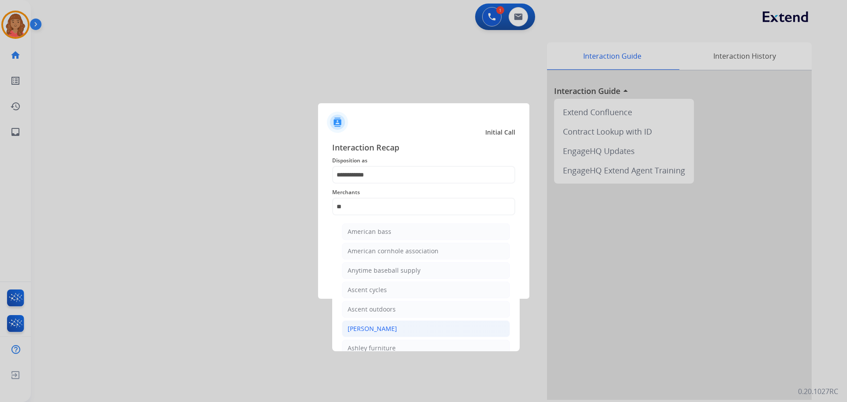
click at [370, 329] on div "[PERSON_NAME]" at bounding box center [372, 328] width 49 height 9
type input "**********"
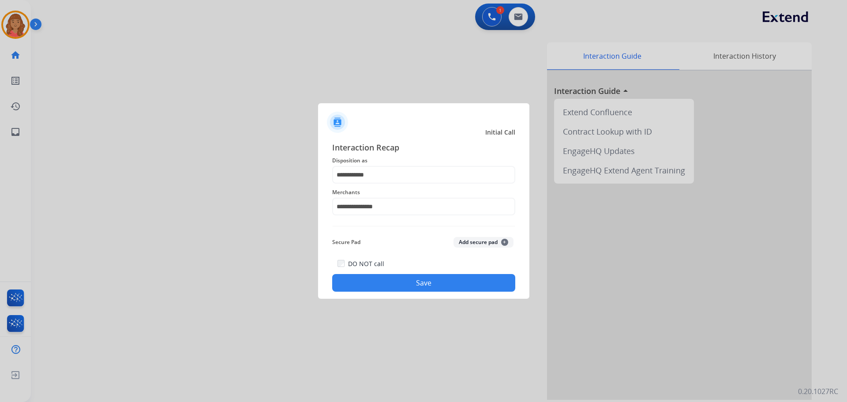
click at [374, 273] on div "DO NOT call Save" at bounding box center [423, 275] width 183 height 34
click at [385, 282] on button "Save" at bounding box center [423, 283] width 183 height 18
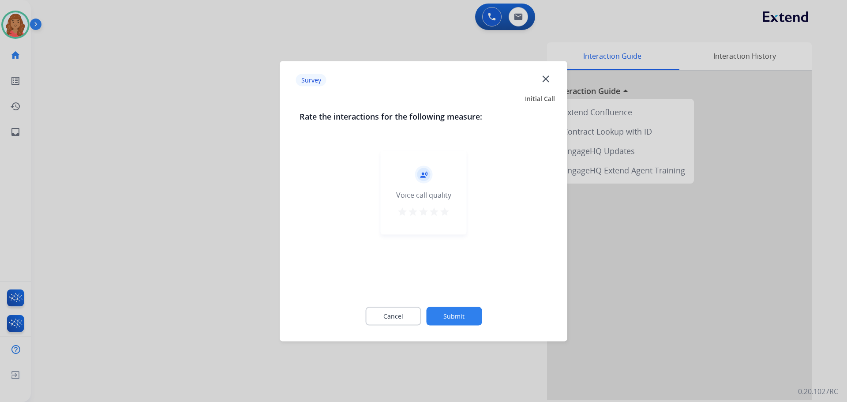
click at [446, 213] on mat-icon "star" at bounding box center [444, 211] width 11 height 11
click at [547, 78] on mat-icon "close" at bounding box center [545, 78] width 11 height 11
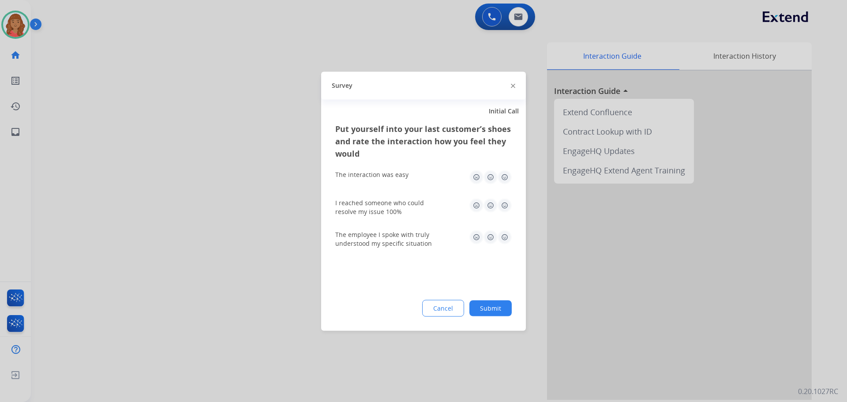
drag, startPoint x: 513, startPoint y: 83, endPoint x: 515, endPoint y: 78, distance: 6.0
click at [514, 84] on img at bounding box center [513, 86] width 4 height 4
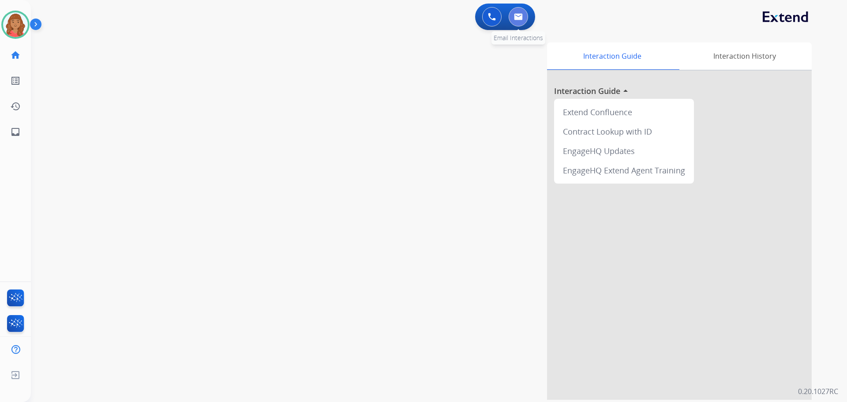
click at [518, 23] on button at bounding box center [517, 16] width 19 height 19
select select "**********"
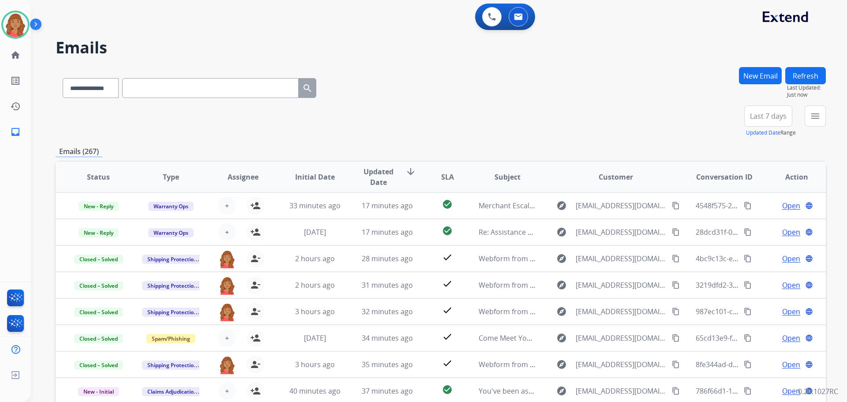
click at [800, 73] on button "Refresh" at bounding box center [805, 75] width 41 height 17
click at [814, 121] on mat-icon "menu" at bounding box center [815, 116] width 11 height 11
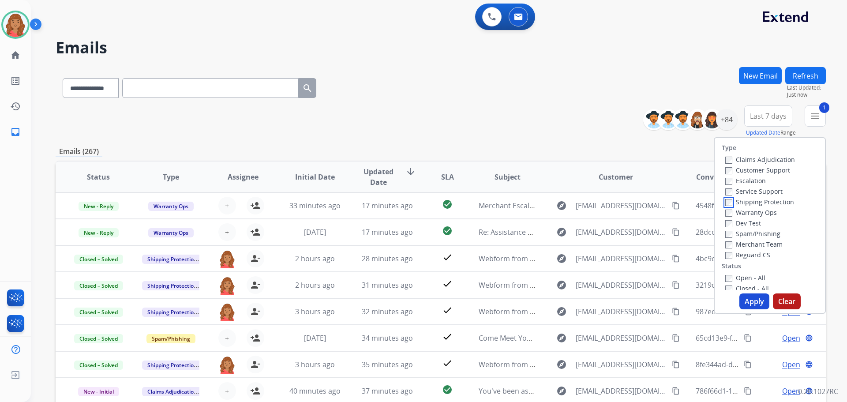
click at [729, 204] on label "Shipping Protection" at bounding box center [759, 202] width 69 height 8
drag, startPoint x: 751, startPoint y: 303, endPoint x: 746, endPoint y: 301, distance: 5.0
click at [750, 302] on button "Apply" at bounding box center [754, 301] width 30 height 16
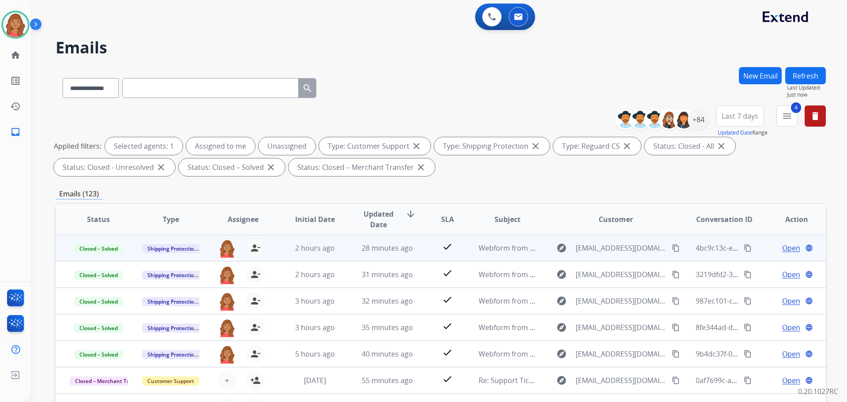
click at [744, 247] on mat-icon "content_copy" at bounding box center [748, 248] width 8 height 8
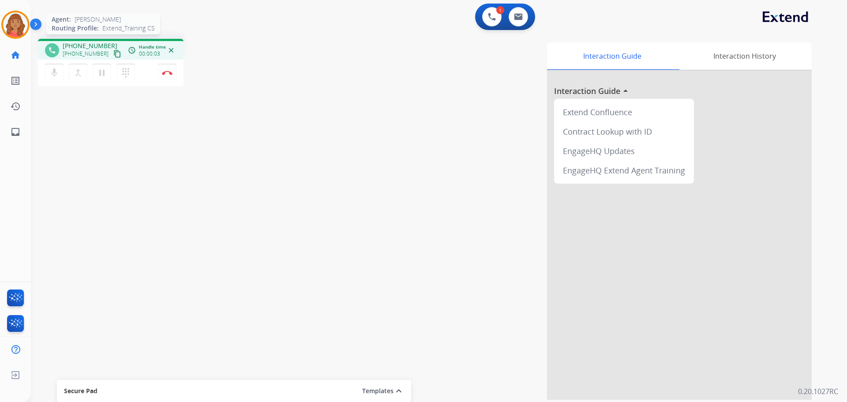
drag, startPoint x: 109, startPoint y: 56, endPoint x: 27, endPoint y: 36, distance: 84.4
click at [113, 54] on mat-icon "content_copy" at bounding box center [117, 54] width 8 height 8
drag, startPoint x: 108, startPoint y: 54, endPoint x: 90, endPoint y: 53, distance: 17.7
click at [113, 54] on mat-icon "content_copy" at bounding box center [117, 54] width 8 height 8
click at [166, 72] on img at bounding box center [167, 73] width 11 height 4
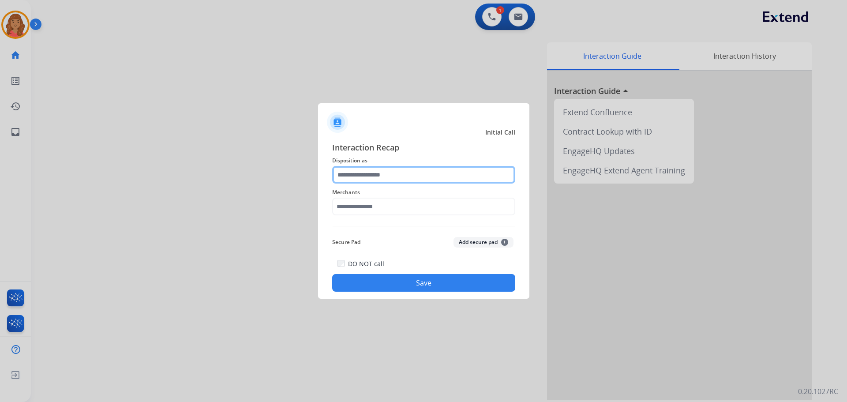
drag, startPoint x: 368, startPoint y: 173, endPoint x: 361, endPoint y: 181, distance: 10.3
click at [367, 175] on input "text" at bounding box center [423, 175] width 183 height 18
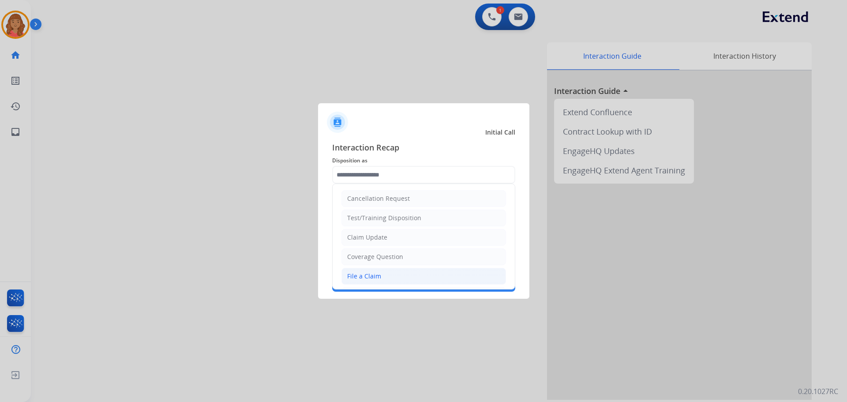
click at [359, 274] on div "File a Claim" at bounding box center [364, 276] width 34 height 9
type input "**********"
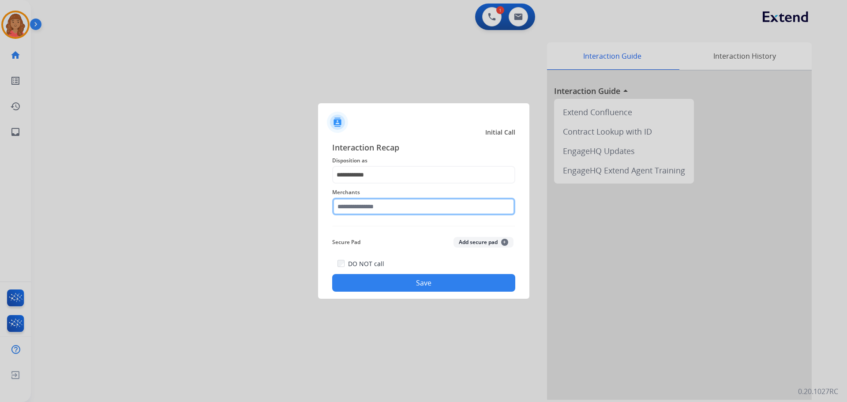
click at [369, 201] on input "text" at bounding box center [423, 207] width 183 height 18
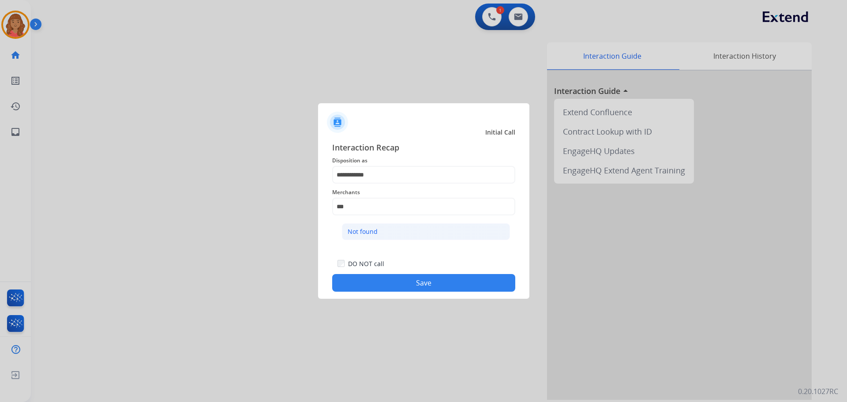
click at [368, 227] on div "Not found" at bounding box center [363, 231] width 30 height 9
type input "*********"
click at [378, 284] on button "Save" at bounding box center [423, 283] width 183 height 18
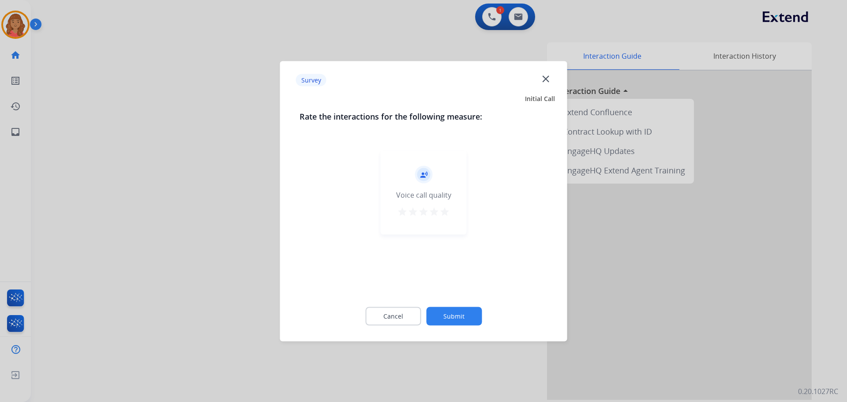
click at [446, 210] on mat-icon "star" at bounding box center [444, 211] width 11 height 11
click at [460, 317] on button "Submit" at bounding box center [454, 315] width 56 height 19
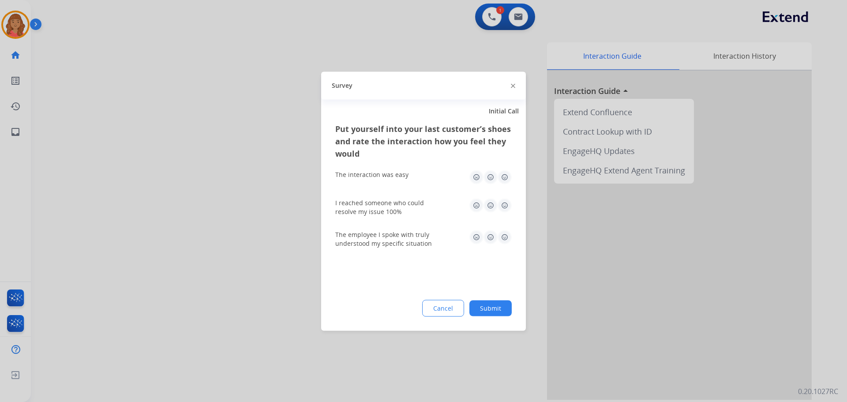
drag, startPoint x: 501, startPoint y: 185, endPoint x: 503, endPoint y: 178, distance: 7.1
click at [501, 184] on div "The interaction was easy" at bounding box center [423, 177] width 176 height 28
click at [505, 176] on img at bounding box center [504, 177] width 14 height 14
click at [505, 202] on img at bounding box center [504, 205] width 14 height 14
click at [505, 235] on img at bounding box center [504, 237] width 14 height 14
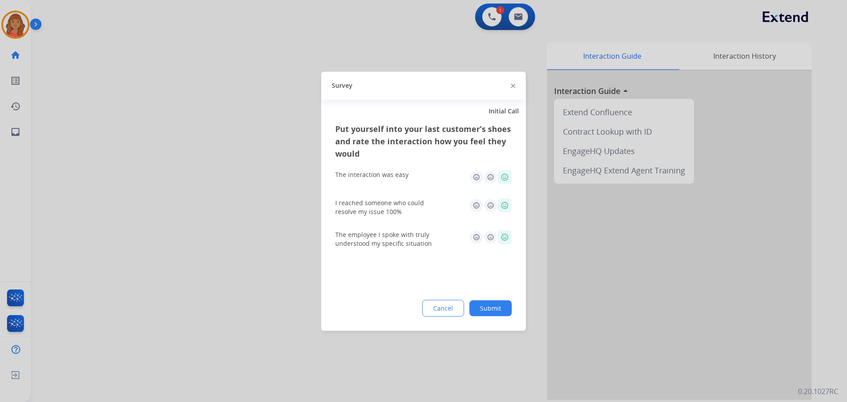
drag, startPoint x: 497, startPoint y: 306, endPoint x: 495, endPoint y: 319, distance: 13.7
click at [497, 306] on button "Submit" at bounding box center [490, 308] width 42 height 16
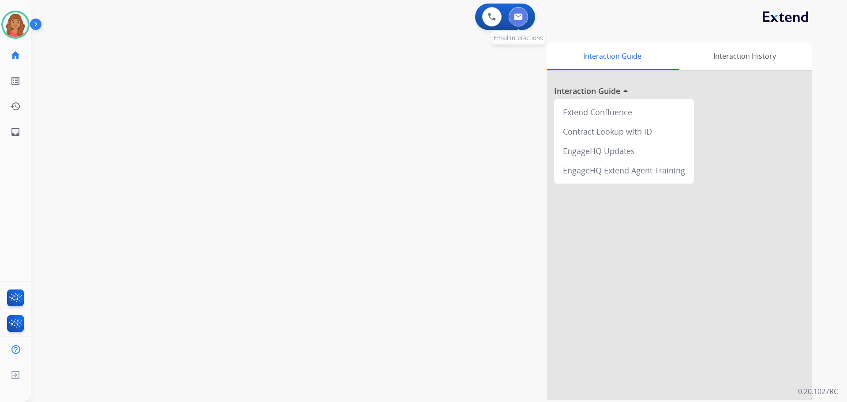
click at [523, 16] on button at bounding box center [517, 16] width 19 height 19
select select "**********"
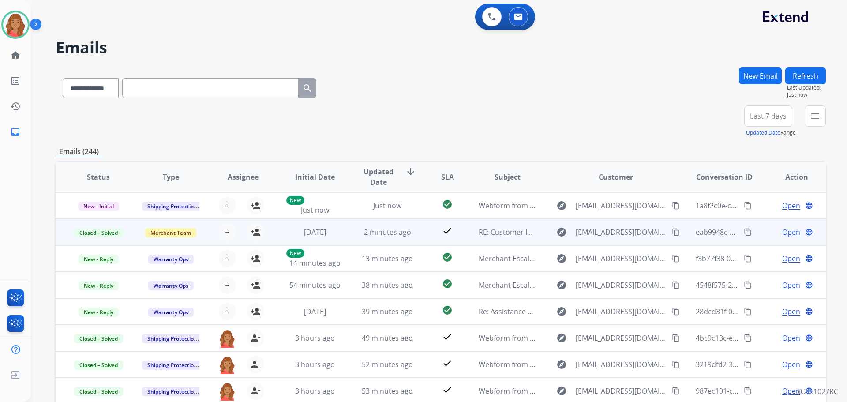
scroll to position [1, 0]
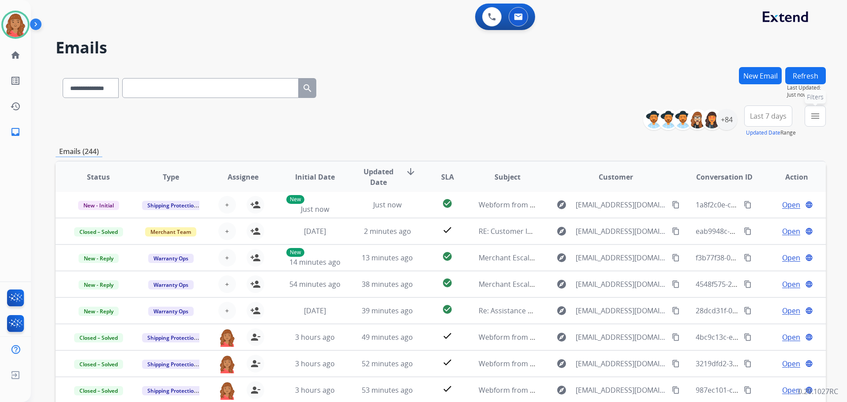
click at [811, 114] on mat-icon "menu" at bounding box center [815, 116] width 11 height 11
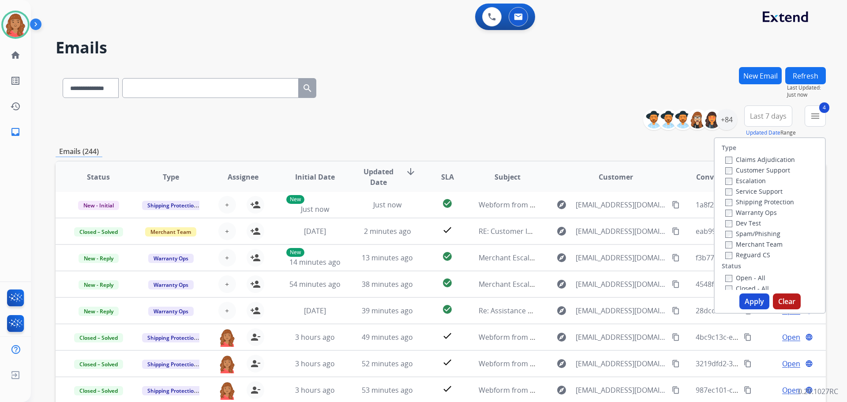
click at [742, 297] on button "Apply" at bounding box center [754, 301] width 30 height 16
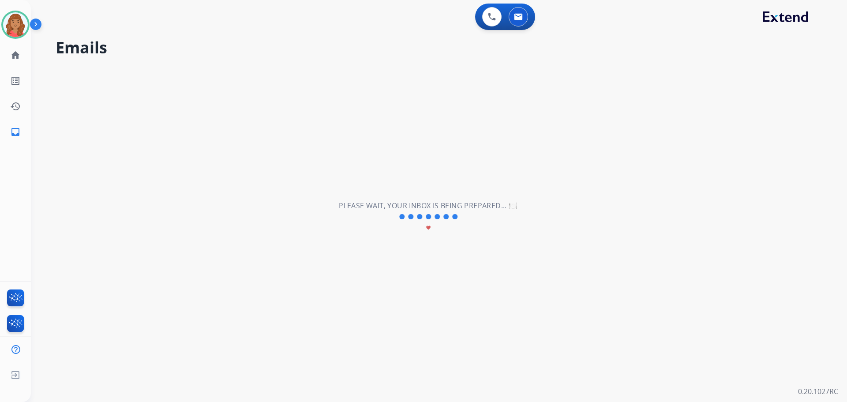
scroll to position [0, 0]
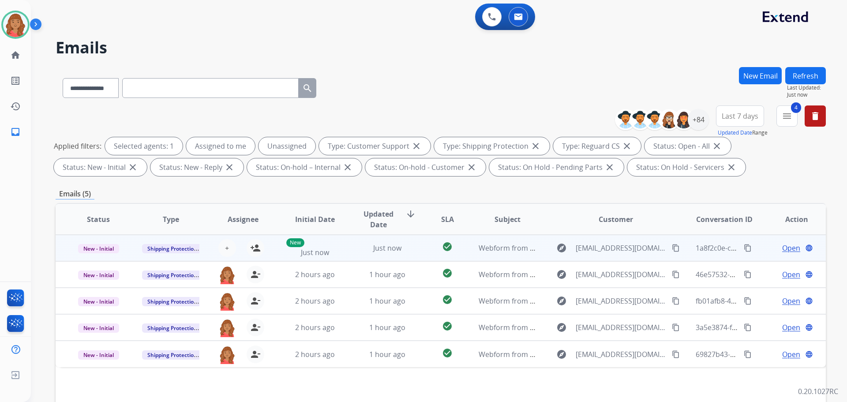
click at [347, 256] on td "Just now" at bounding box center [380, 248] width 72 height 26
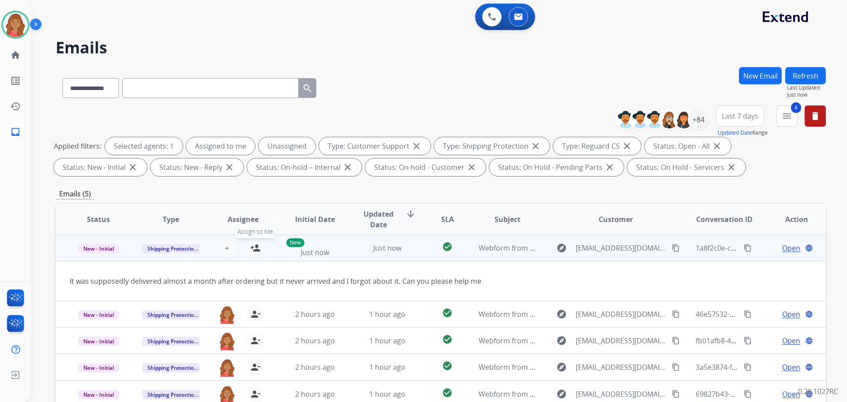
click at [251, 251] on mat-icon "person_add" at bounding box center [255, 248] width 11 height 11
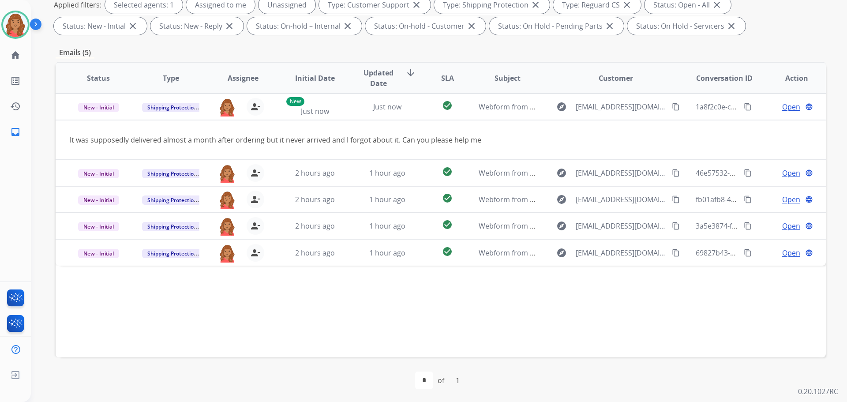
scroll to position [142, 0]
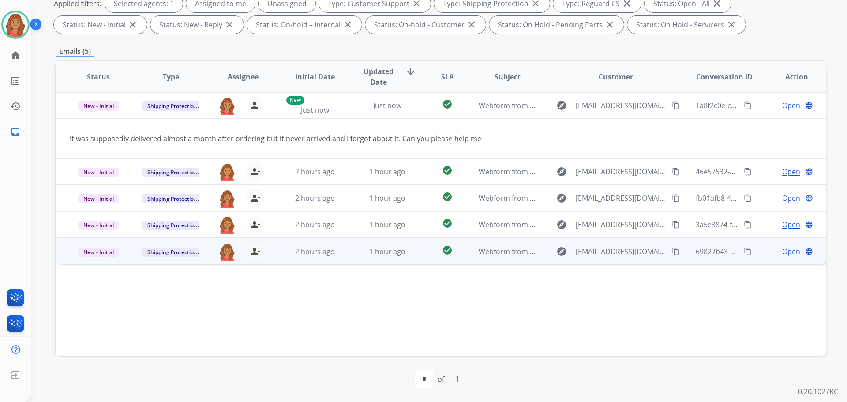
click at [344, 251] on td "1 hour ago" at bounding box center [380, 251] width 72 height 26
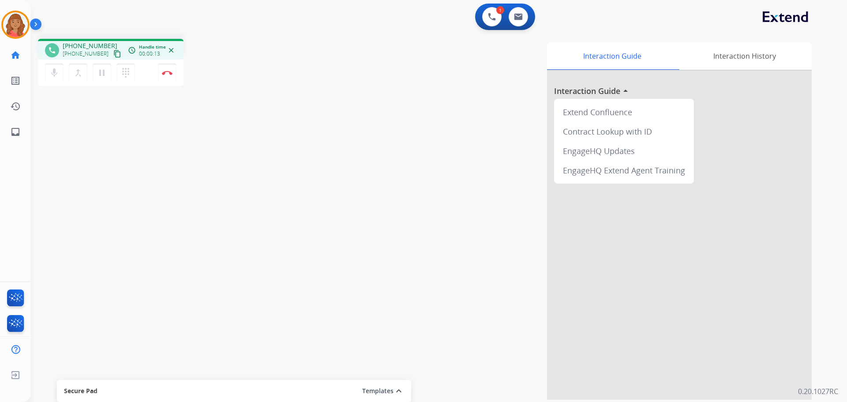
click at [113, 54] on mat-icon "content_copy" at bounding box center [117, 54] width 8 height 8
drag, startPoint x: 108, startPoint y: 54, endPoint x: 88, endPoint y: 61, distance: 20.5
click at [113, 54] on mat-icon "content_copy" at bounding box center [117, 54] width 8 height 8
click at [168, 70] on button "Disconnect" at bounding box center [167, 73] width 19 height 19
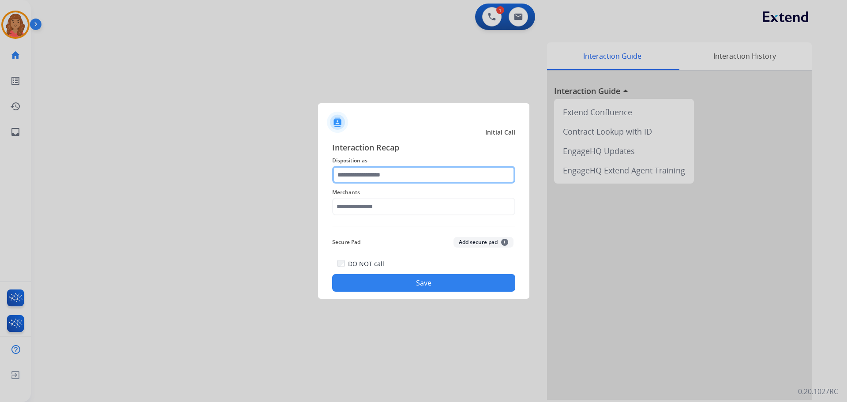
click at [370, 179] on input "text" at bounding box center [423, 175] width 183 height 18
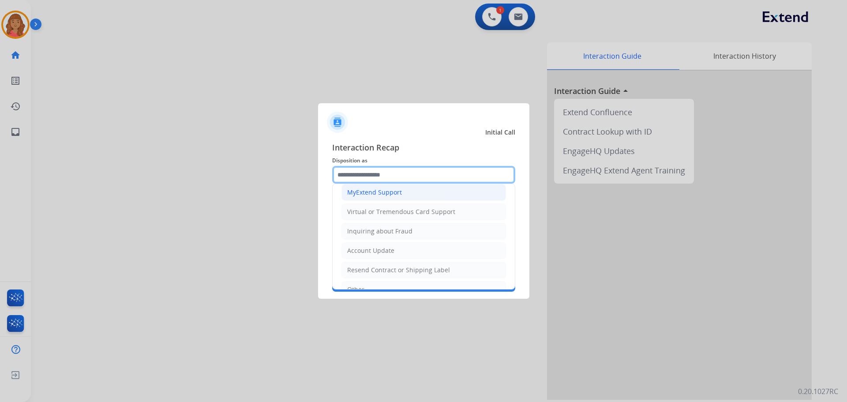
scroll to position [88, 0]
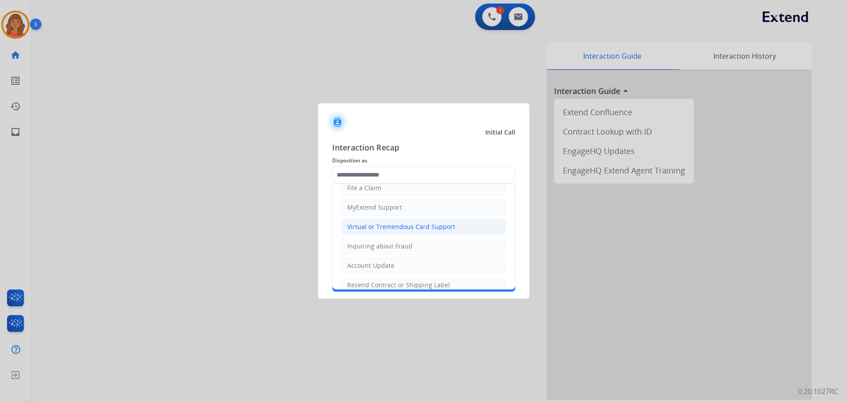
click at [372, 224] on div "Virtual or Tremendous Card Support" at bounding box center [401, 226] width 108 height 9
type input "**********"
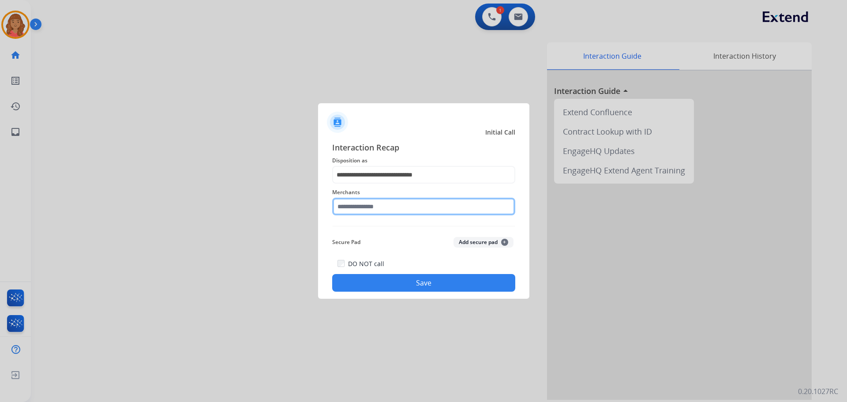
click at [359, 200] on input "text" at bounding box center [423, 207] width 183 height 18
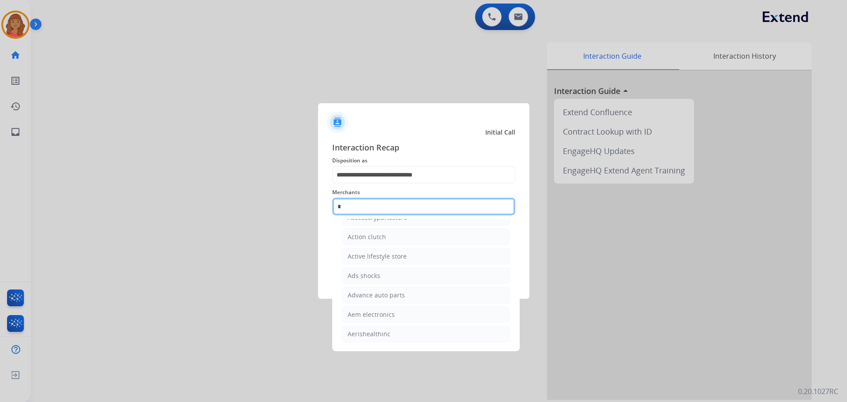
scroll to position [0, 0]
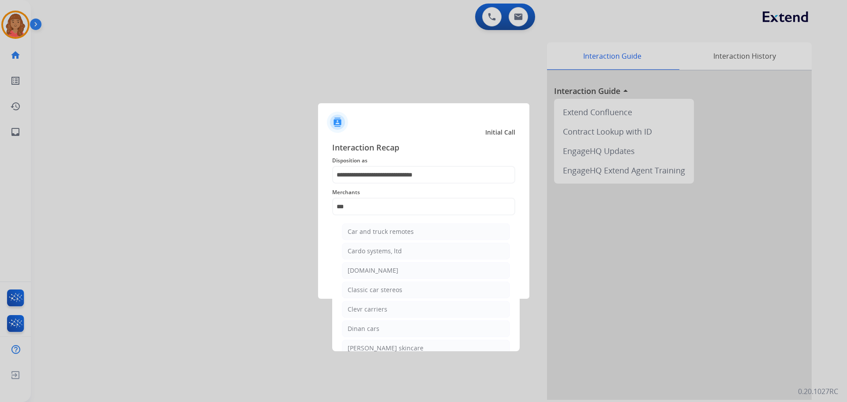
click at [361, 270] on div "[DOMAIN_NAME]" at bounding box center [373, 270] width 51 height 9
type input "**********"
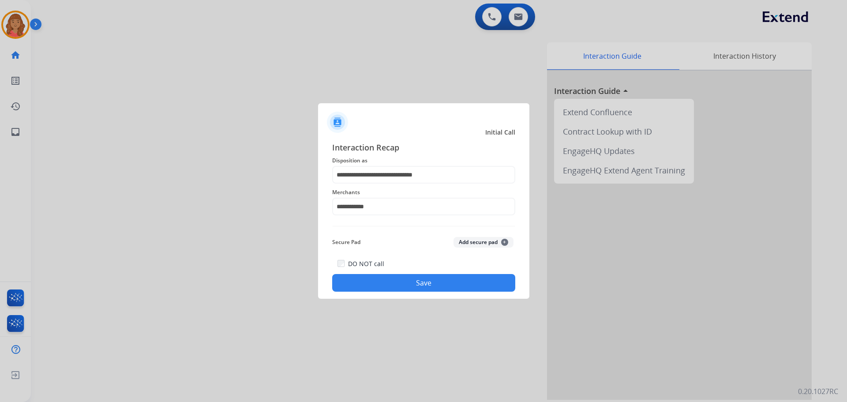
click at [388, 279] on button "Save" at bounding box center [423, 283] width 183 height 18
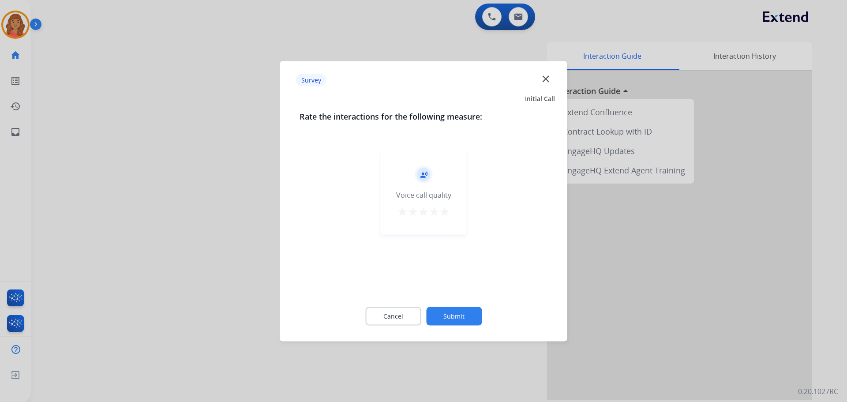
drag, startPoint x: 446, startPoint y: 209, endPoint x: 442, endPoint y: 221, distance: 12.6
click at [446, 210] on mat-icon "star" at bounding box center [444, 211] width 11 height 11
click at [452, 322] on button "Submit" at bounding box center [454, 315] width 56 height 19
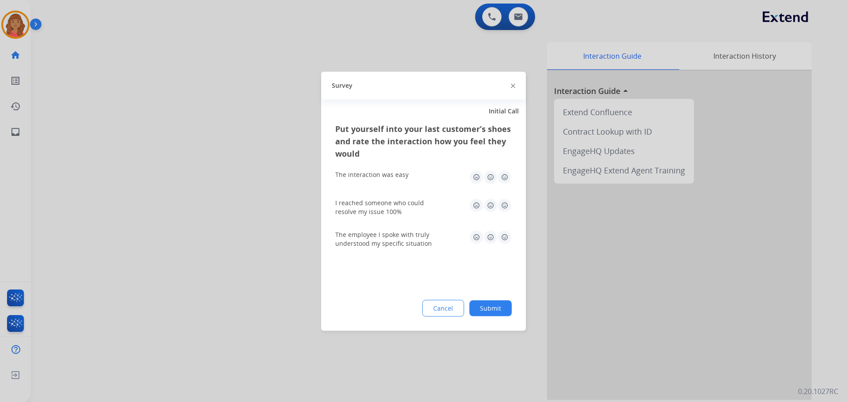
click at [503, 176] on img at bounding box center [504, 177] width 14 height 14
drag, startPoint x: 502, startPoint y: 204, endPoint x: 509, endPoint y: 218, distance: 16.4
click at [502, 204] on img at bounding box center [504, 205] width 14 height 14
click at [505, 237] on img at bounding box center [504, 237] width 14 height 14
click at [486, 318] on div "Put yourself into your last customer’s shoes and rate the interaction how you f…" at bounding box center [423, 226] width 205 height 208
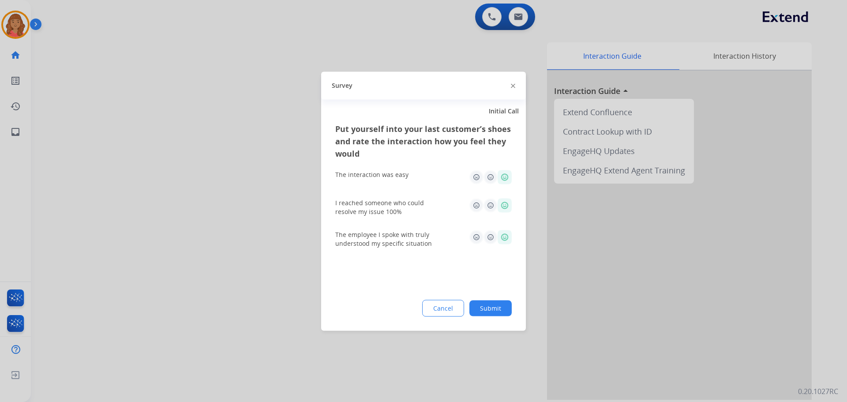
click at [490, 306] on button "Submit" at bounding box center [490, 308] width 42 height 16
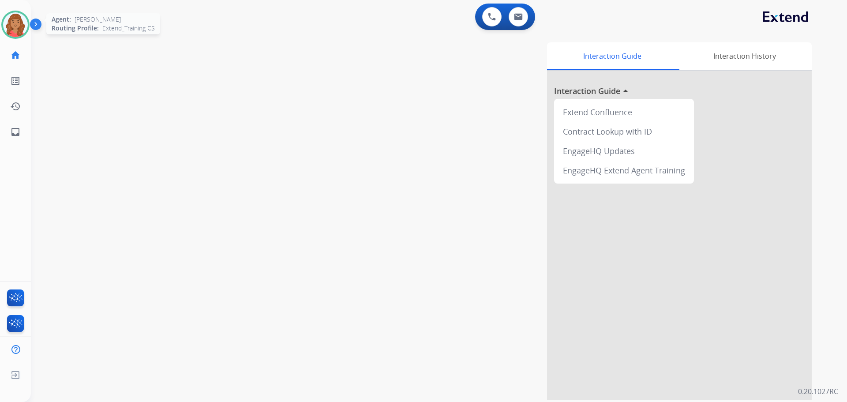
click at [18, 28] on img at bounding box center [15, 24] width 25 height 25
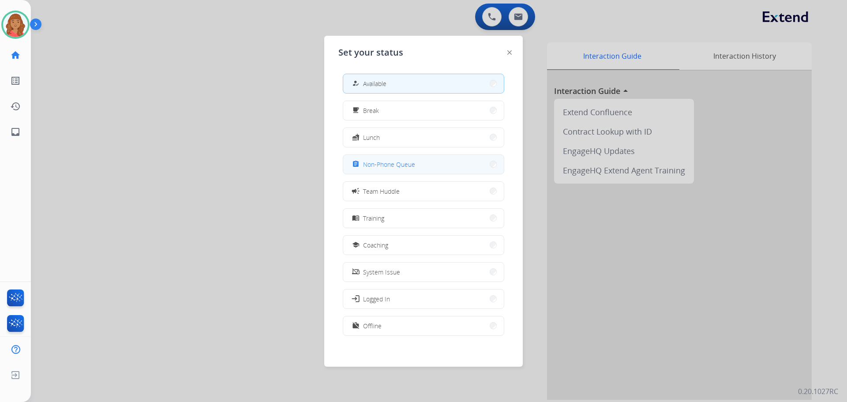
click at [375, 162] on span "Non-Phone Queue" at bounding box center [389, 164] width 52 height 9
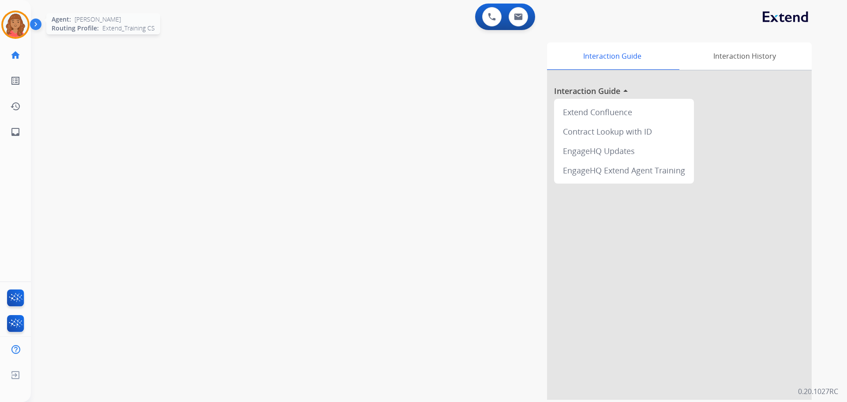
click at [18, 26] on img at bounding box center [15, 24] width 25 height 25
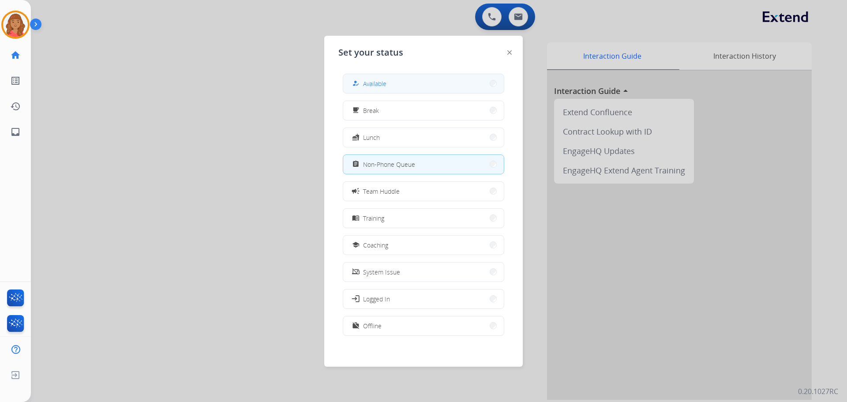
click at [374, 78] on button "how_to_reg Available" at bounding box center [423, 83] width 161 height 19
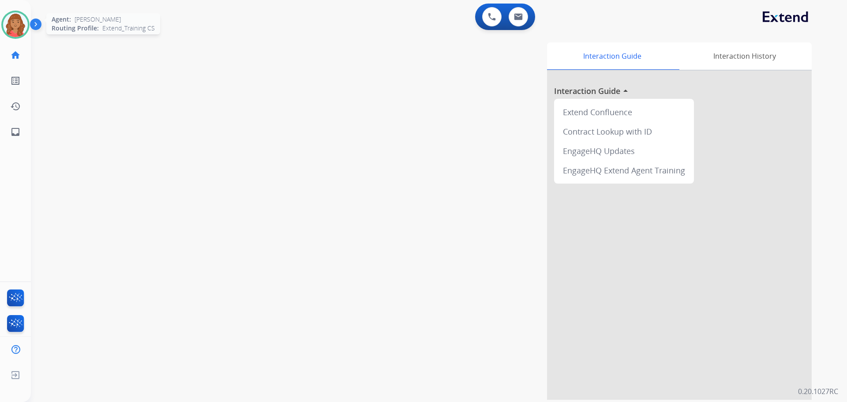
drag, startPoint x: 23, startPoint y: 24, endPoint x: 22, endPoint y: 30, distance: 5.9
click at [22, 24] on img at bounding box center [15, 24] width 25 height 25
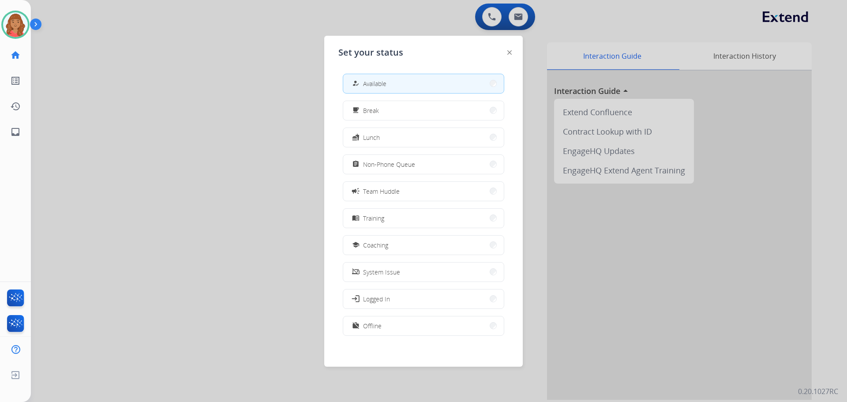
click at [370, 169] on div "assignment Non-Phone Queue" at bounding box center [382, 164] width 65 height 11
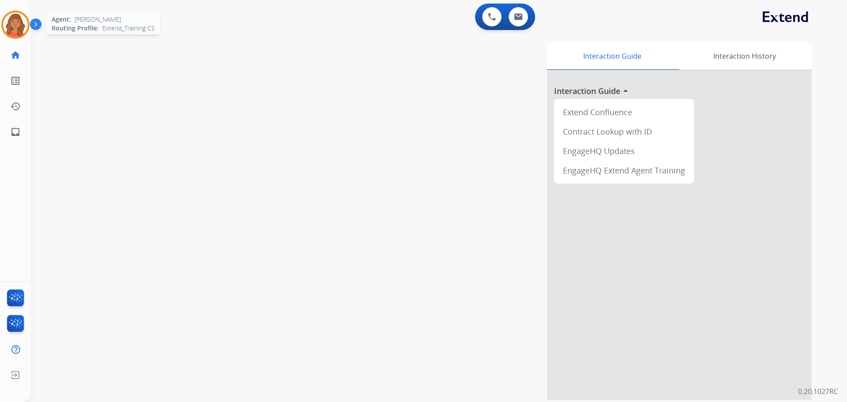
click at [11, 31] on img at bounding box center [15, 24] width 25 height 25
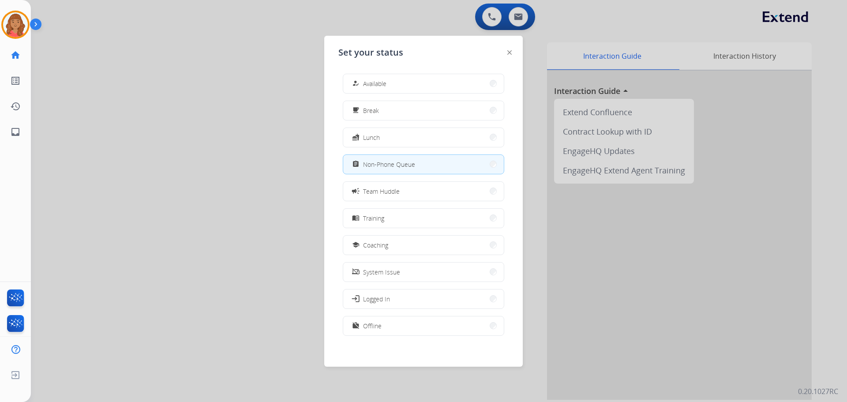
click at [375, 80] on div "how_to_reg Available" at bounding box center [368, 83] width 36 height 11
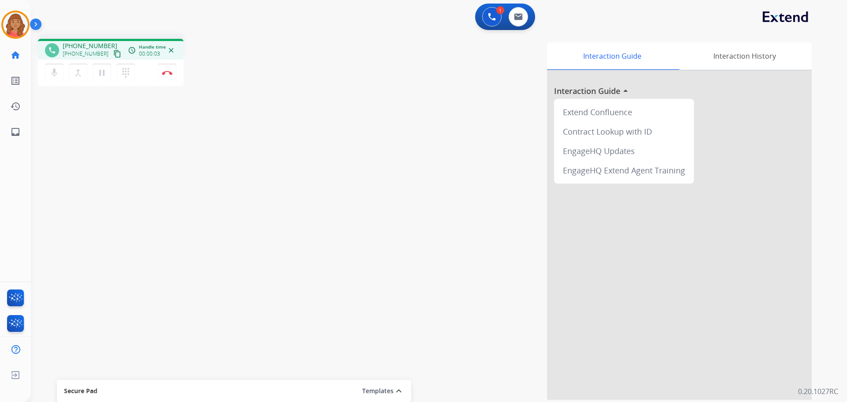
click at [113, 53] on mat-icon "content_copy" at bounding box center [117, 54] width 8 height 8
click at [167, 74] on img at bounding box center [167, 73] width 11 height 4
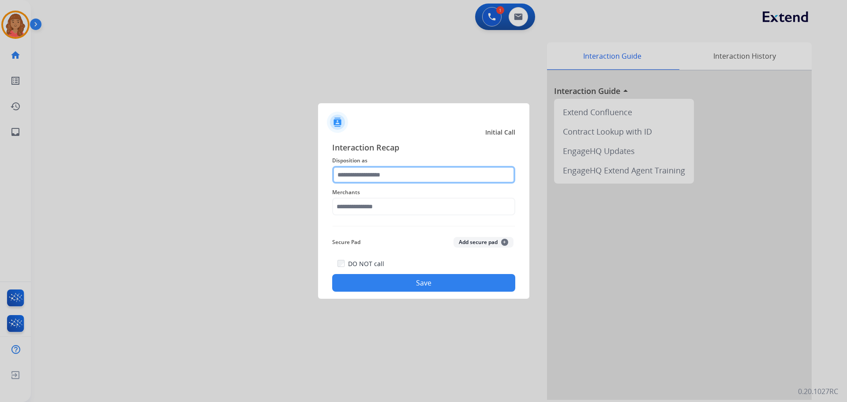
click at [377, 169] on input "text" at bounding box center [423, 175] width 183 height 18
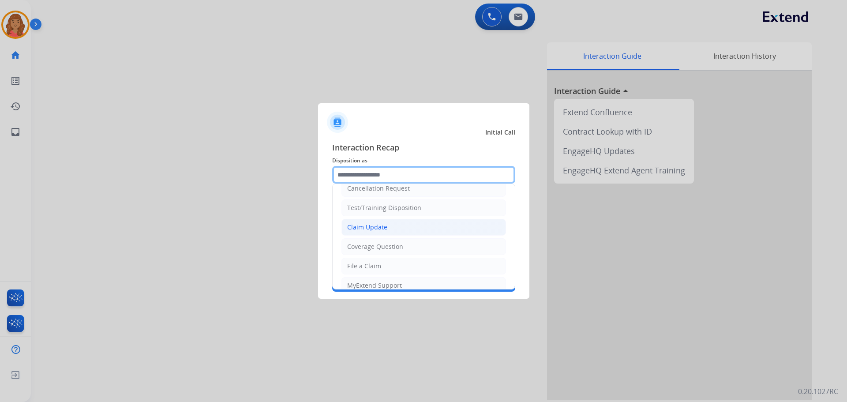
scroll to position [5, 0]
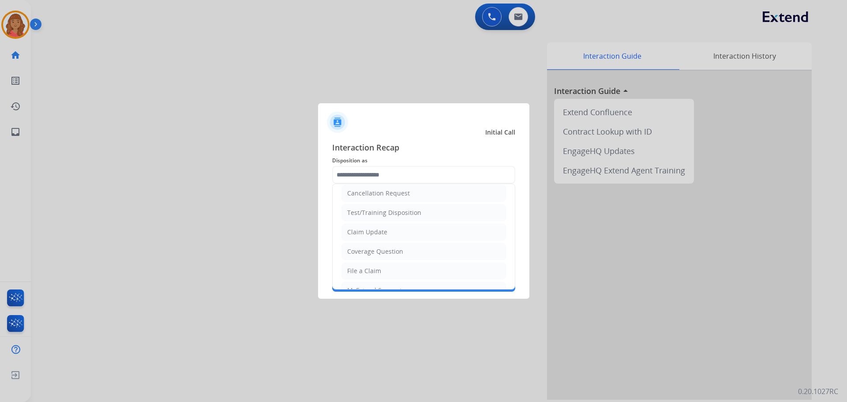
click at [368, 232] on div "Claim Update" at bounding box center [367, 232] width 40 height 9
type input "**********"
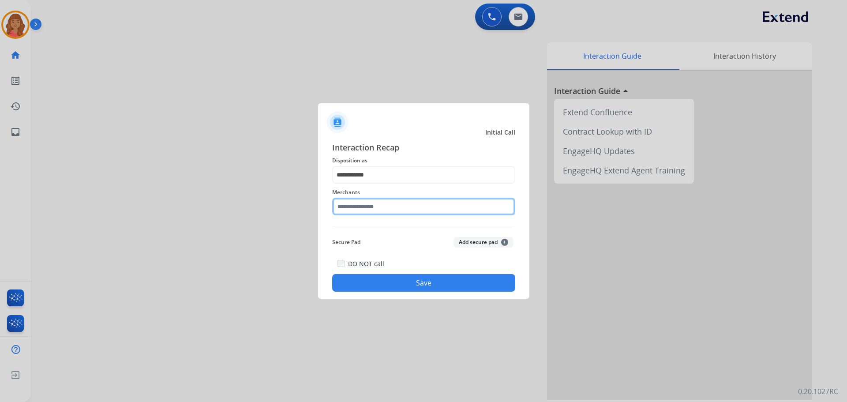
drag, startPoint x: 361, startPoint y: 203, endPoint x: 362, endPoint y: 212, distance: 8.9
click at [361, 205] on input "text" at bounding box center [423, 207] width 183 height 18
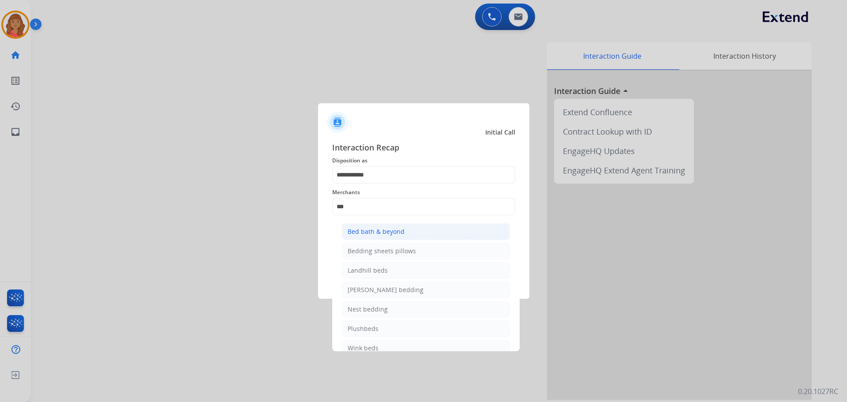
click at [365, 234] on div "Bed bath & beyond" at bounding box center [376, 231] width 57 height 9
type input "**********"
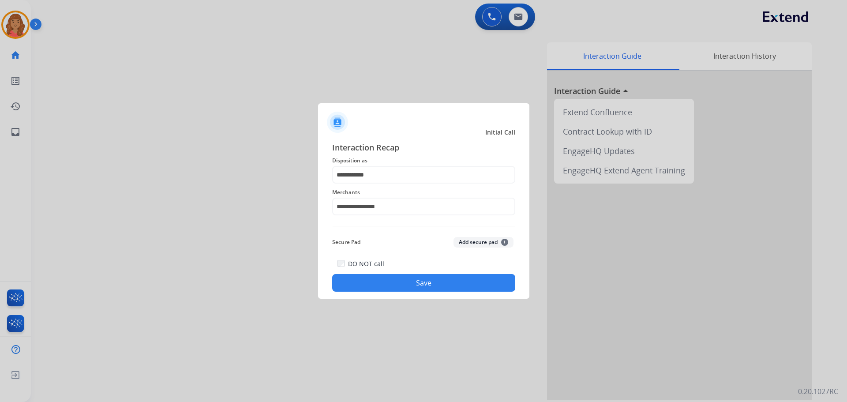
click at [385, 277] on button "Save" at bounding box center [423, 283] width 183 height 18
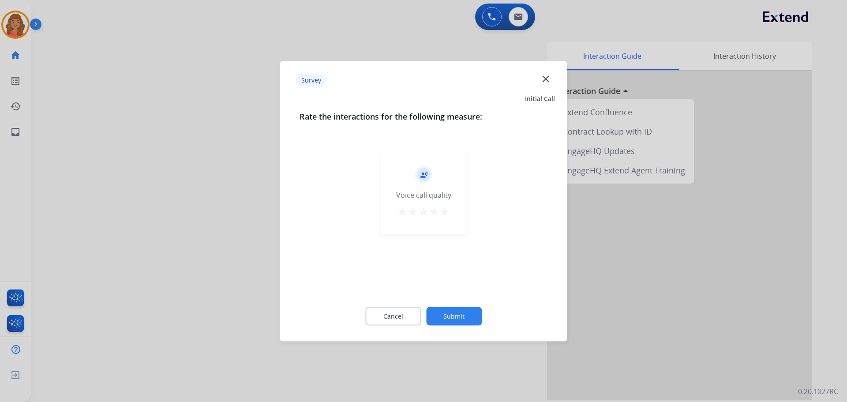
click at [445, 213] on mat-icon "star" at bounding box center [444, 211] width 11 height 11
click at [463, 317] on button "Submit" at bounding box center [454, 315] width 56 height 19
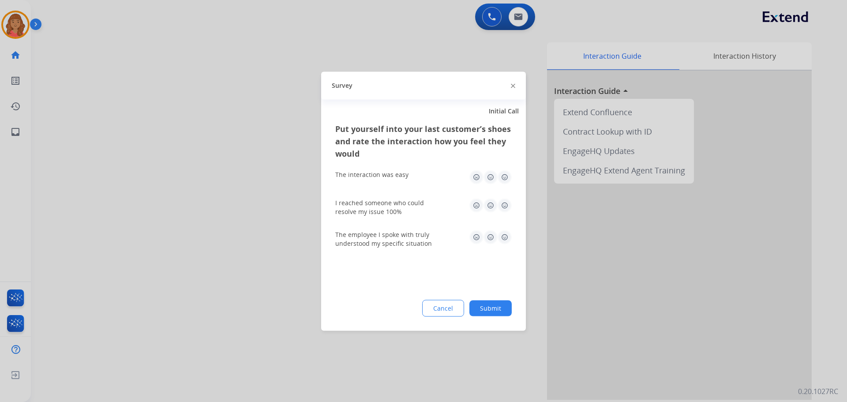
click at [503, 180] on img at bounding box center [504, 177] width 14 height 14
click at [504, 208] on img at bounding box center [504, 205] width 14 height 14
drag, startPoint x: 505, startPoint y: 238, endPoint x: 508, endPoint y: 253, distance: 15.3
click at [505, 238] on img at bounding box center [504, 237] width 14 height 14
click at [505, 295] on div "Put yourself into your last customer’s shoes and rate the interaction how you f…" at bounding box center [423, 226] width 205 height 208
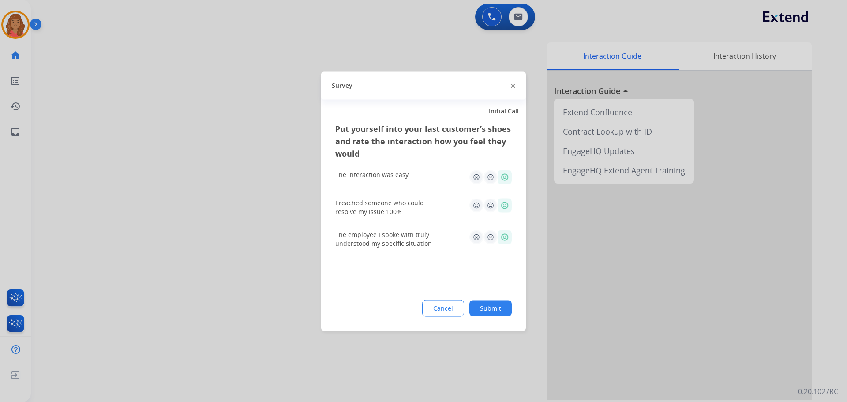
drag, startPoint x: 488, startPoint y: 301, endPoint x: 482, endPoint y: 336, distance: 35.4
click at [490, 301] on button "Submit" at bounding box center [490, 308] width 42 height 16
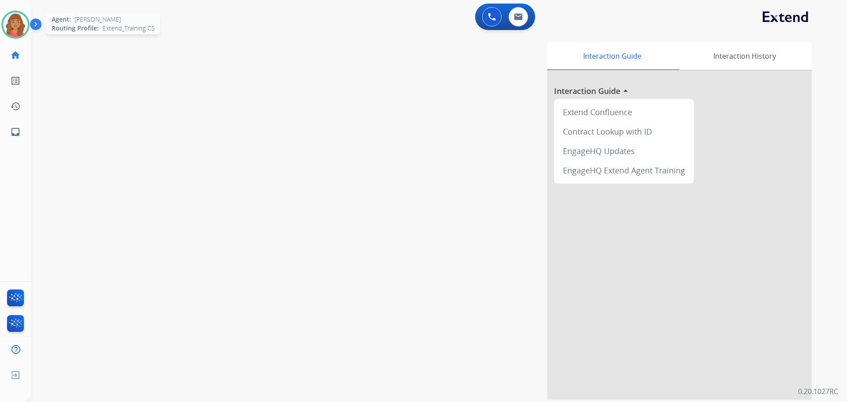
click at [19, 27] on img at bounding box center [15, 24] width 25 height 25
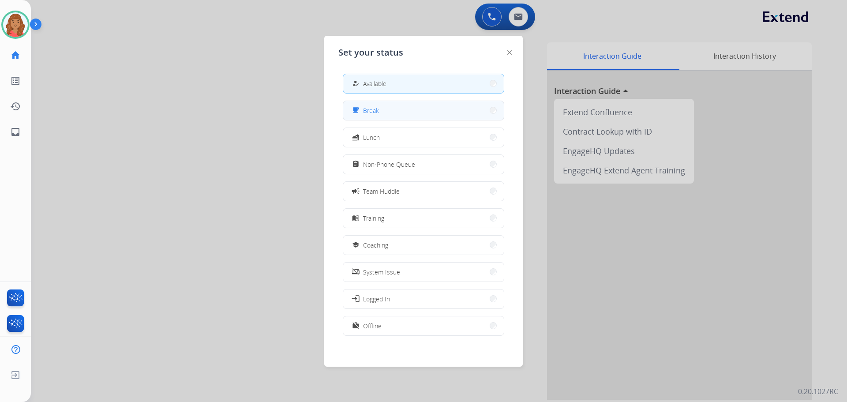
click at [359, 114] on div "free_breakfast" at bounding box center [356, 110] width 13 height 11
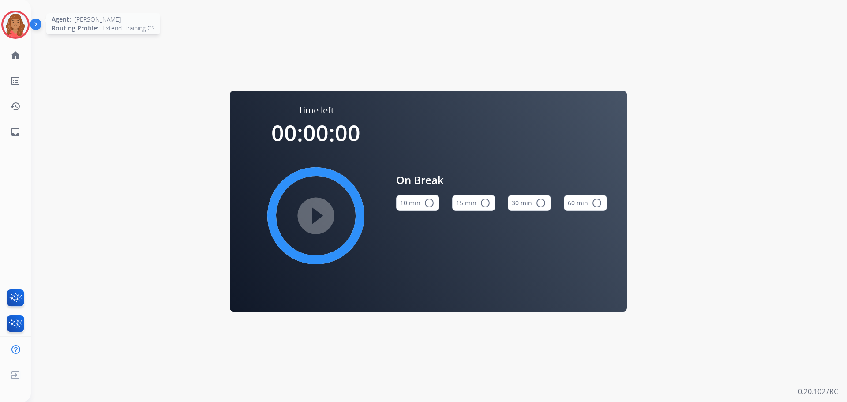
click at [24, 19] on img at bounding box center [15, 24] width 25 height 25
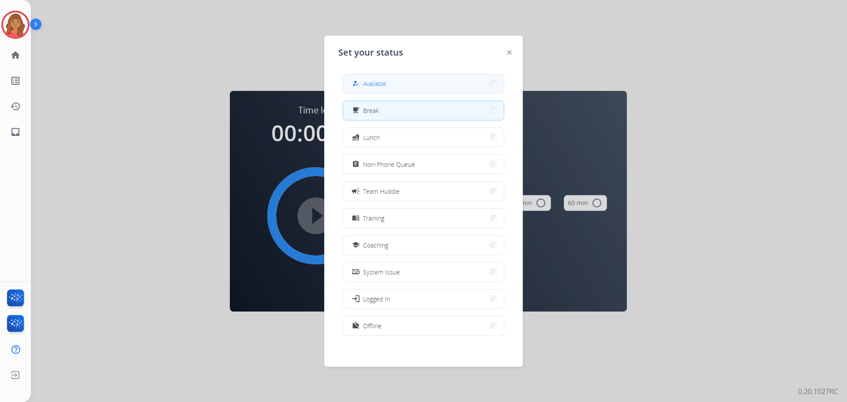
click at [372, 89] on button "how_to_reg Available" at bounding box center [423, 83] width 161 height 19
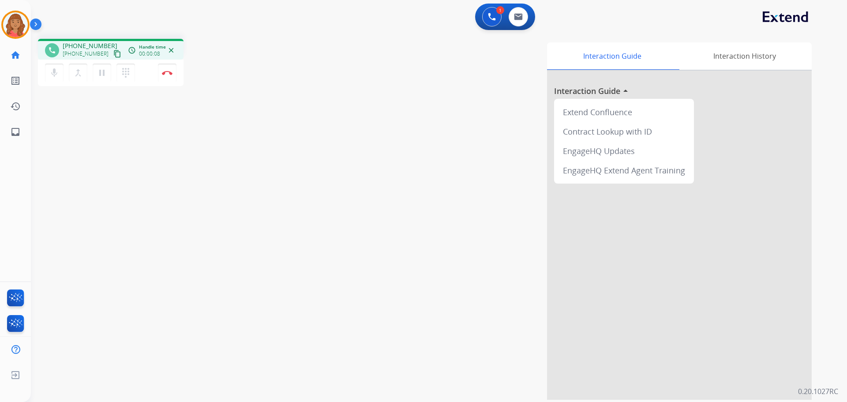
click at [113, 54] on mat-icon "content_copy" at bounding box center [117, 54] width 8 height 8
click at [167, 71] on img at bounding box center [167, 73] width 11 height 4
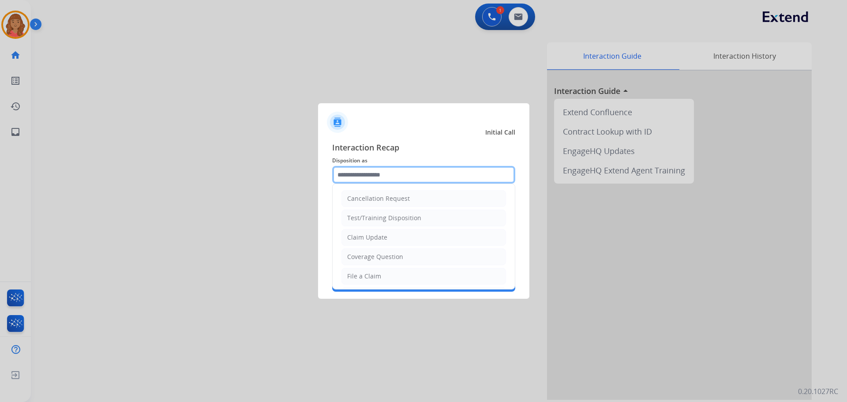
drag, startPoint x: 354, startPoint y: 172, endPoint x: 348, endPoint y: 201, distance: 29.2
click at [354, 173] on input "text" at bounding box center [423, 175] width 183 height 18
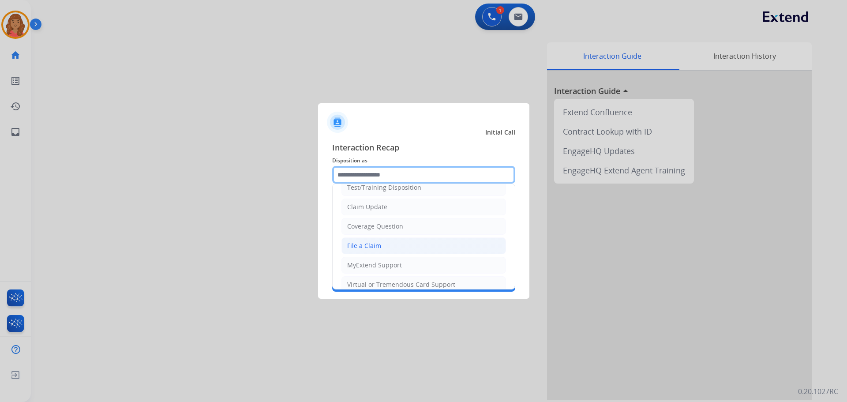
scroll to position [44, 0]
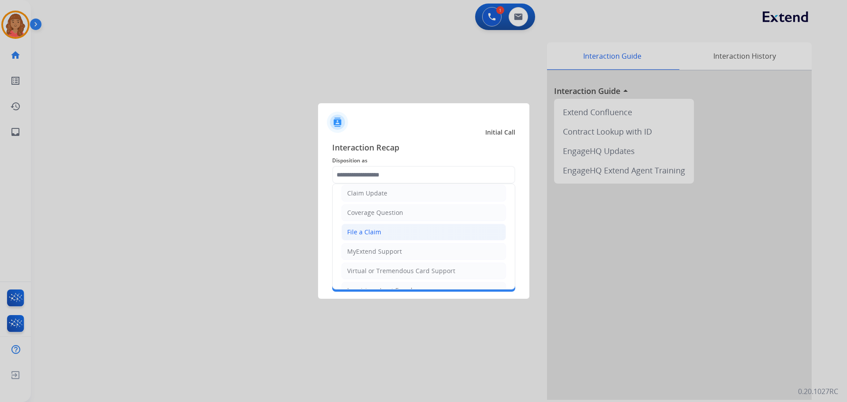
click at [355, 230] on div "File a Claim" at bounding box center [364, 232] width 34 height 9
type input "**********"
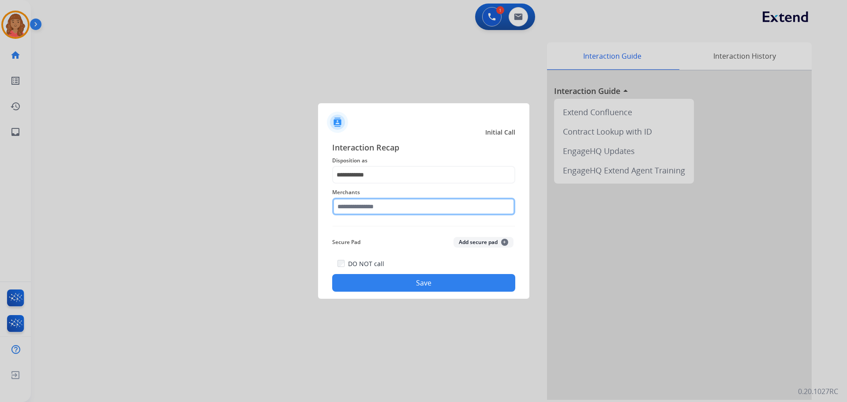
click at [359, 201] on input "text" at bounding box center [423, 207] width 183 height 18
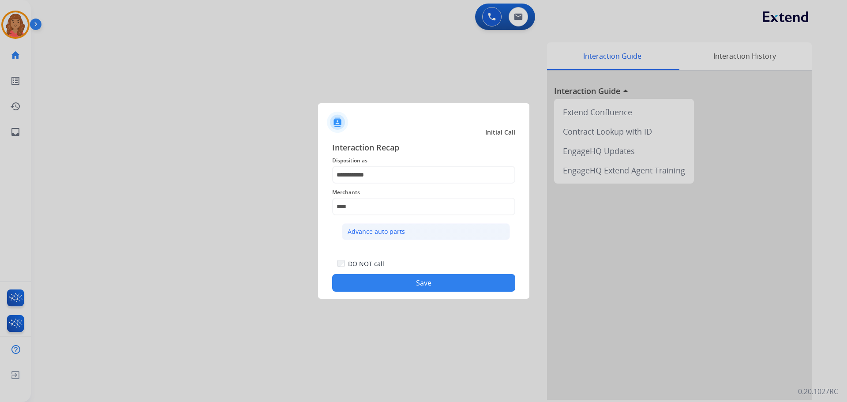
click at [371, 233] on div "Advance auto parts" at bounding box center [376, 231] width 57 height 9
type input "**********"
click at [414, 281] on button "Save" at bounding box center [423, 283] width 183 height 18
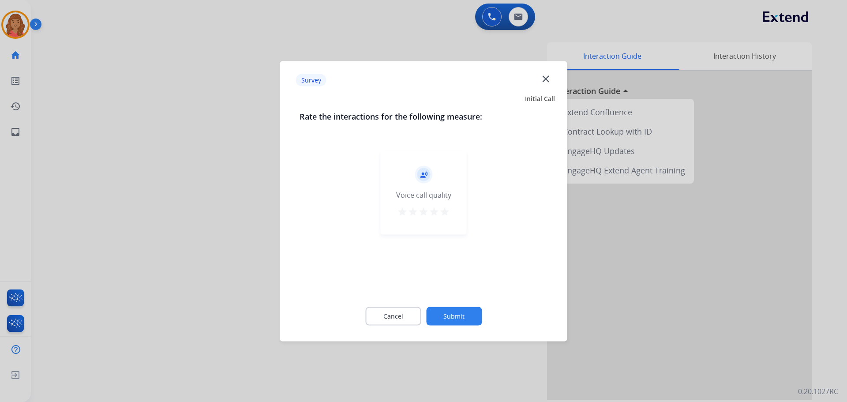
drag, startPoint x: 444, startPoint y: 209, endPoint x: 453, endPoint y: 249, distance: 40.8
click at [445, 210] on mat-icon "star" at bounding box center [444, 211] width 11 height 11
click at [457, 312] on button "Submit" at bounding box center [454, 315] width 56 height 19
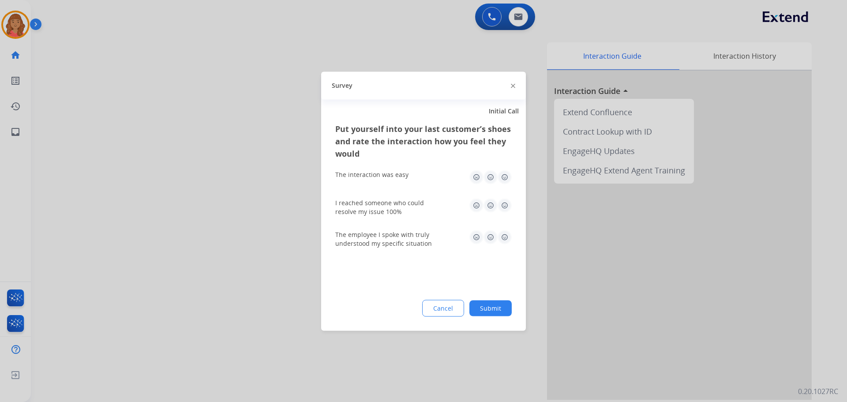
click at [502, 176] on img at bounding box center [504, 177] width 14 height 14
drag, startPoint x: 505, startPoint y: 207, endPoint x: 504, endPoint y: 232, distance: 24.7
click at [505, 207] on img at bounding box center [504, 205] width 14 height 14
click at [503, 235] on img at bounding box center [504, 237] width 14 height 14
click at [496, 307] on button "Submit" at bounding box center [490, 308] width 42 height 16
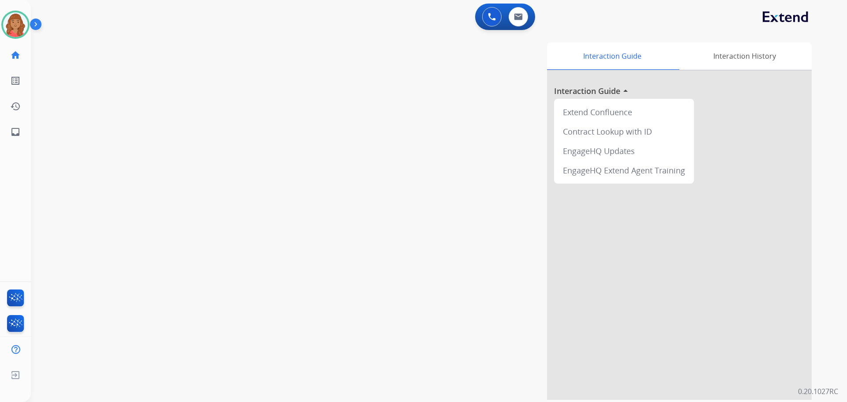
click at [516, 32] on div "swap_horiz Break voice bridge close_fullscreen Connect 3-Way Call merge_type Se…" at bounding box center [428, 216] width 795 height 368
click at [517, 26] on div "0 Voice Interactions 0 Email Interactions" at bounding box center [505, 17] width 60 height 26
click at [517, 23] on button at bounding box center [517, 16] width 19 height 19
select select "**********"
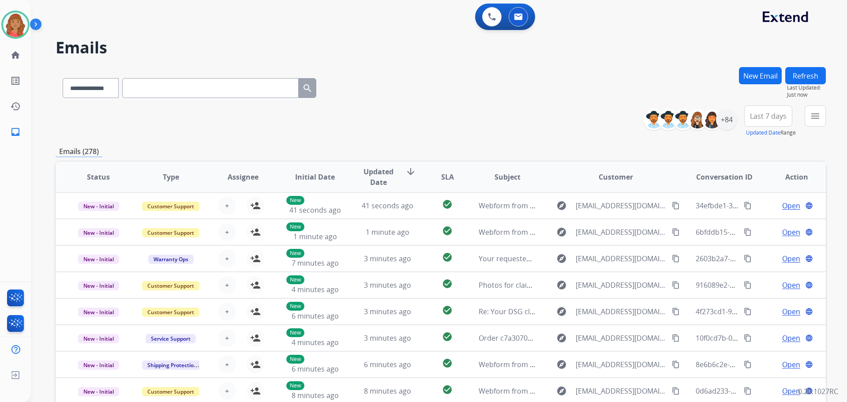
click at [772, 118] on span "Last 7 days" at bounding box center [768, 116] width 37 height 4
click at [769, 116] on span "Last 7 days" at bounding box center [768, 116] width 37 height 4
click at [804, 116] on div "menu Filters Type Claims Adjudication Customer Support Escalation Service Suppo…" at bounding box center [814, 121] width 21 height 32
click at [768, 115] on span "Last 7 days" at bounding box center [768, 116] width 37 height 4
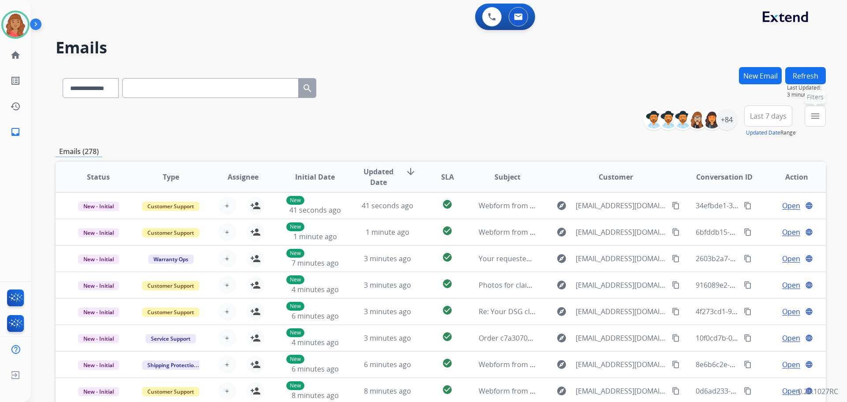
click at [808, 114] on button "menu Filters" at bounding box center [814, 115] width 21 height 21
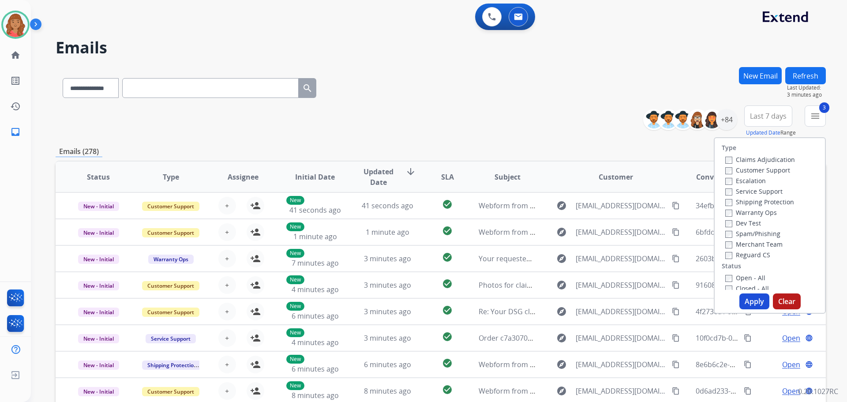
click at [725, 283] on div "Closed - All" at bounding box center [771, 288] width 93 height 11
click at [748, 294] on button "Apply" at bounding box center [754, 301] width 30 height 16
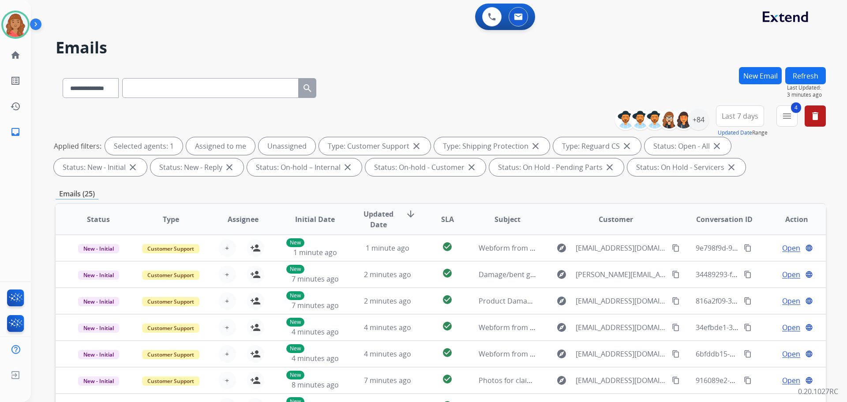
scroll to position [1, 0]
click at [690, 118] on div "+84" at bounding box center [698, 119] width 21 height 21
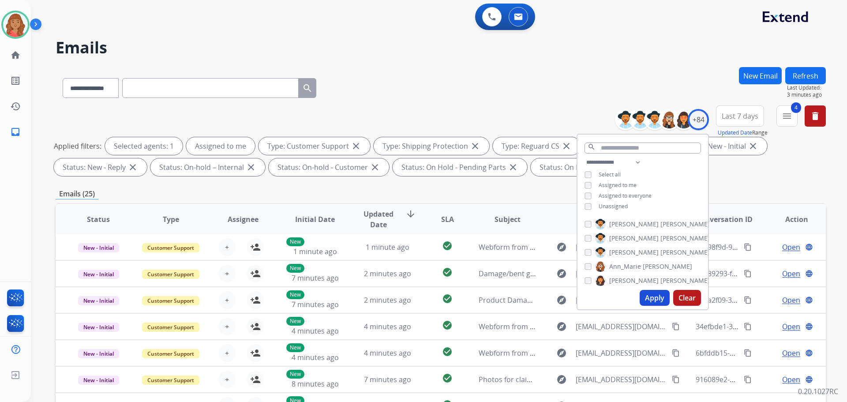
click at [643, 295] on button "Apply" at bounding box center [654, 298] width 30 height 16
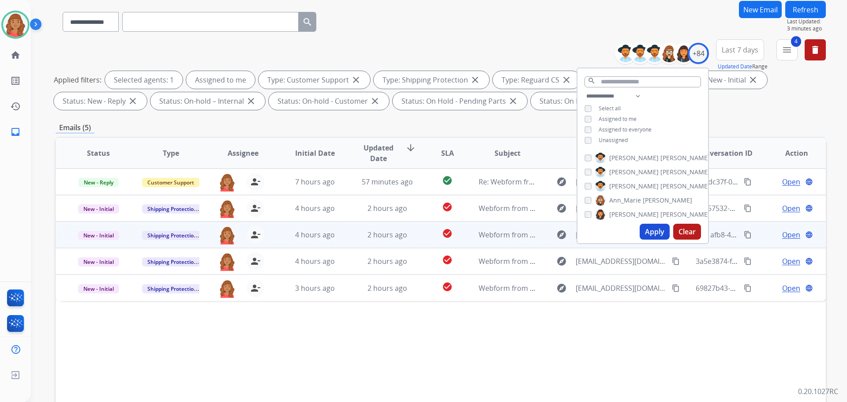
scroll to position [88, 0]
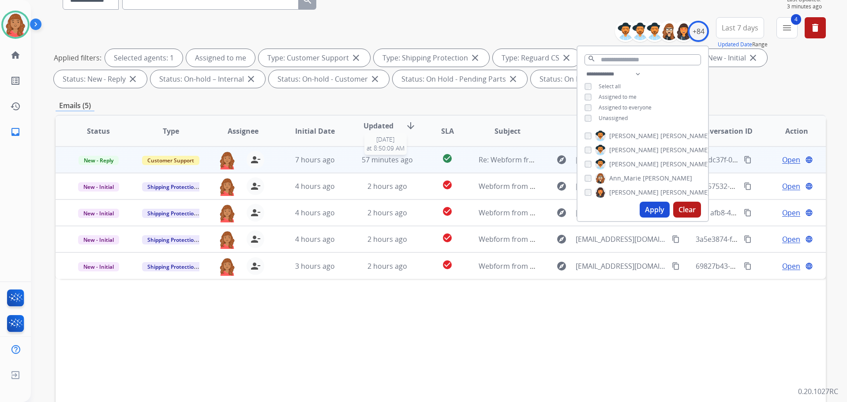
click at [373, 161] on span "57 minutes ago" at bounding box center [387, 160] width 51 height 10
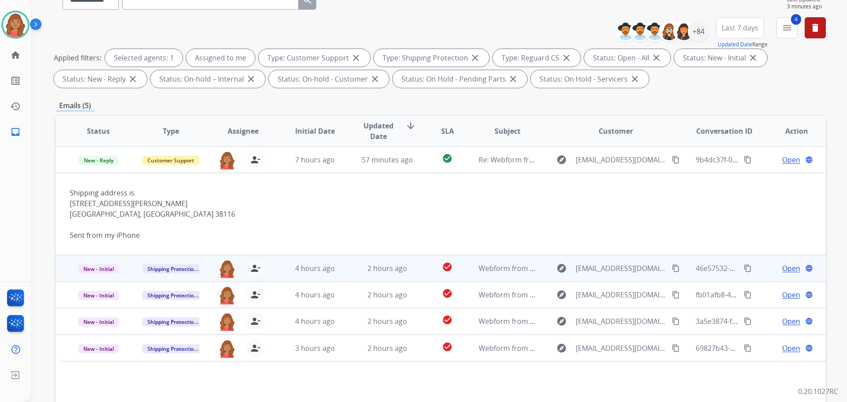
click at [387, 273] on td "2 hours ago" at bounding box center [380, 268] width 72 height 26
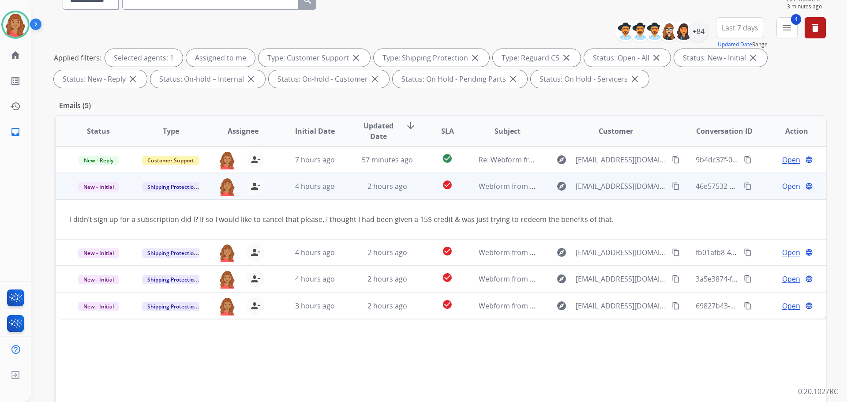
click at [672, 184] on mat-icon "content_copy" at bounding box center [676, 186] width 8 height 8
click at [786, 188] on span "Open" at bounding box center [791, 186] width 18 height 11
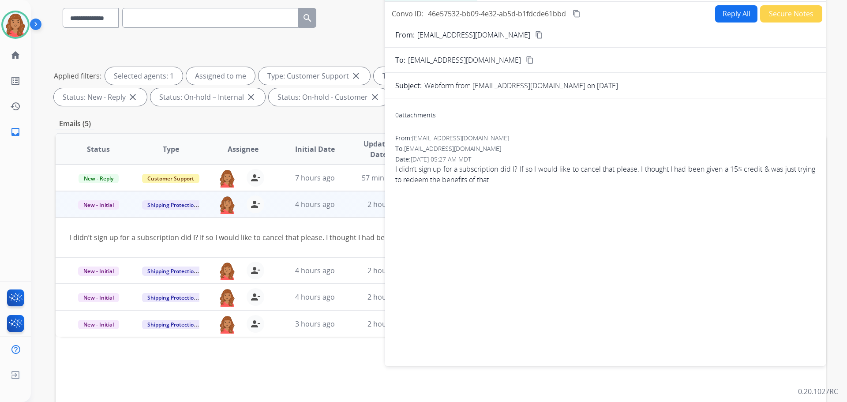
scroll to position [0, 0]
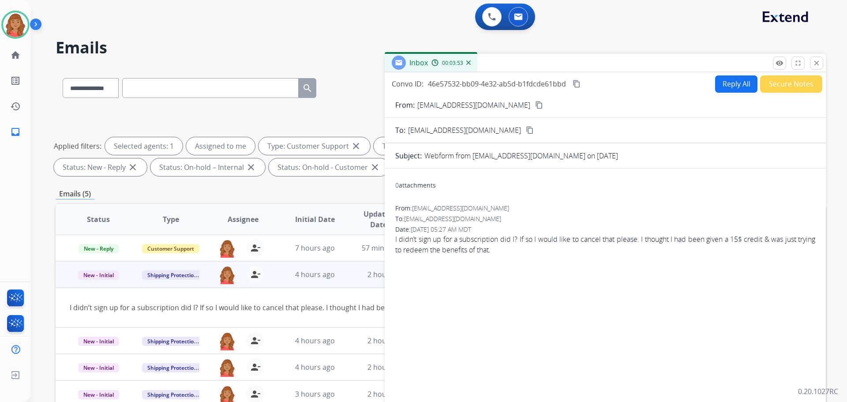
click at [730, 83] on button "Reply All" at bounding box center [736, 83] width 42 height 17
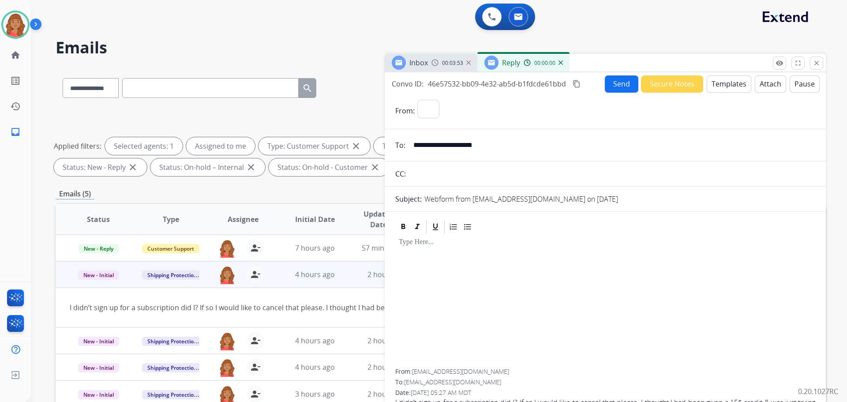
select select "**********"
click at [658, 88] on button "Secure Notes" at bounding box center [672, 83] width 62 height 17
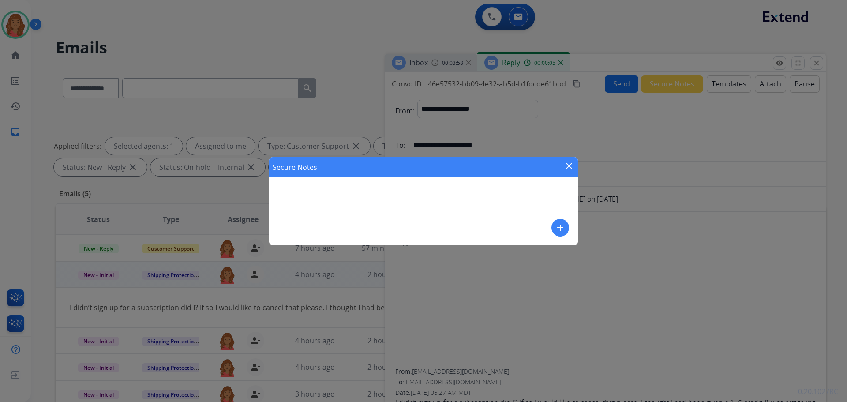
drag, startPoint x: 569, startPoint y: 164, endPoint x: 598, endPoint y: 151, distance: 31.6
click at [571, 162] on mat-icon "close" at bounding box center [569, 166] width 11 height 11
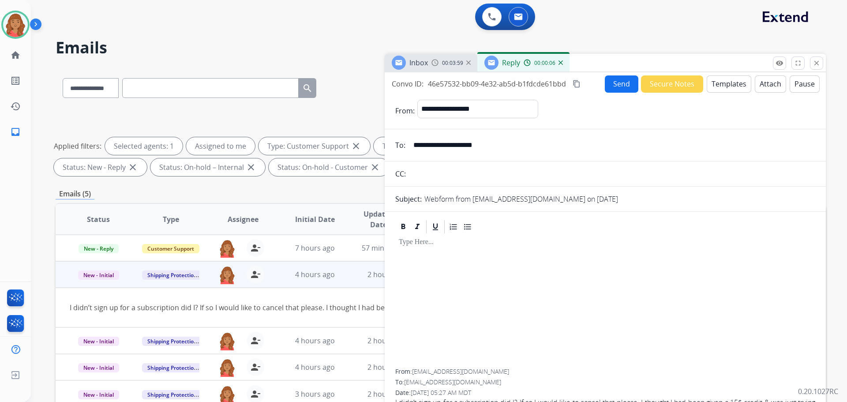
click at [723, 83] on button "Templates" at bounding box center [728, 83] width 45 height 17
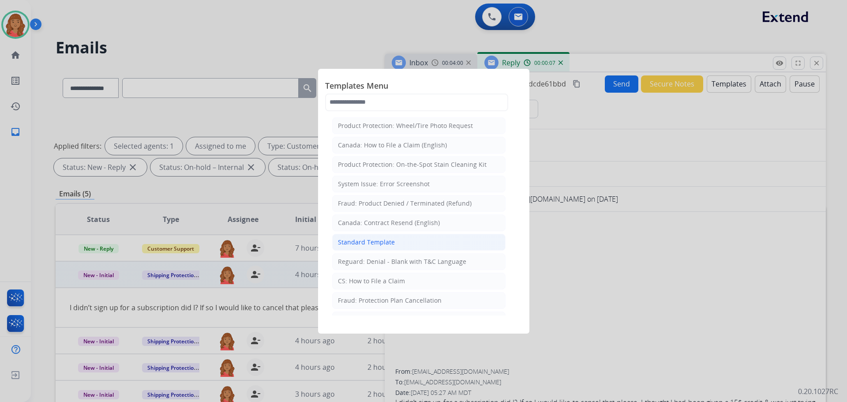
drag, startPoint x: 357, startPoint y: 244, endPoint x: 366, endPoint y: 244, distance: 8.4
click at [358, 244] on div "Standard Template" at bounding box center [366, 242] width 57 height 9
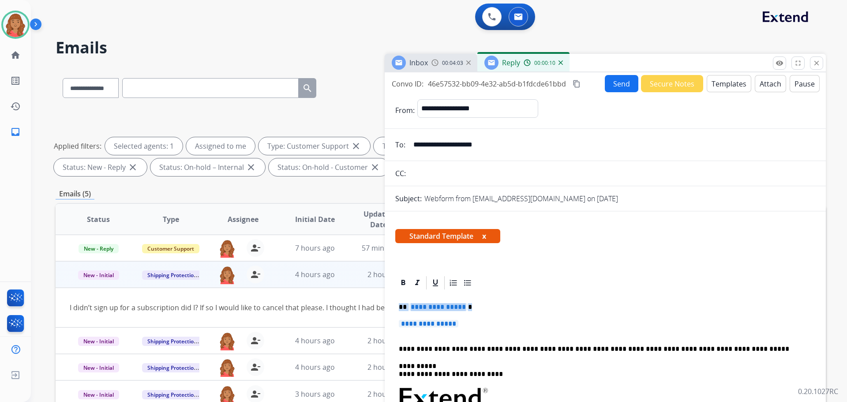
drag, startPoint x: 462, startPoint y: 332, endPoint x: 400, endPoint y: 304, distance: 67.3
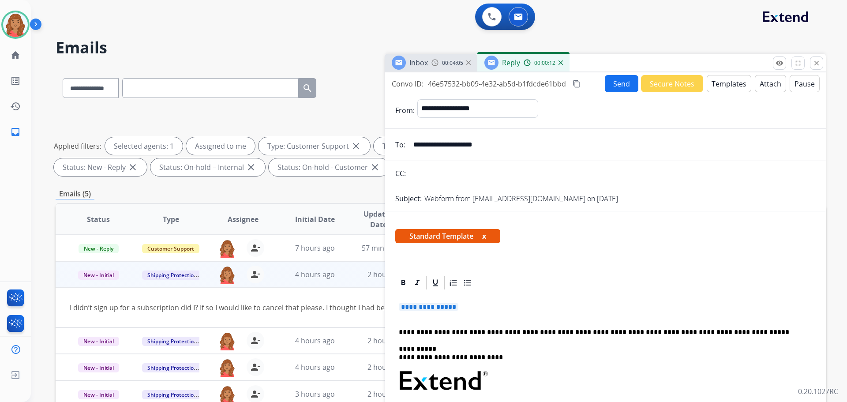
drag, startPoint x: 462, startPoint y: 308, endPoint x: 406, endPoint y: 304, distance: 55.7
click at [397, 299] on div "**********" at bounding box center [605, 410] width 420 height 238
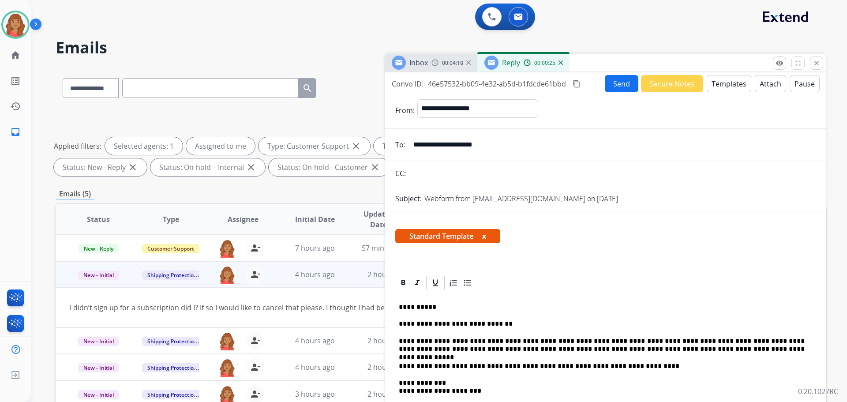
click at [573, 88] on button "content_copy" at bounding box center [576, 83] width 11 height 11
click at [608, 87] on button "Send" at bounding box center [622, 83] width 33 height 17
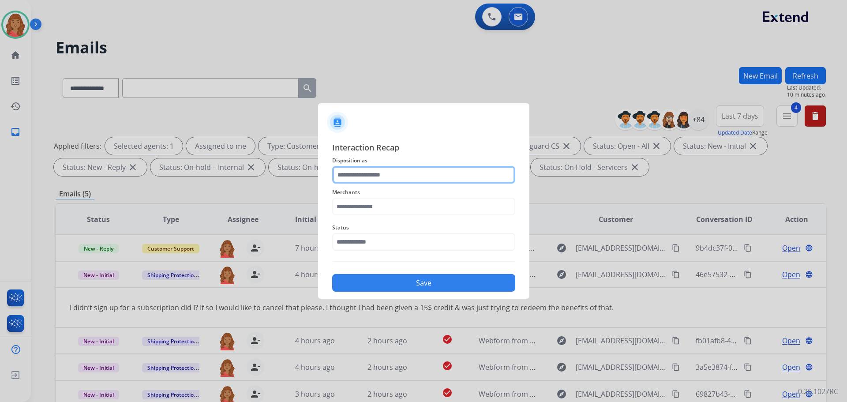
click at [377, 181] on input "text" at bounding box center [423, 175] width 183 height 18
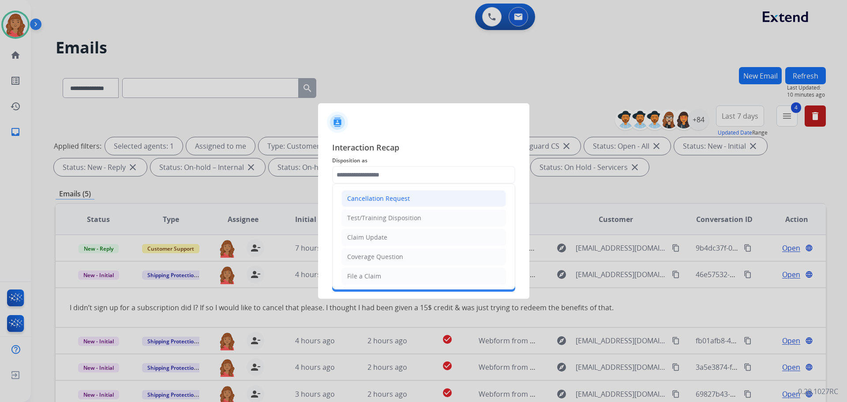
click at [372, 193] on li "Cancellation Request" at bounding box center [423, 198] width 164 height 17
type input "**********"
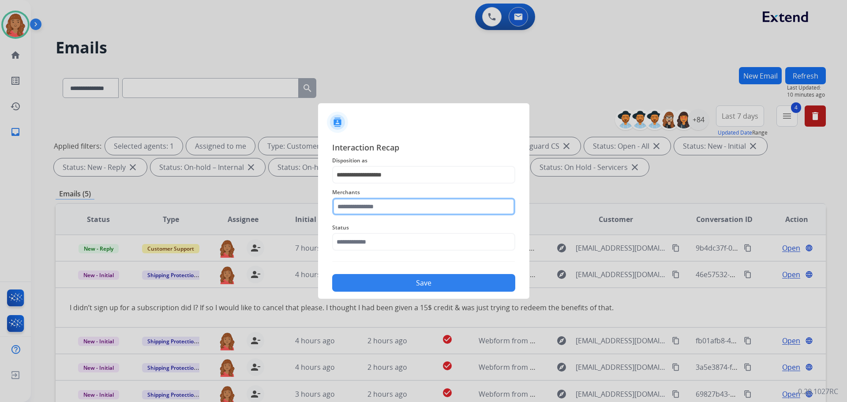
click at [363, 210] on input "text" at bounding box center [423, 207] width 183 height 18
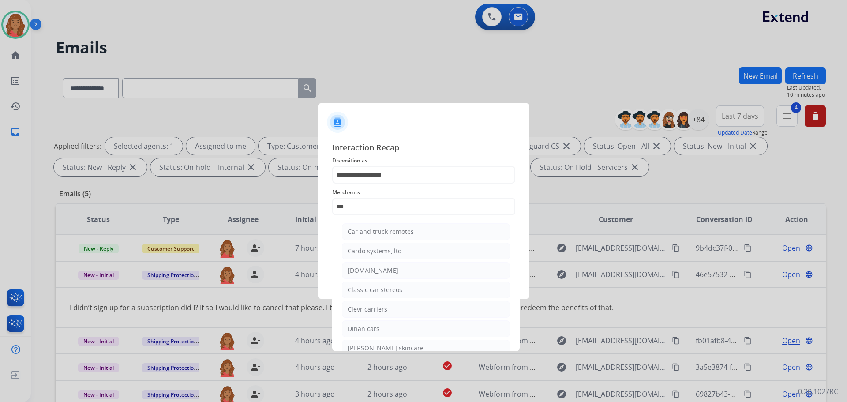
click at [373, 265] on li "[DOMAIN_NAME]" at bounding box center [426, 270] width 168 height 17
type input "**********"
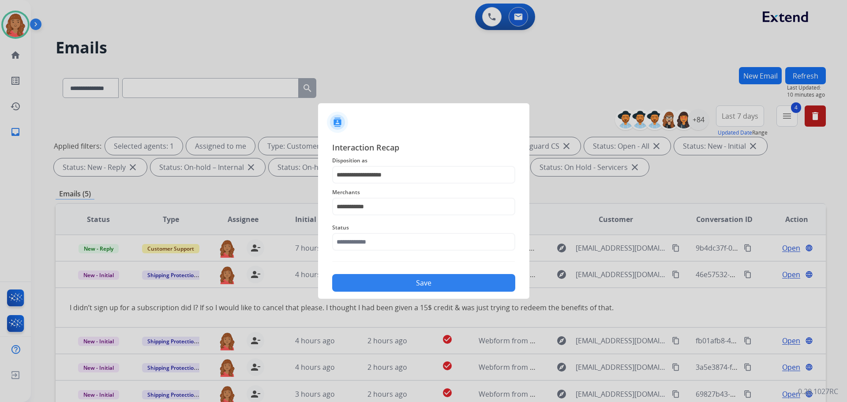
click at [367, 252] on div "Status" at bounding box center [423, 236] width 183 height 35
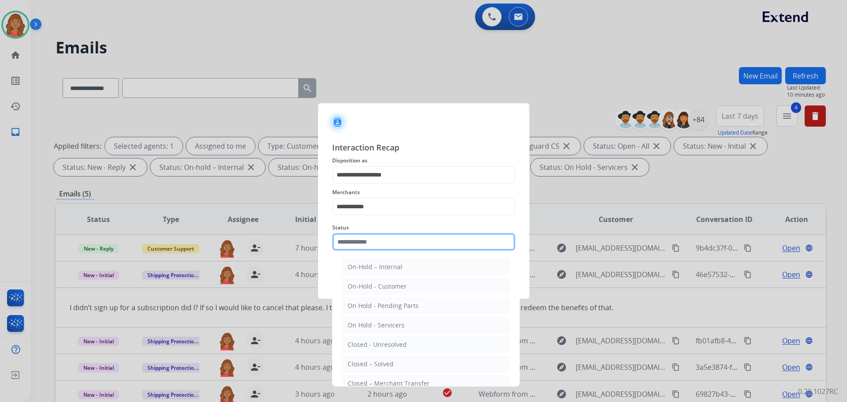
click at [364, 243] on input "text" at bounding box center [423, 242] width 183 height 18
click at [372, 361] on div "Closed – Solved" at bounding box center [371, 363] width 46 height 9
type input "**********"
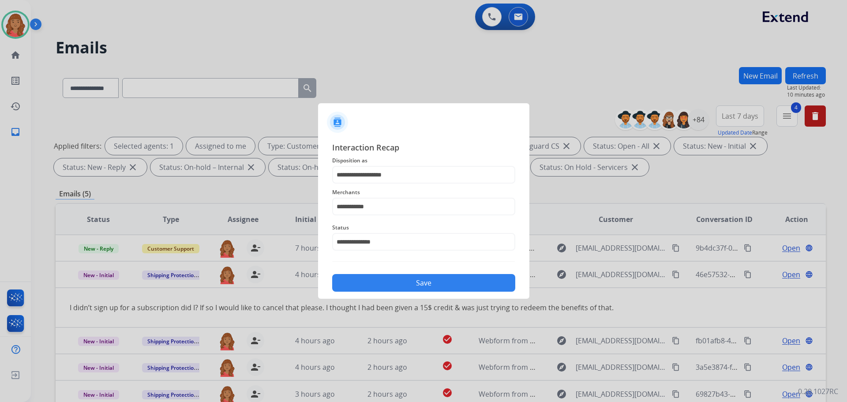
click at [383, 282] on button "Save" at bounding box center [423, 283] width 183 height 18
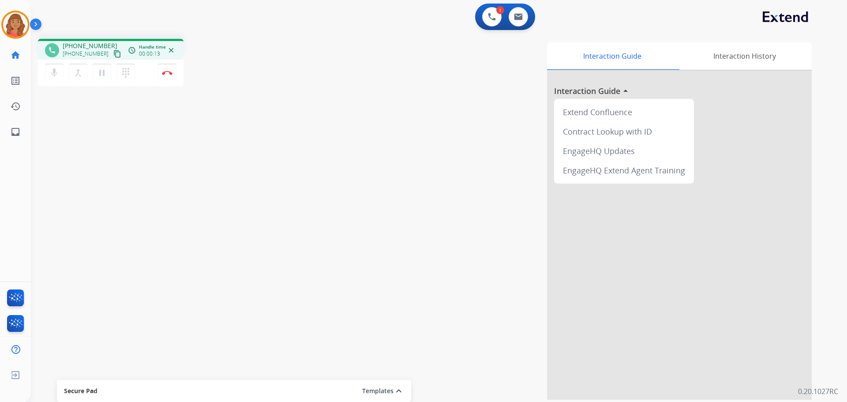
click at [113, 57] on mat-icon "content_copy" at bounding box center [117, 54] width 8 height 8
click at [165, 77] on button "Disconnect" at bounding box center [167, 73] width 19 height 19
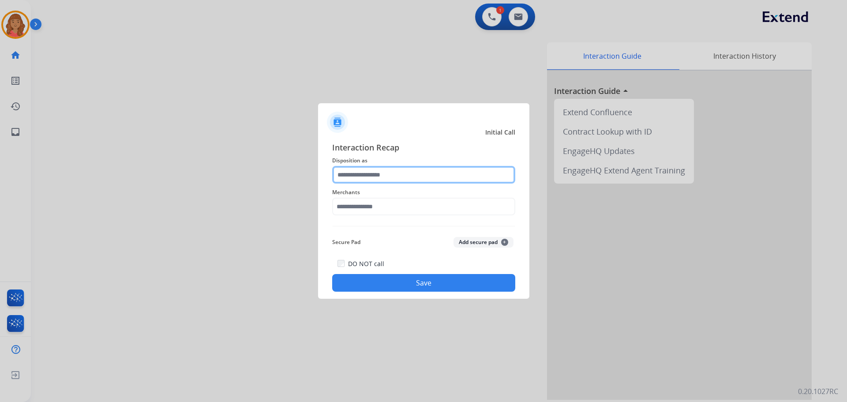
click at [378, 182] on input "text" at bounding box center [423, 175] width 183 height 18
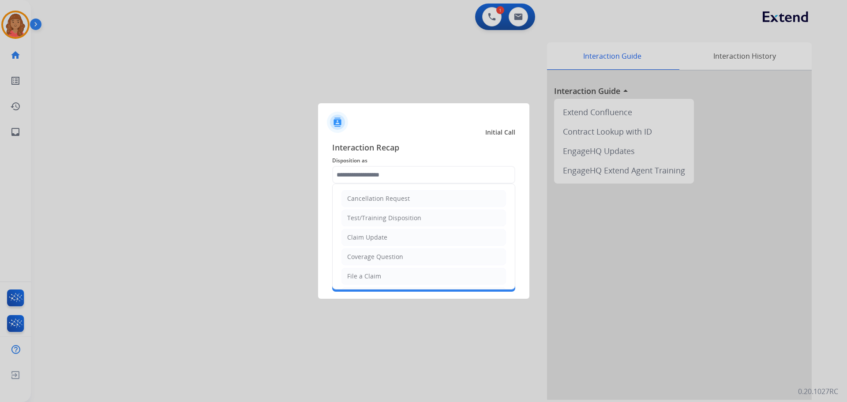
drag, startPoint x: 370, startPoint y: 280, endPoint x: 369, endPoint y: 270, distance: 10.7
click at [370, 278] on div "File a Claim" at bounding box center [364, 276] width 34 height 9
type input "**********"
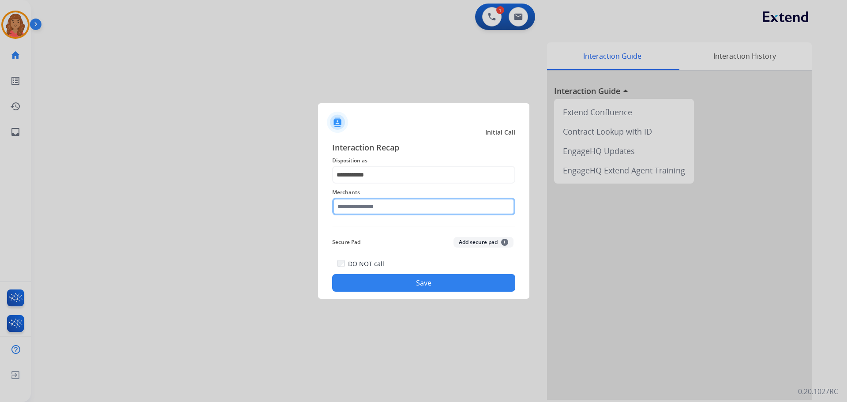
click at [362, 209] on input "text" at bounding box center [423, 207] width 183 height 18
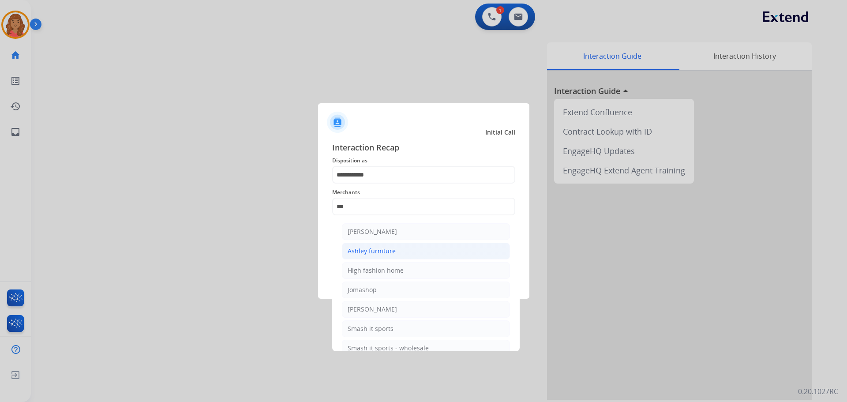
click at [370, 247] on div "Ashley furniture" at bounding box center [372, 251] width 48 height 9
type input "**********"
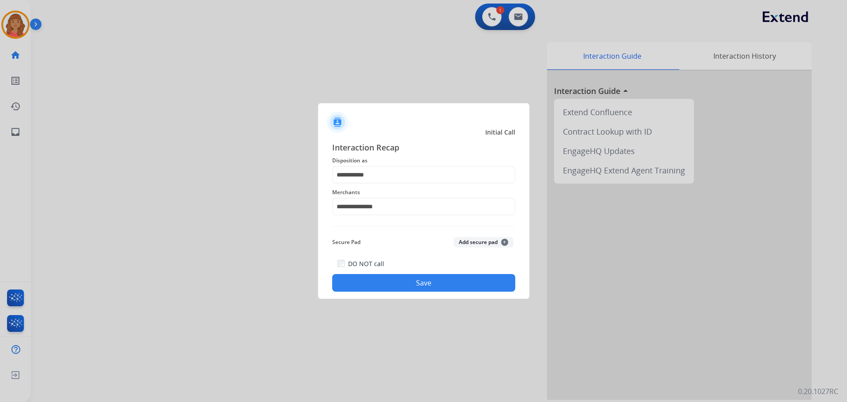
click at [388, 277] on button "Save" at bounding box center [423, 283] width 183 height 18
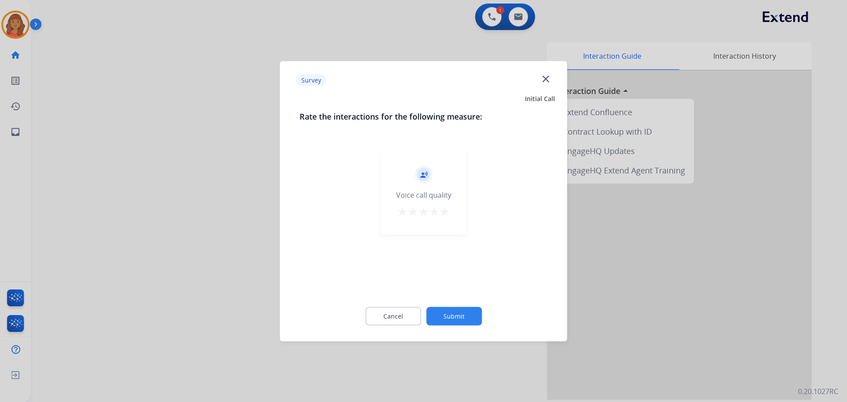
drag, startPoint x: 443, startPoint y: 211, endPoint x: 454, endPoint y: 243, distance: 34.2
click at [443, 211] on mat-icon "star" at bounding box center [444, 211] width 11 height 11
click at [465, 316] on button "Submit" at bounding box center [454, 315] width 56 height 19
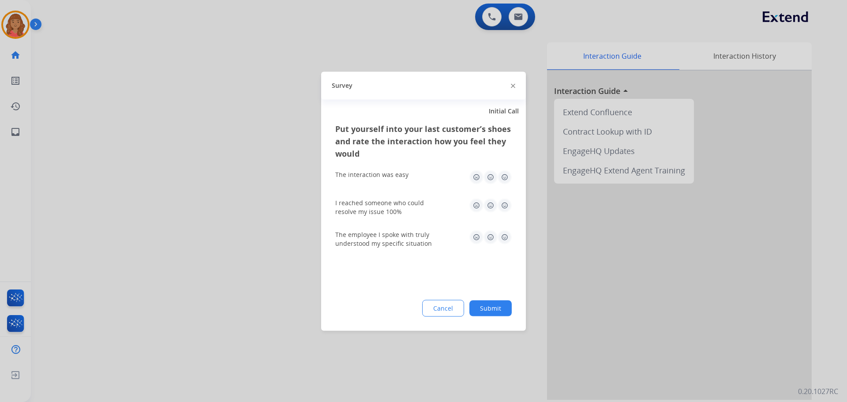
click at [502, 180] on img at bounding box center [504, 177] width 14 height 14
click at [505, 206] on img at bounding box center [504, 205] width 14 height 14
click at [505, 234] on img at bounding box center [504, 237] width 14 height 14
drag, startPoint x: 489, startPoint y: 311, endPoint x: 469, endPoint y: 303, distance: 21.7
click at [490, 311] on button "Submit" at bounding box center [490, 308] width 42 height 16
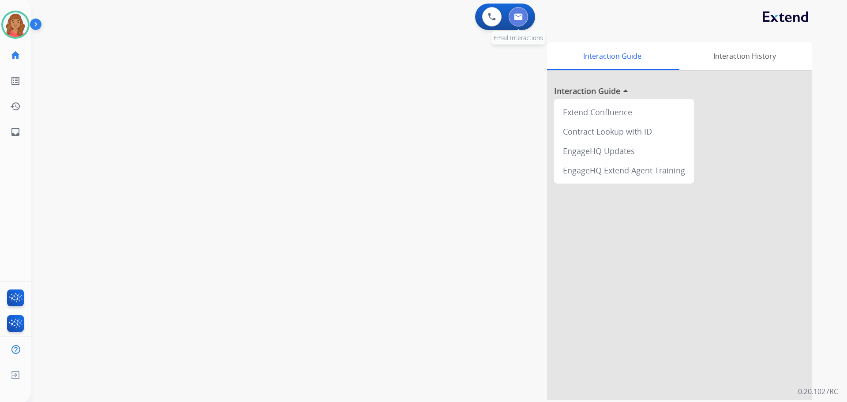
click at [517, 16] on img at bounding box center [518, 16] width 9 height 7
select select "**********"
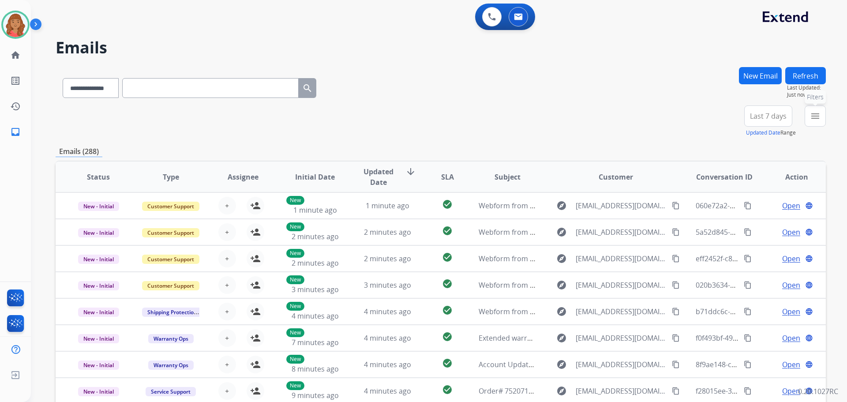
drag, startPoint x: 813, startPoint y: 110, endPoint x: 775, endPoint y: 138, distance: 47.3
click at [814, 112] on button "menu Filters" at bounding box center [814, 115] width 21 height 21
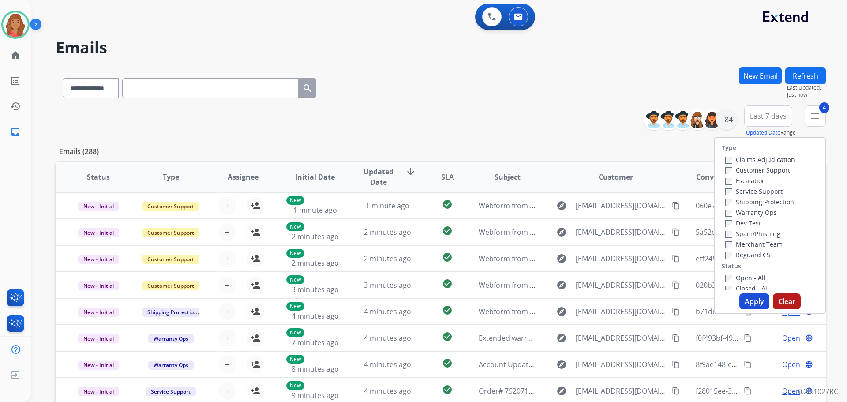
click at [745, 295] on button "Apply" at bounding box center [754, 301] width 30 height 16
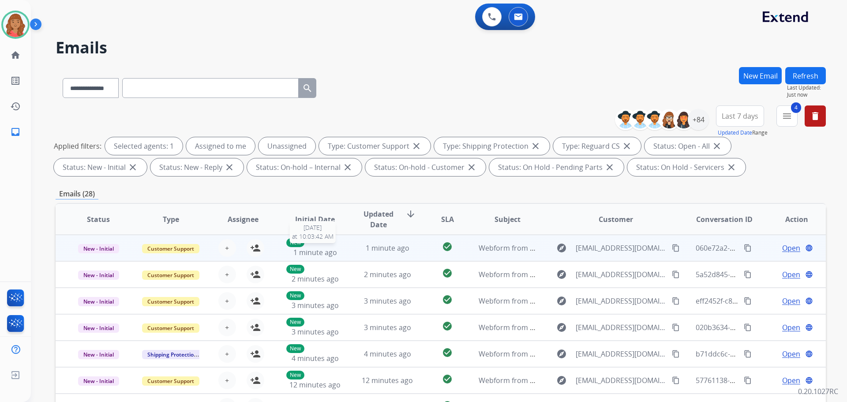
scroll to position [1, 0]
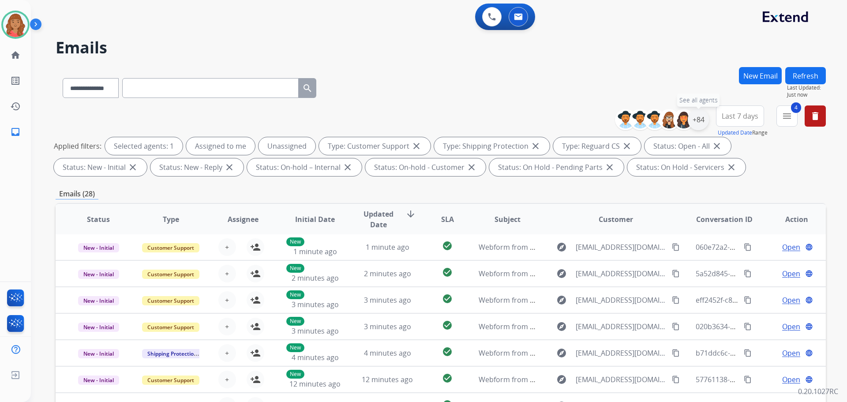
click at [697, 117] on div "+84" at bounding box center [698, 119] width 21 height 21
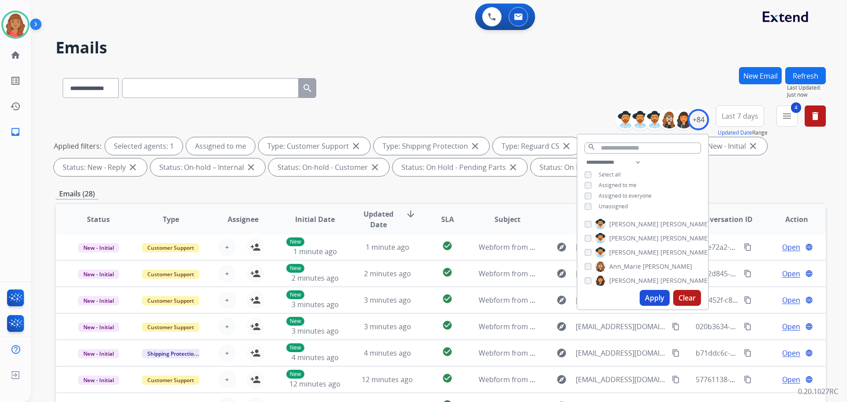
click at [653, 301] on button "Apply" at bounding box center [654, 298] width 30 height 16
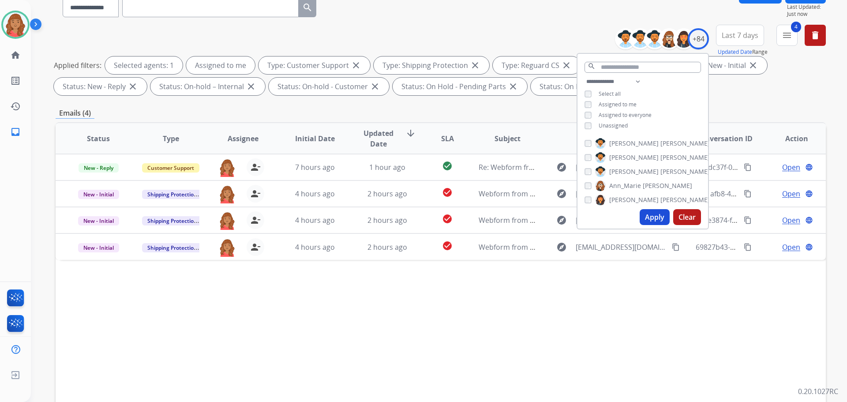
scroll to position [142, 0]
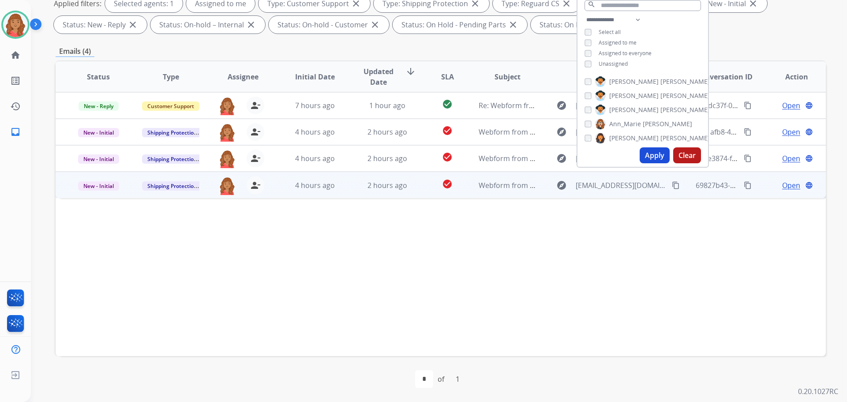
click at [294, 192] on td "4 hours ago" at bounding box center [308, 185] width 72 height 26
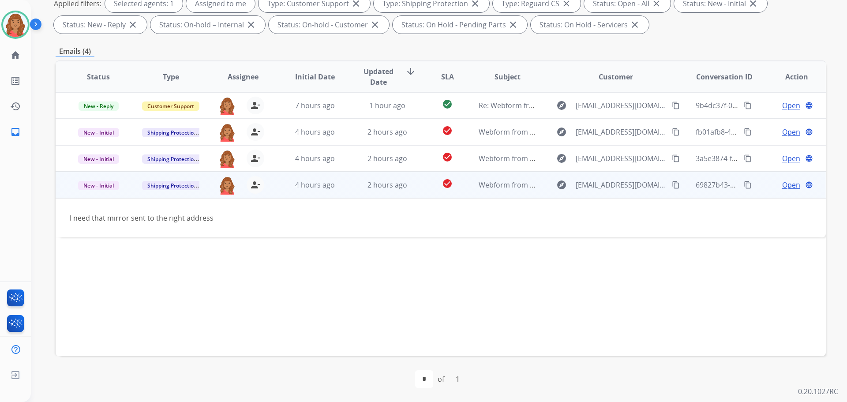
drag, startPoint x: 665, startPoint y: 183, endPoint x: 647, endPoint y: 181, distance: 18.2
click at [672, 183] on mat-icon "content_copy" at bounding box center [676, 185] width 8 height 8
click at [782, 187] on span "Open" at bounding box center [791, 184] width 18 height 11
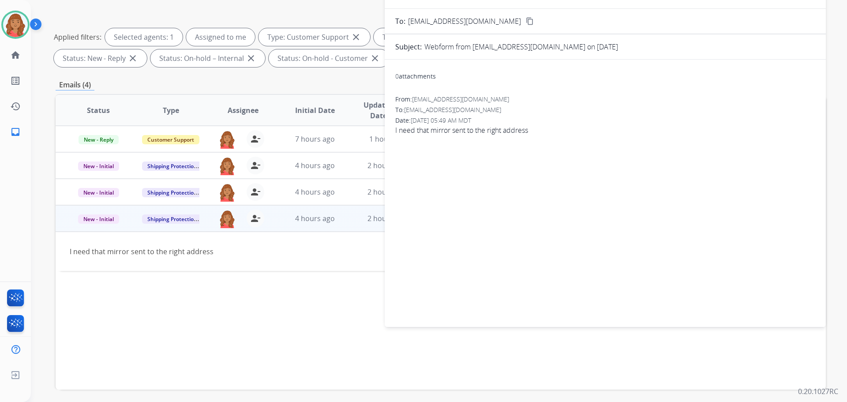
scroll to position [10, 0]
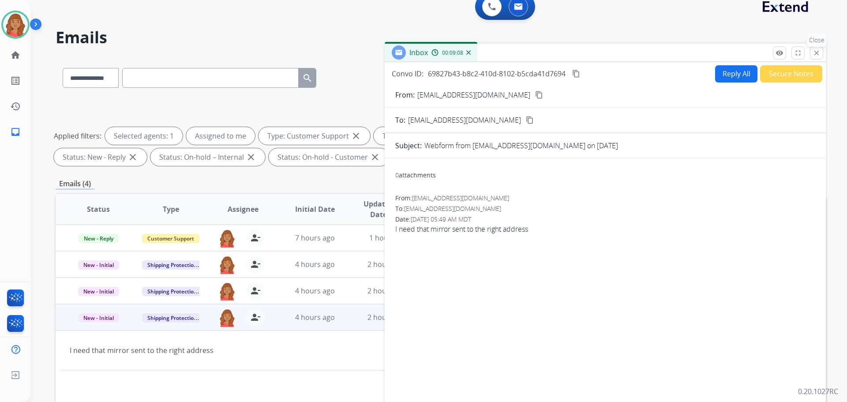
click at [815, 51] on mat-icon "close" at bounding box center [816, 53] width 8 height 8
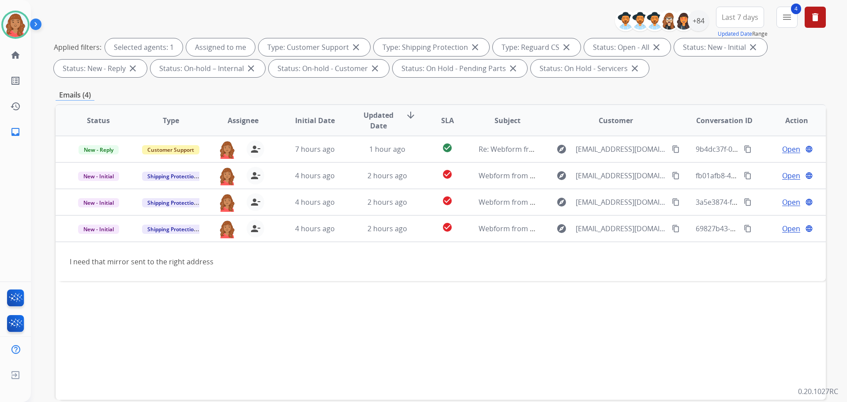
scroll to position [142, 0]
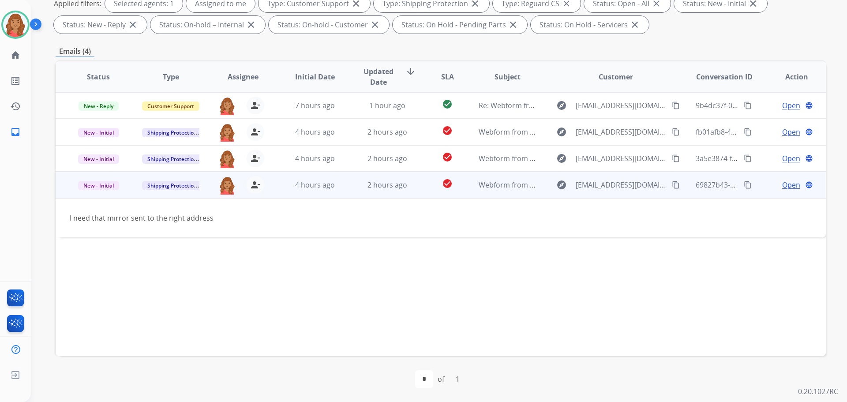
click at [274, 189] on td "4 hours ago" at bounding box center [308, 185] width 72 height 26
click at [341, 212] on td "I need that mirror sent to the right address" at bounding box center [369, 217] width 626 height 39
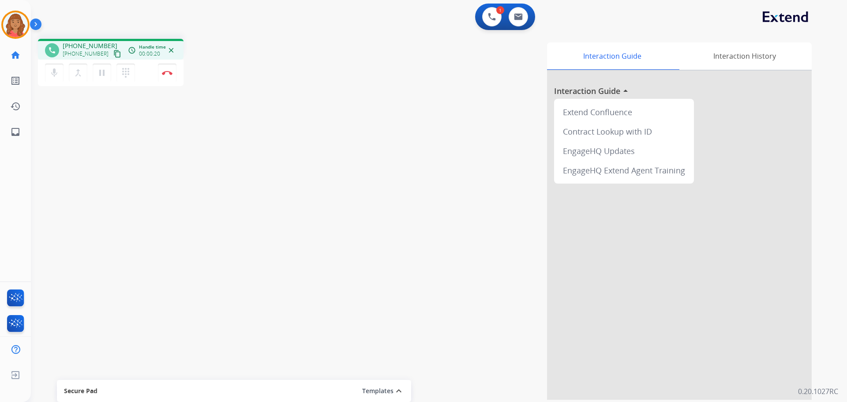
click at [113, 57] on mat-icon "content_copy" at bounding box center [117, 54] width 8 height 8
drag, startPoint x: 108, startPoint y: 56, endPoint x: 12, endPoint y: 36, distance: 98.3
click at [113, 56] on mat-icon "content_copy" at bounding box center [117, 54] width 8 height 8
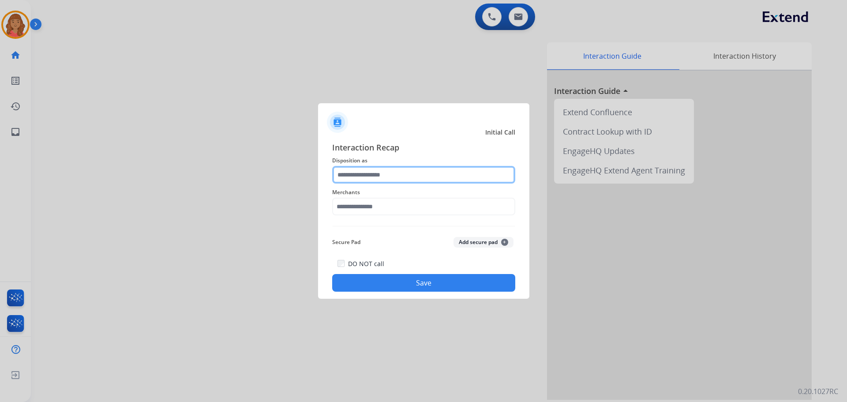
click at [394, 174] on input "text" at bounding box center [423, 175] width 183 height 18
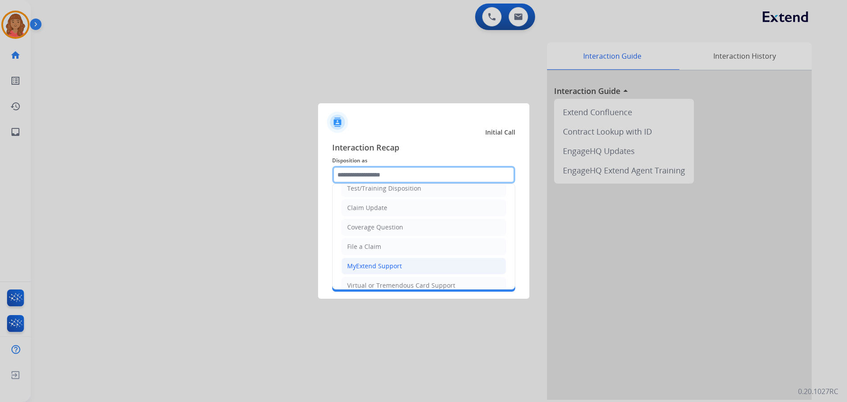
scroll to position [44, 0]
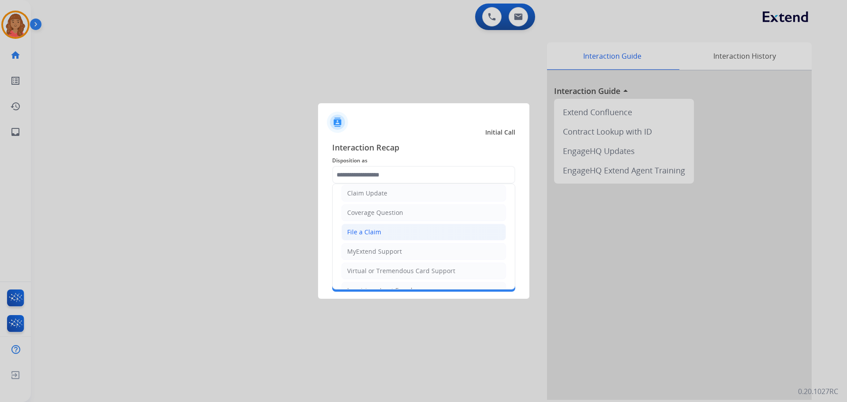
click at [354, 232] on div "File a Claim" at bounding box center [364, 232] width 34 height 9
type input "**********"
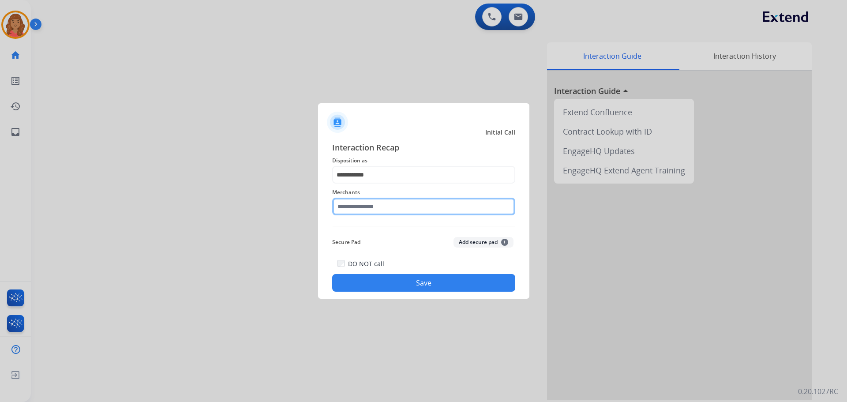
click at [354, 212] on input "text" at bounding box center [423, 207] width 183 height 18
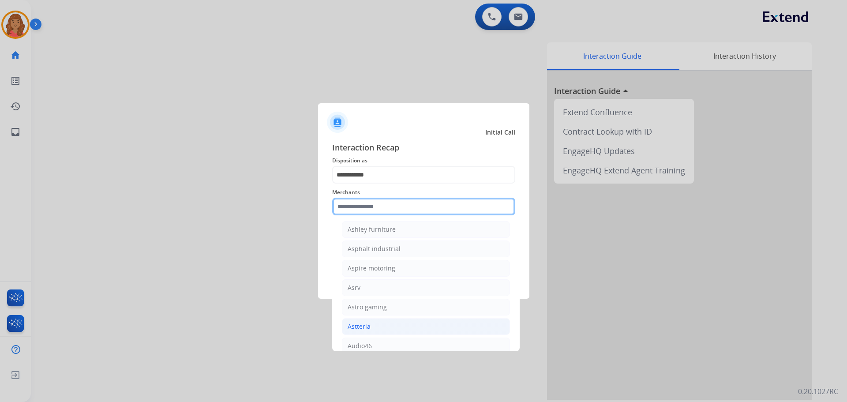
scroll to position [1323, 0]
click at [363, 206] on input "text" at bounding box center [423, 207] width 183 height 18
type input "*"
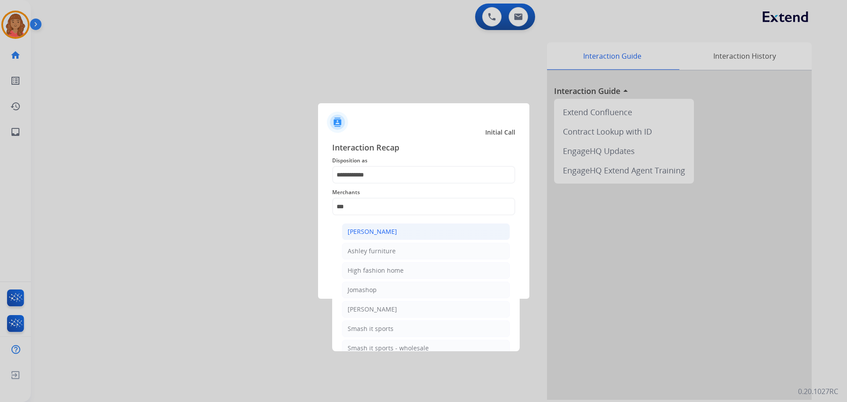
drag, startPoint x: 370, startPoint y: 233, endPoint x: 371, endPoint y: 243, distance: 10.2
click at [370, 233] on div "[PERSON_NAME]" at bounding box center [372, 231] width 49 height 9
type input "**********"
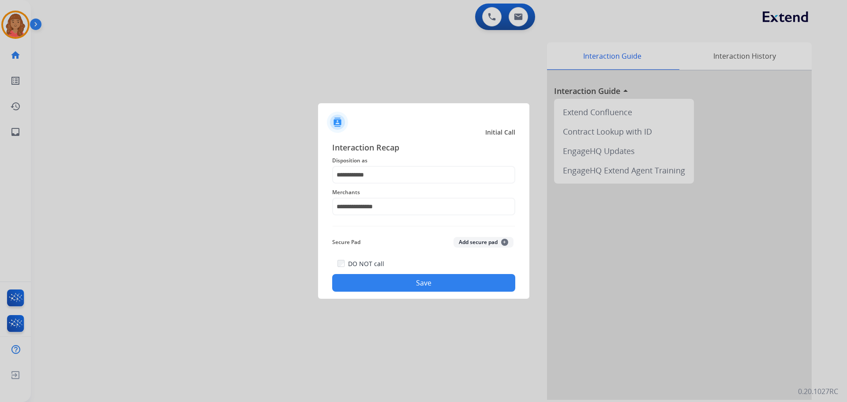
click at [386, 275] on button "Save" at bounding box center [423, 283] width 183 height 18
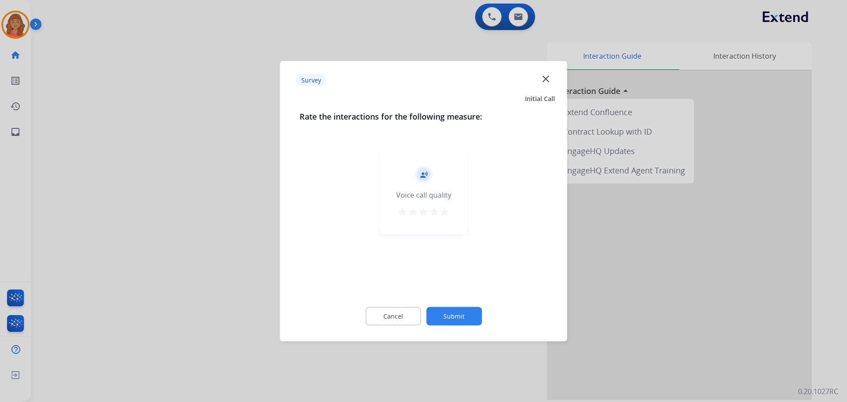
drag, startPoint x: 444, startPoint y: 209, endPoint x: 454, endPoint y: 246, distance: 38.3
click at [444, 210] on mat-icon "star" at bounding box center [444, 211] width 11 height 11
click at [464, 316] on button "Submit" at bounding box center [454, 315] width 56 height 19
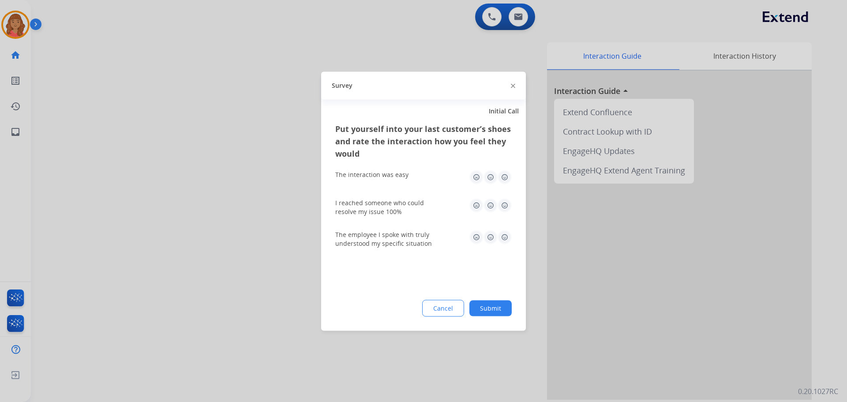
click at [508, 176] on img at bounding box center [504, 177] width 14 height 14
click at [504, 208] on img at bounding box center [504, 205] width 14 height 14
click at [508, 238] on img at bounding box center [504, 237] width 14 height 14
click at [500, 316] on div "Cancel Submit" at bounding box center [423, 307] width 176 height 17
click at [499, 310] on button "Submit" at bounding box center [490, 308] width 42 height 16
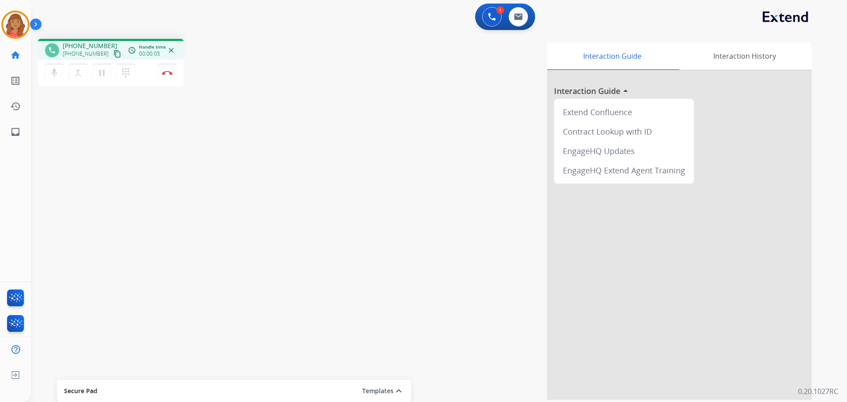
drag, startPoint x: 109, startPoint y: 53, endPoint x: 101, endPoint y: 56, distance: 8.4
click at [113, 53] on mat-icon "content_copy" at bounding box center [117, 54] width 8 height 8
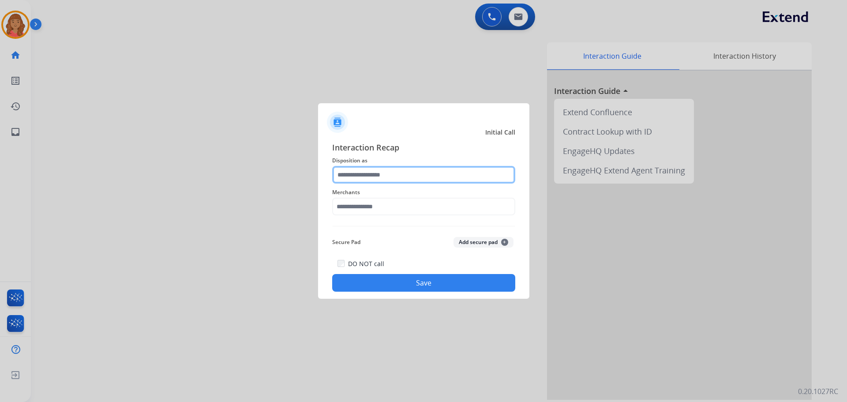
drag, startPoint x: 373, startPoint y: 176, endPoint x: 371, endPoint y: 182, distance: 6.4
click at [371, 182] on input "text" at bounding box center [423, 175] width 183 height 18
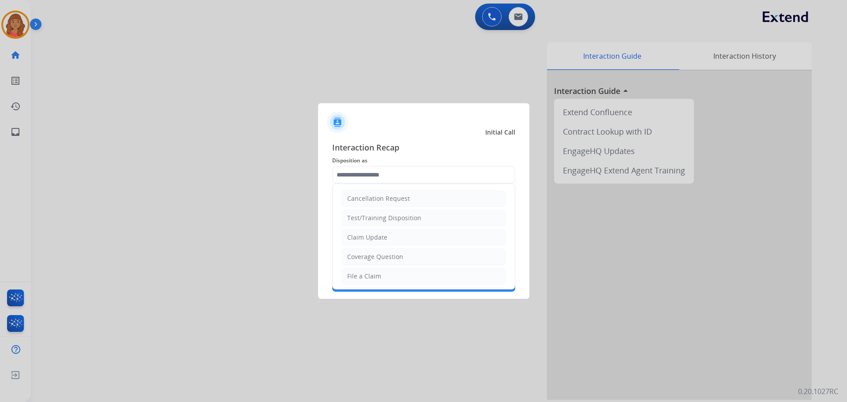
drag, startPoint x: 366, startPoint y: 274, endPoint x: 365, endPoint y: 257, distance: 17.2
click at [366, 274] on div "File a Claim" at bounding box center [364, 276] width 34 height 9
type input "**********"
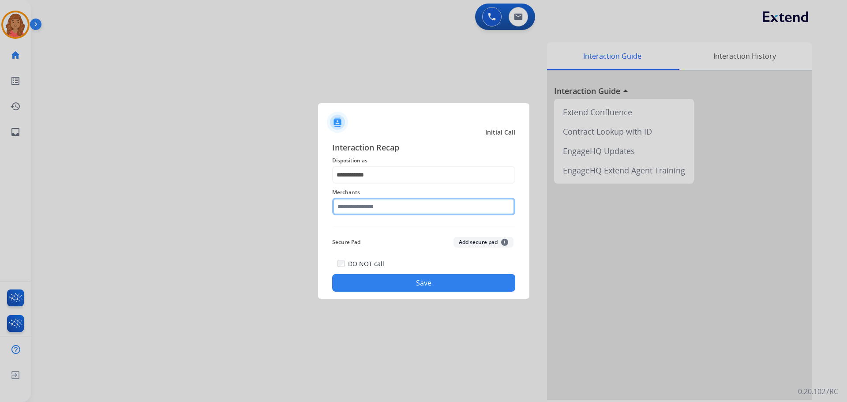
click at [366, 212] on input "text" at bounding box center [423, 207] width 183 height 18
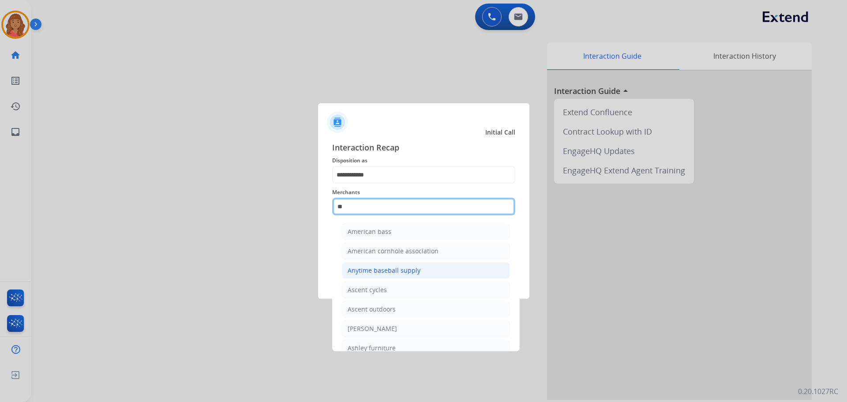
type input "***"
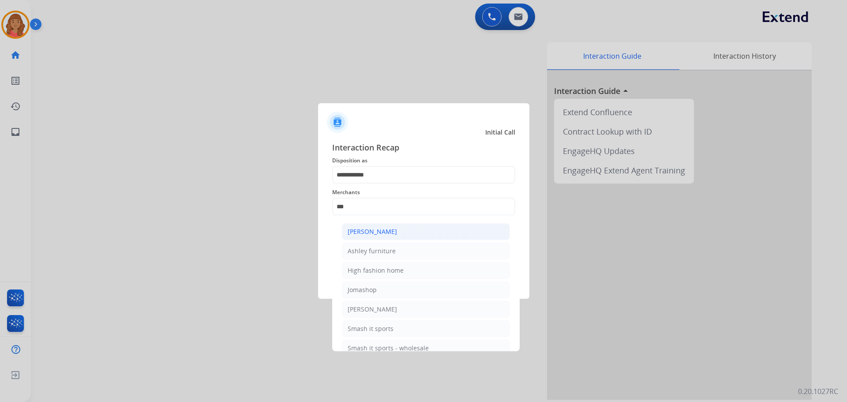
click at [370, 232] on div "[PERSON_NAME]" at bounding box center [372, 231] width 49 height 9
type input "**********"
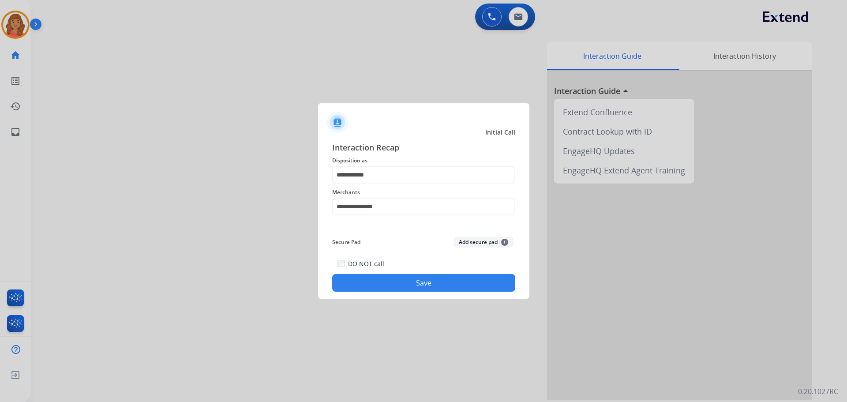
click at [390, 275] on button "Save" at bounding box center [423, 283] width 183 height 18
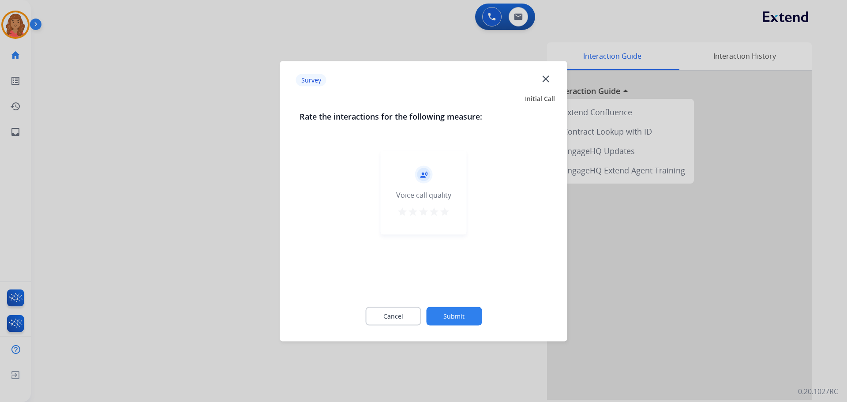
click at [448, 213] on mat-icon "star" at bounding box center [444, 211] width 11 height 11
click at [451, 312] on button "Submit" at bounding box center [454, 315] width 56 height 19
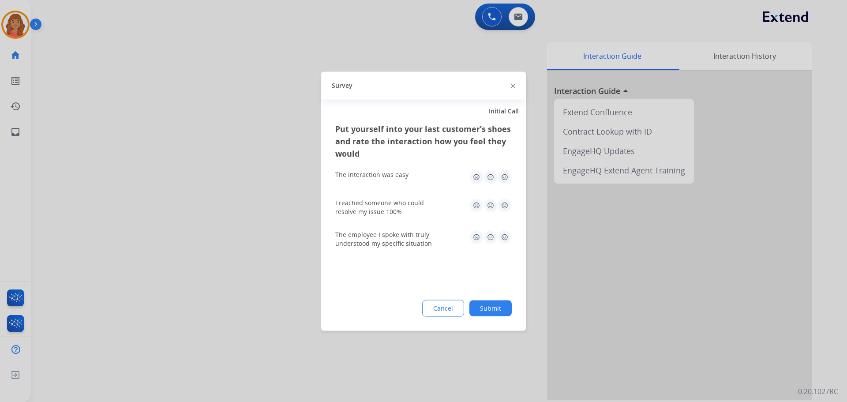
click at [501, 177] on img at bounding box center [504, 177] width 14 height 14
click at [505, 210] on img at bounding box center [504, 205] width 14 height 14
drag, startPoint x: 504, startPoint y: 237, endPoint x: 503, endPoint y: 253, distance: 15.9
click at [504, 238] on img at bounding box center [504, 237] width 14 height 14
click at [495, 302] on button "Submit" at bounding box center [490, 308] width 42 height 16
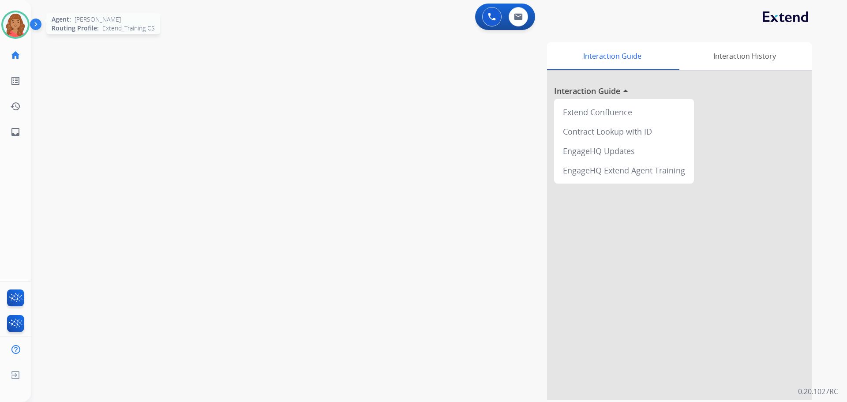
drag, startPoint x: 15, startPoint y: 29, endPoint x: 26, endPoint y: 36, distance: 12.7
click at [16, 29] on img at bounding box center [15, 24] width 25 height 25
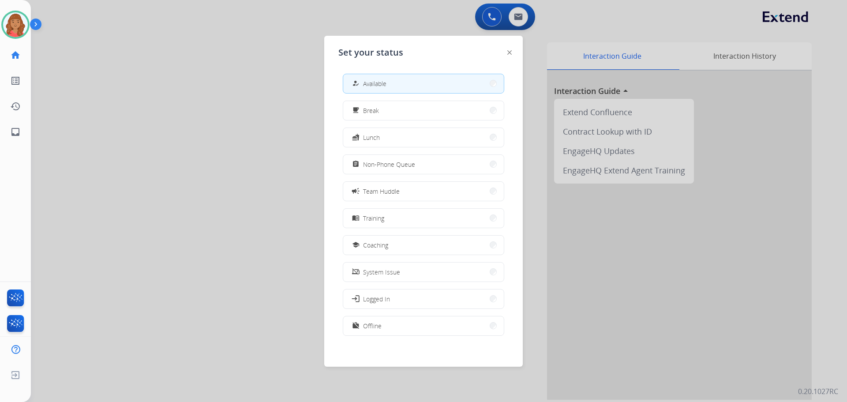
click at [519, 19] on div at bounding box center [423, 201] width 847 height 402
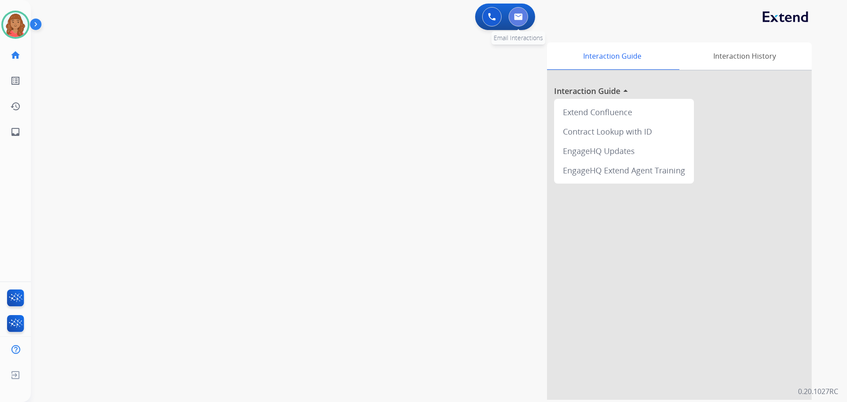
click at [520, 18] on img at bounding box center [518, 16] width 9 height 7
select select "**********"
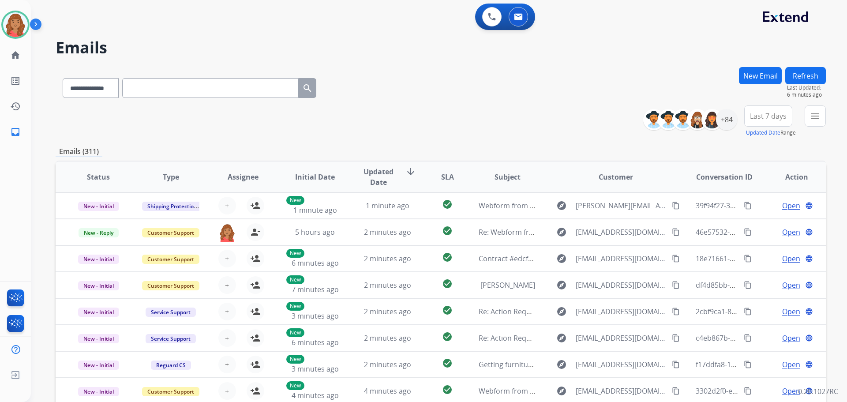
paste input "**********"
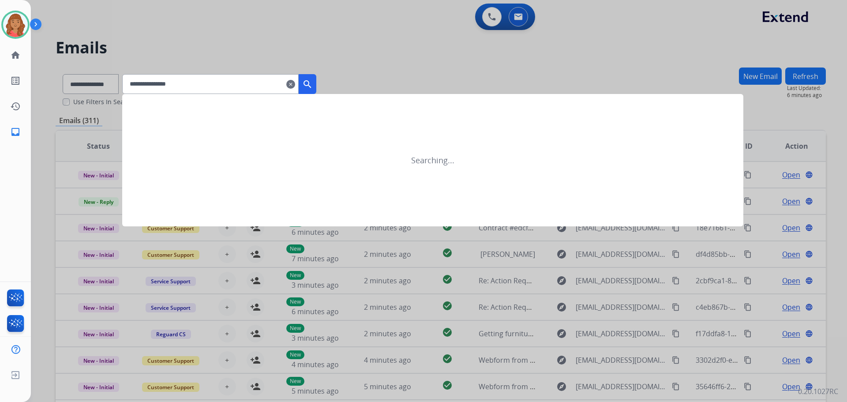
type input "**********"
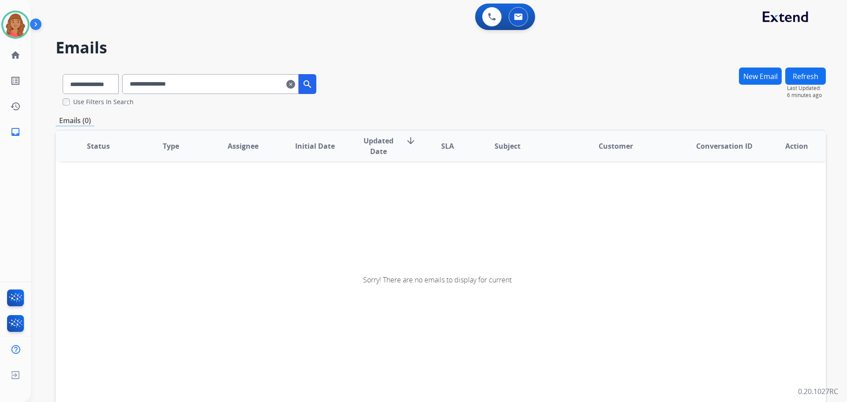
click at [313, 87] on mat-icon "search" at bounding box center [307, 84] width 11 height 11
click at [295, 82] on mat-icon "clear" at bounding box center [290, 84] width 9 height 11
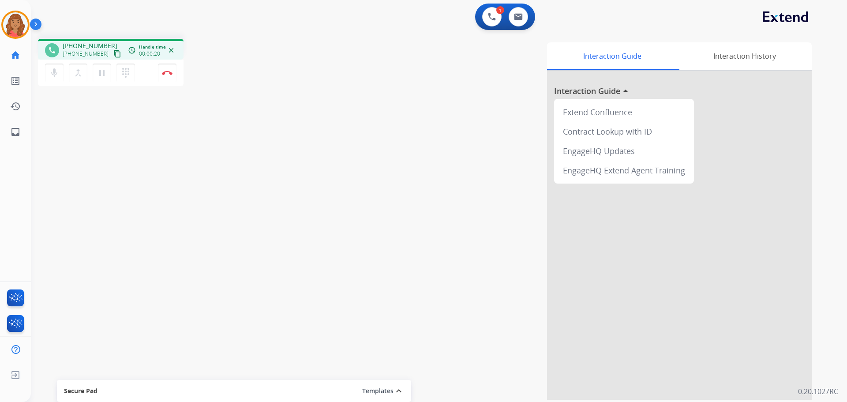
drag, startPoint x: 106, startPoint y: 54, endPoint x: 86, endPoint y: 56, distance: 20.4
click at [113, 54] on mat-icon "content_copy" at bounding box center [117, 54] width 8 height 8
click at [522, 17] on img at bounding box center [518, 16] width 9 height 7
select select "**********"
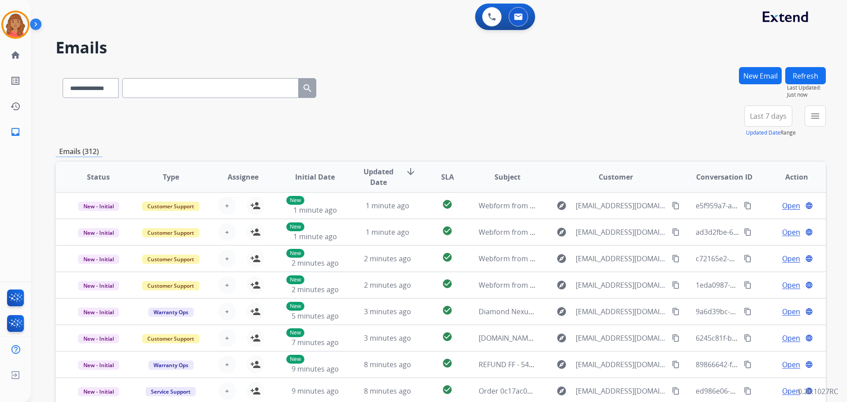
drag, startPoint x: 165, startPoint y: 92, endPoint x: 117, endPoint y: 106, distance: 49.7
click at [162, 90] on input "text" at bounding box center [210, 88] width 176 height 20
click at [492, 21] on button at bounding box center [491, 16] width 19 height 19
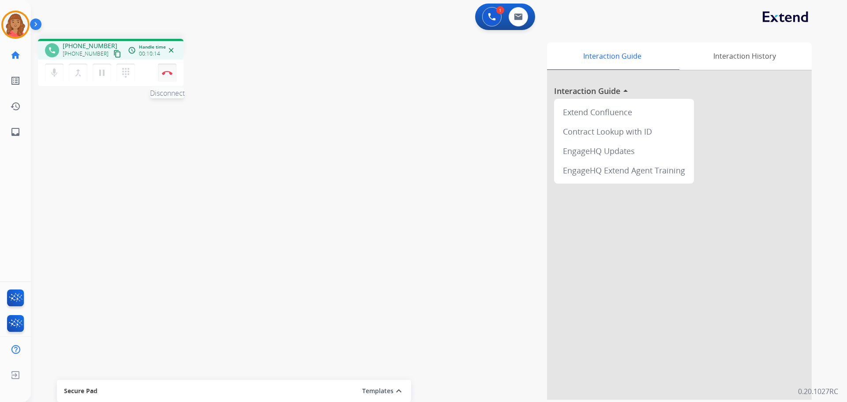
click at [167, 78] on button "Disconnect" at bounding box center [167, 73] width 19 height 19
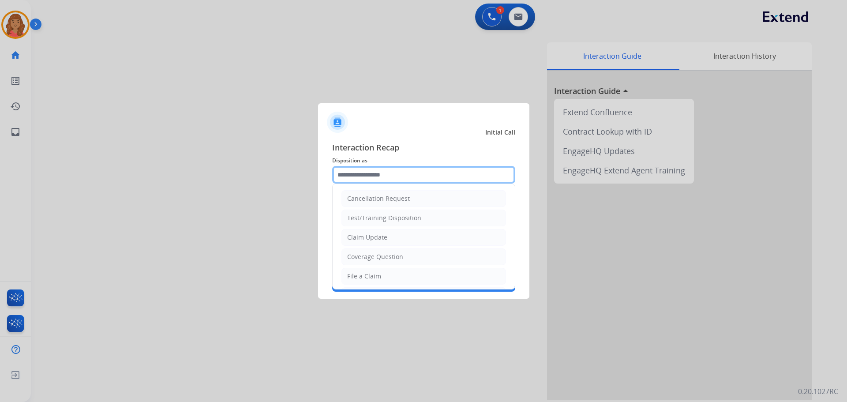
click at [365, 181] on input "text" at bounding box center [423, 175] width 183 height 18
type input "*"
click at [375, 232] on li "Claim Update" at bounding box center [423, 237] width 164 height 17
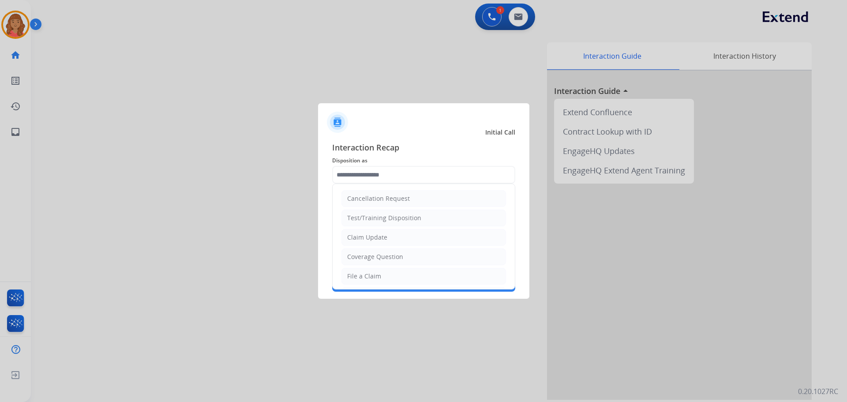
type input "**********"
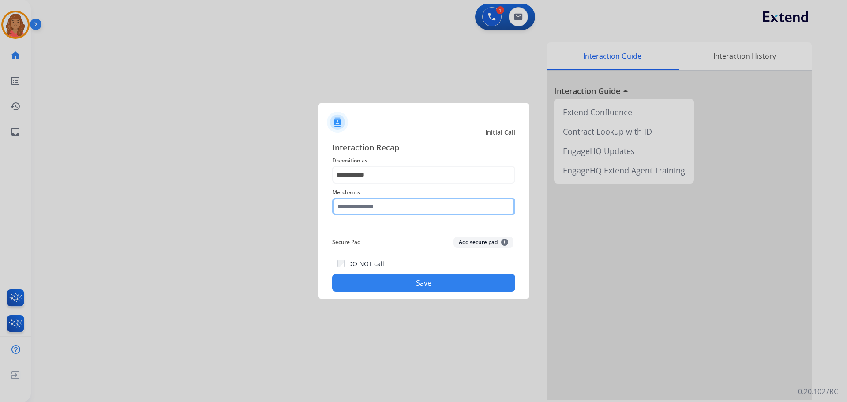
click at [368, 206] on input "text" at bounding box center [423, 207] width 183 height 18
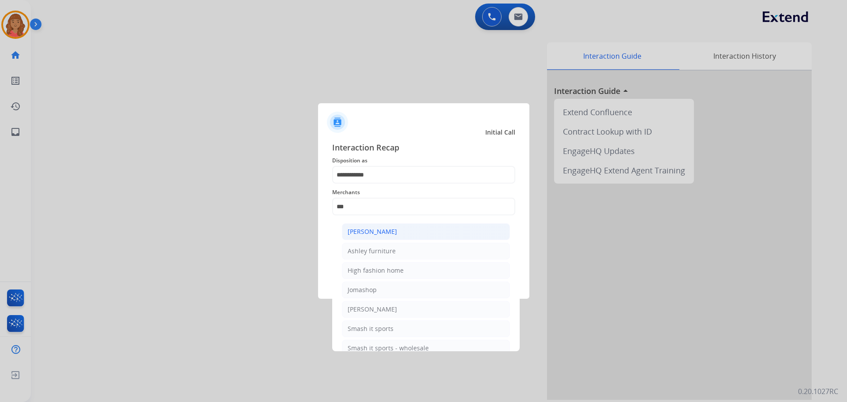
drag, startPoint x: 371, startPoint y: 221, endPoint x: 372, endPoint y: 231, distance: 9.7
click at [373, 224] on ul "Ashley - Reguard Ashley furniture High fashion home Jomashop Sam ash Smash it s…" at bounding box center [425, 292] width 173 height 146
click at [372, 232] on div "[PERSON_NAME]" at bounding box center [372, 231] width 49 height 9
type input "**********"
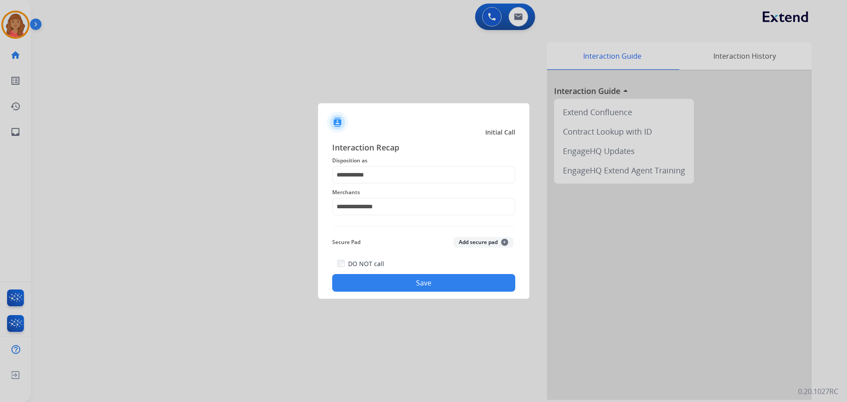
click at [403, 291] on div "**********" at bounding box center [423, 216] width 211 height 164
click at [402, 284] on button "Save" at bounding box center [423, 283] width 183 height 18
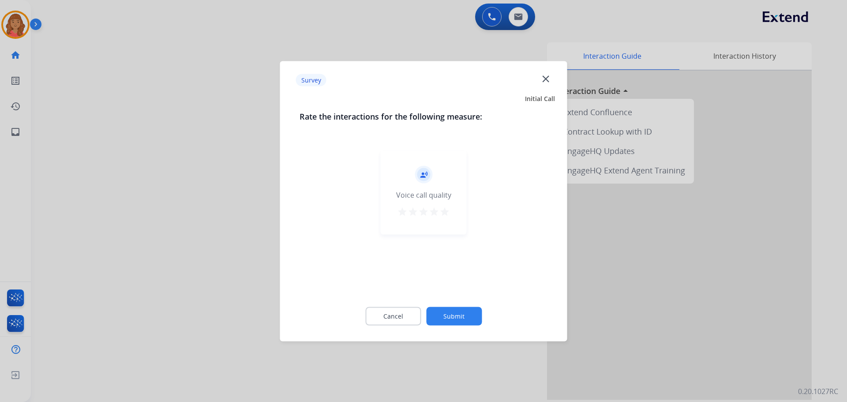
drag, startPoint x: 446, startPoint y: 209, endPoint x: 438, endPoint y: 228, distance: 20.6
click at [445, 210] on mat-icon "star" at bounding box center [444, 211] width 11 height 11
click at [451, 315] on button "Submit" at bounding box center [454, 315] width 56 height 19
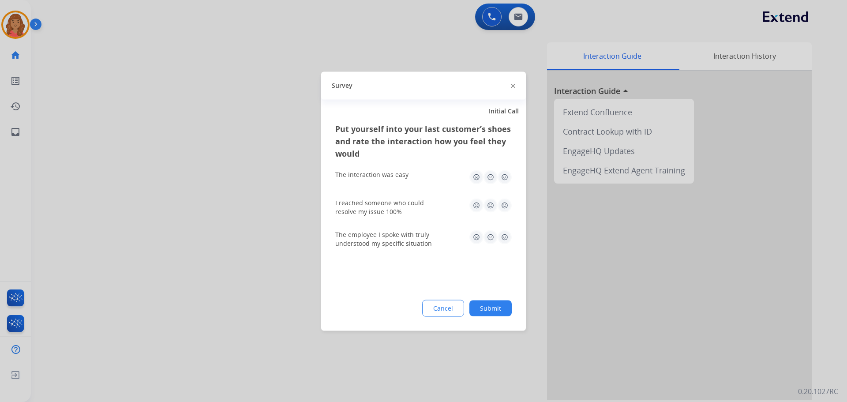
drag, startPoint x: 504, startPoint y: 175, endPoint x: 505, endPoint y: 205, distance: 30.4
click at [504, 176] on img at bounding box center [504, 177] width 14 height 14
click at [504, 206] on img at bounding box center [504, 205] width 14 height 14
click at [505, 240] on img at bounding box center [504, 237] width 14 height 14
click at [495, 314] on button "Submit" at bounding box center [490, 308] width 42 height 16
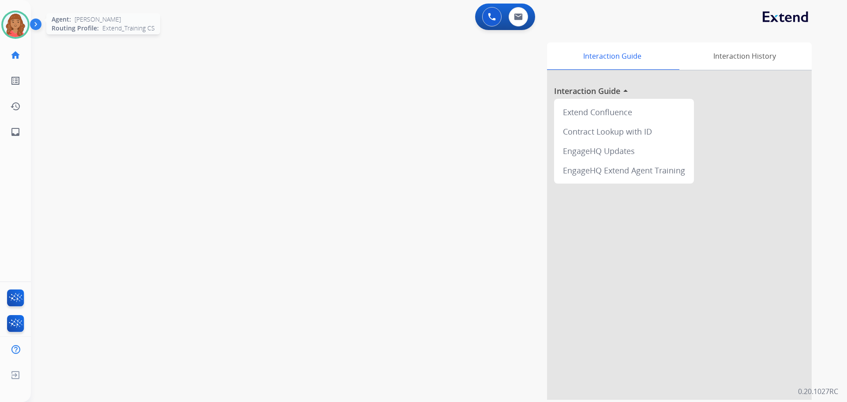
click at [22, 31] on img at bounding box center [15, 24] width 25 height 25
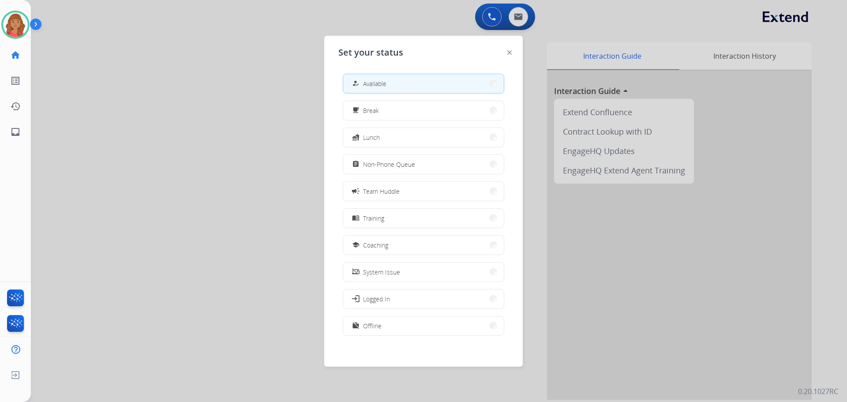
drag, startPoint x: 376, startPoint y: 168, endPoint x: 375, endPoint y: 178, distance: 9.7
click at [376, 168] on span "Non-Phone Queue" at bounding box center [389, 164] width 52 height 9
